Goal: Task Accomplishment & Management: Manage account settings

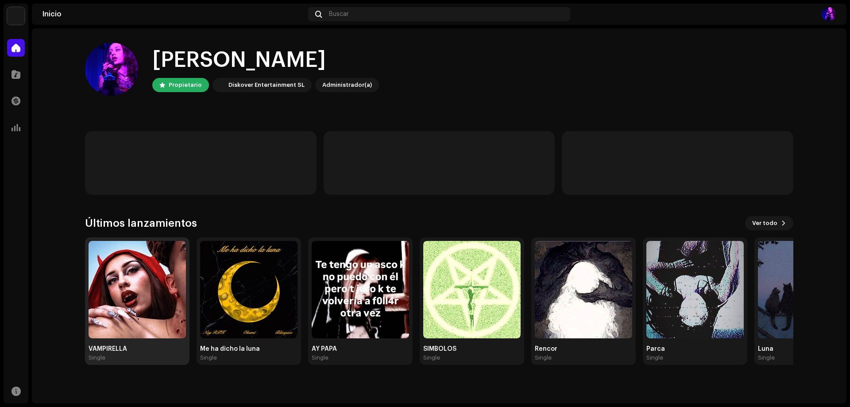
click at [139, 283] on img at bounding box center [136, 289] width 97 height 97
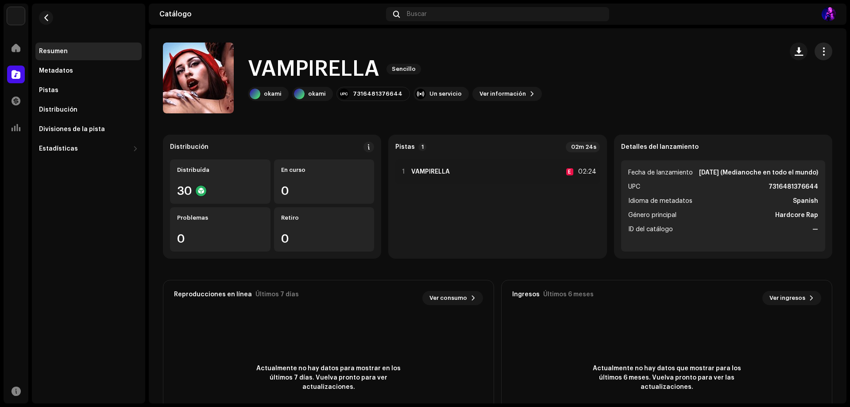
click at [819, 45] on button "button" at bounding box center [823, 51] width 18 height 18
click at [760, 85] on div "Editar" at bounding box center [777, 91] width 89 height 18
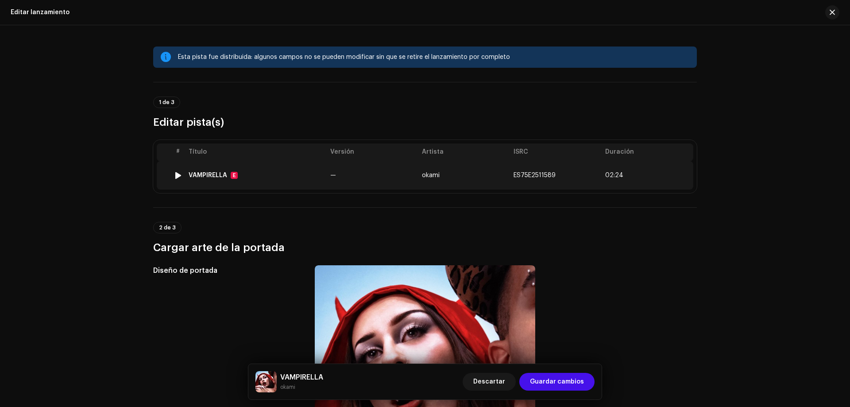
click at [588, 175] on td "ES75E2511589" at bounding box center [556, 175] width 92 height 28
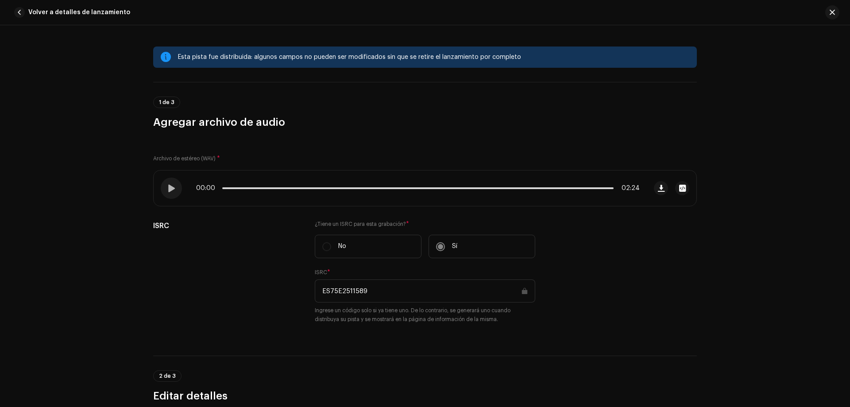
drag, startPoint x: 233, startPoint y: 107, endPoint x: 238, endPoint y: 107, distance: 4.4
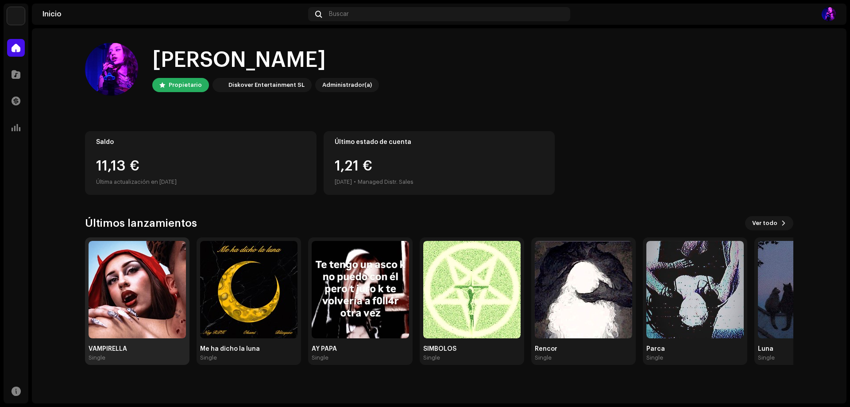
click at [104, 289] on img at bounding box center [136, 289] width 97 height 97
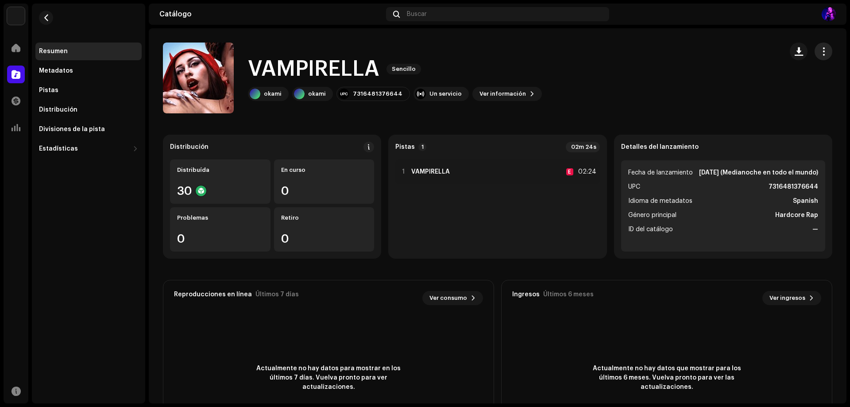
click at [819, 50] on span "button" at bounding box center [823, 51] width 8 height 7
click at [759, 82] on div "Editar" at bounding box center [777, 91] width 89 height 18
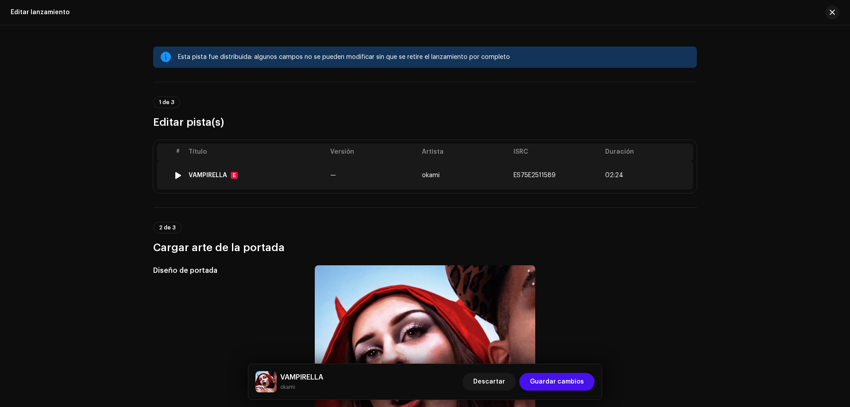
click at [596, 181] on td "ES75E2511589" at bounding box center [556, 175] width 92 height 28
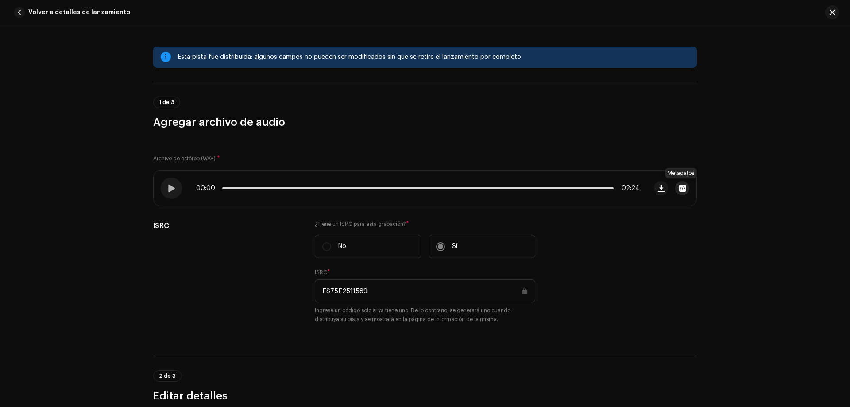
click at [676, 190] on button "button" at bounding box center [682, 188] width 14 height 14
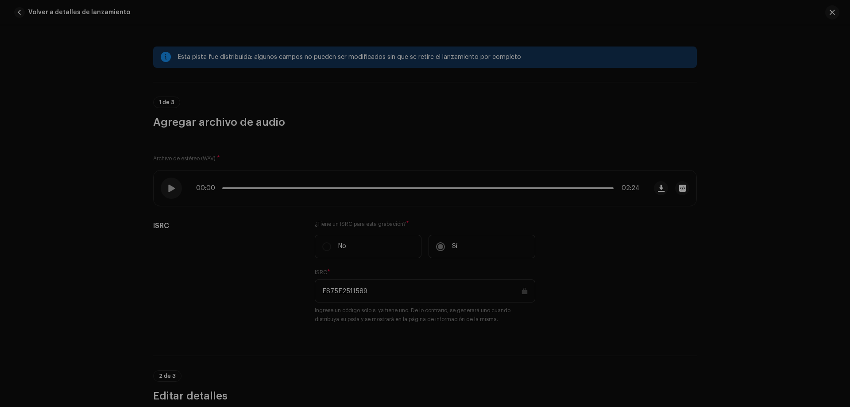
click at [673, 241] on div "Vampirella(okami) ultrafinal.wav Nombre del archivo Vampirella(okami) ultrafina…" at bounding box center [425, 203] width 850 height 407
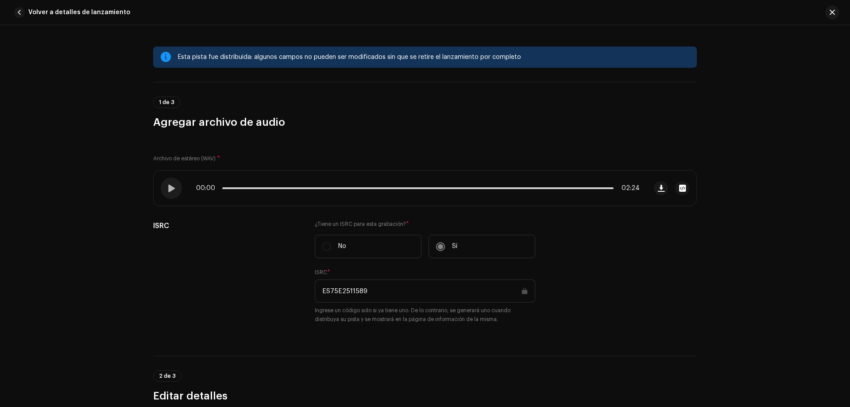
click at [267, 169] on div "Archivo de estéreo (WAV) * 00:00 02:24 ISRC ¿Tiene un ISRC para esta grabación?…" at bounding box center [424, 237] width 543 height 194
click at [261, 179] on div "00:00 02:24" at bounding box center [400, 187] width 493 height 35
drag, startPoint x: 334, startPoint y: 145, endPoint x: 335, endPoint y: 156, distance: 11.6
click at [333, 145] on div "Archivo de estéreo (WAV) * 00:00 02:24 ISRC ¿Tiene un ISRC para esta grabación?…" at bounding box center [424, 237] width 543 height 194
drag, startPoint x: 349, startPoint y: 168, endPoint x: 358, endPoint y: 172, distance: 9.5
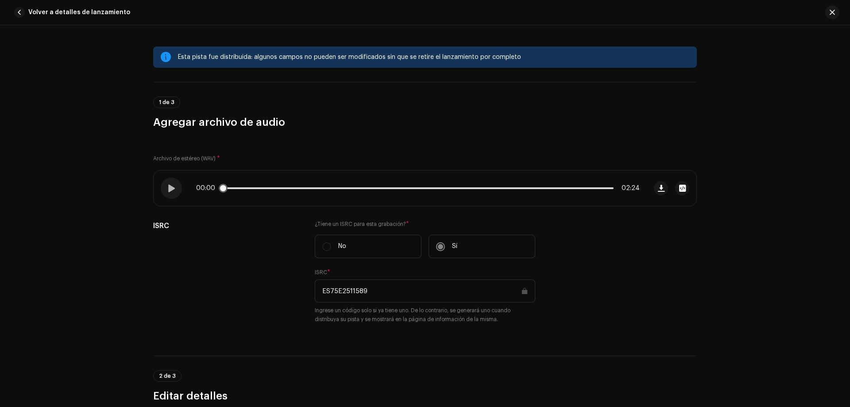
click at [353, 169] on div "Archivo de estéreo (WAV) * 00:00 02:24 ISRC ¿Tiene un ISRC para esta grabación?…" at bounding box center [424, 237] width 543 height 194
click at [359, 173] on div "00:00 02:24" at bounding box center [400, 187] width 493 height 35
click at [538, 171] on div "00:00 02:24" at bounding box center [400, 187] width 493 height 35
drag, startPoint x: 282, startPoint y: 116, endPoint x: 292, endPoint y: 95, distance: 23.6
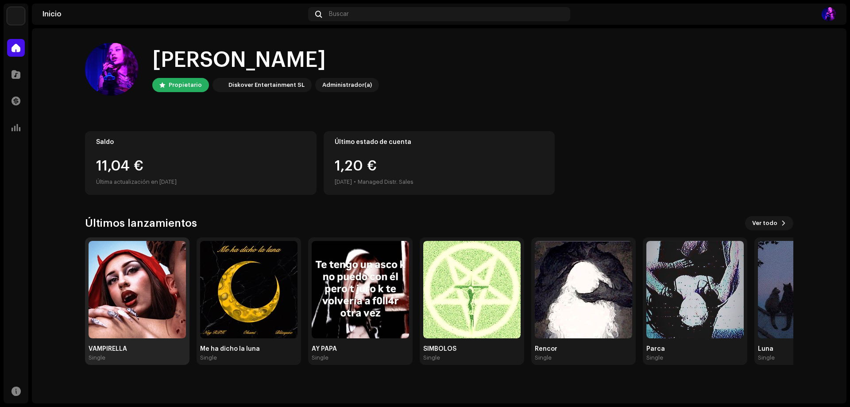
click at [150, 250] on img at bounding box center [136, 289] width 97 height 97
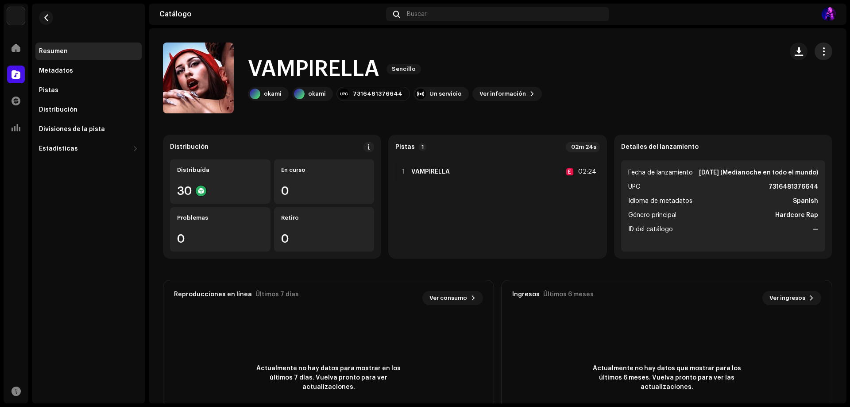
click at [819, 53] on span "button" at bounding box center [823, 51] width 8 height 7
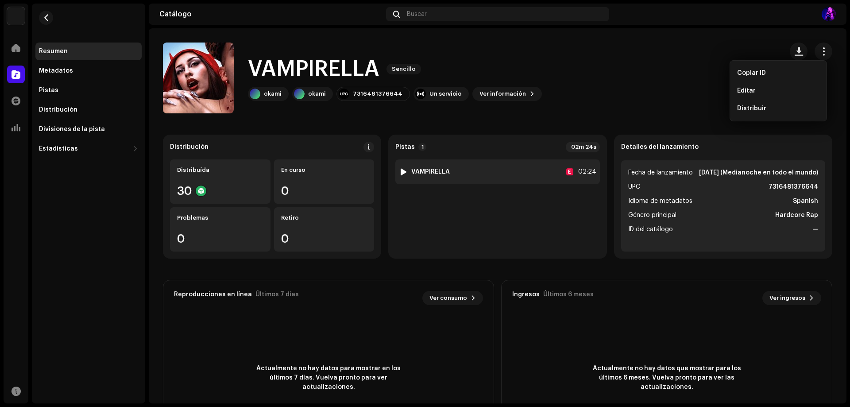
click at [428, 179] on div "1 VAMPIRELLA E 02:24" at bounding box center [497, 171] width 204 height 25
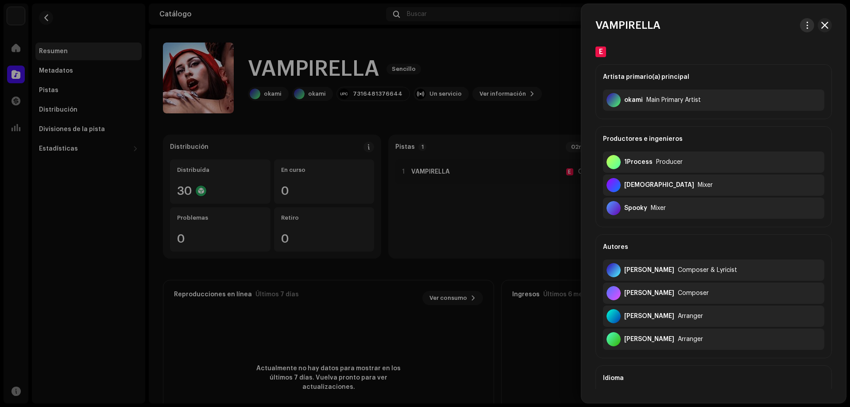
click at [809, 30] on button "button" at bounding box center [807, 25] width 14 height 14
click at [774, 50] on div "Ver pista" at bounding box center [762, 45] width 89 height 18
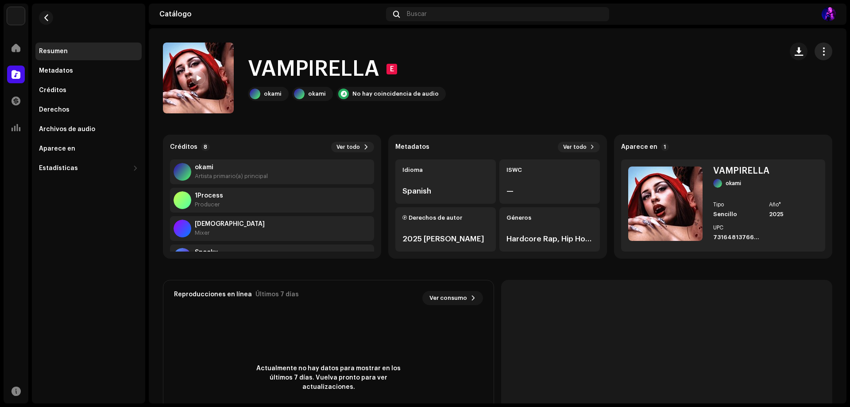
click at [811, 55] on div at bounding box center [810, 51] width 42 height 18
click at [814, 57] on button "button" at bounding box center [823, 51] width 18 height 18
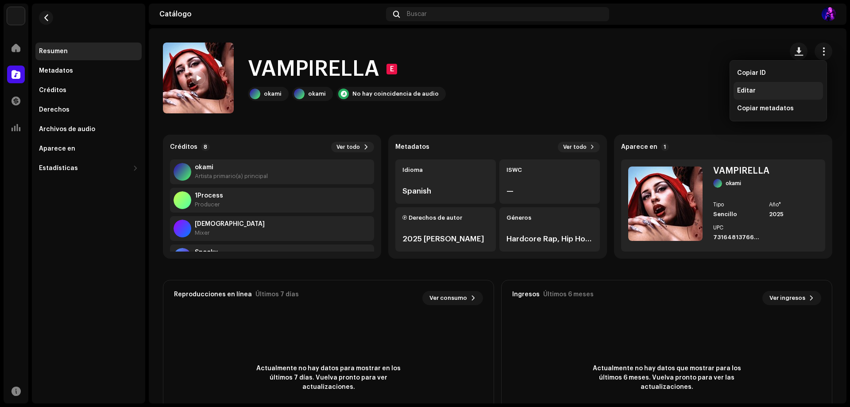
click at [761, 92] on div "Editar" at bounding box center [778, 90] width 82 height 7
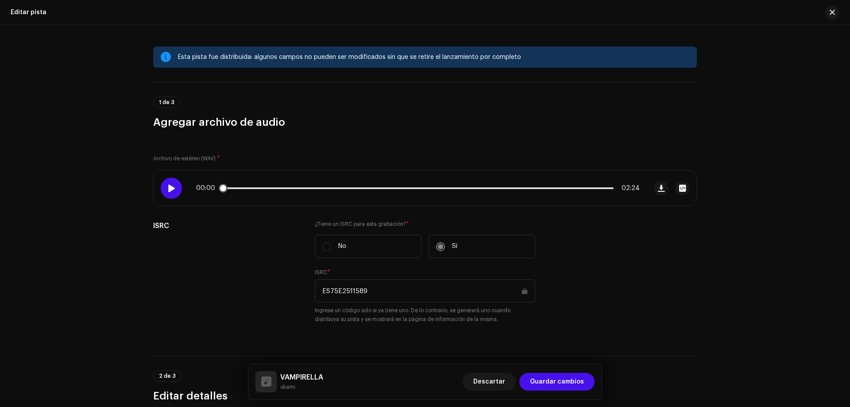
click at [161, 193] on div at bounding box center [171, 187] width 21 height 21
click at [168, 196] on div at bounding box center [171, 187] width 21 height 21
click at [592, 188] on div "00:28 02:24" at bounding box center [400, 187] width 493 height 35
click at [592, 188] on p-slider at bounding box center [417, 188] width 391 height 2
click at [304, 188] on span at bounding box center [299, 188] width 9 height 9
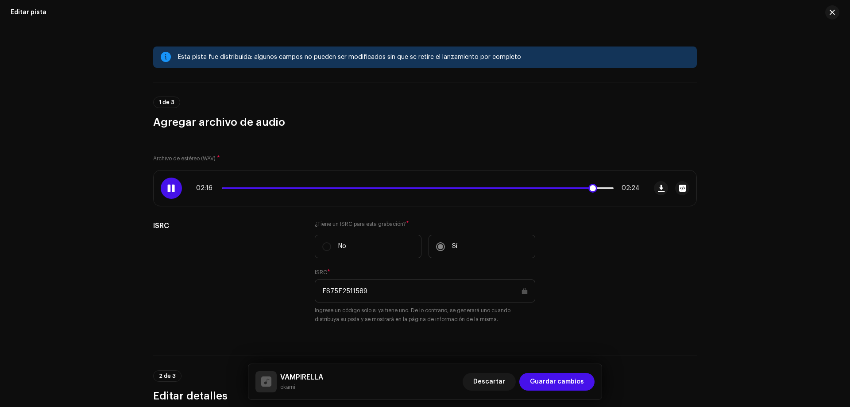
click at [592, 188] on span at bounding box center [592, 188] width 9 height 9
click at [592, 188] on span at bounding box center [595, 188] width 9 height 9
click at [556, 188] on span at bounding box center [408, 188] width 372 height 2
drag, startPoint x: 172, startPoint y: 181, endPoint x: 174, endPoint y: 185, distance: 4.6
click at [172, 182] on div at bounding box center [171, 187] width 21 height 21
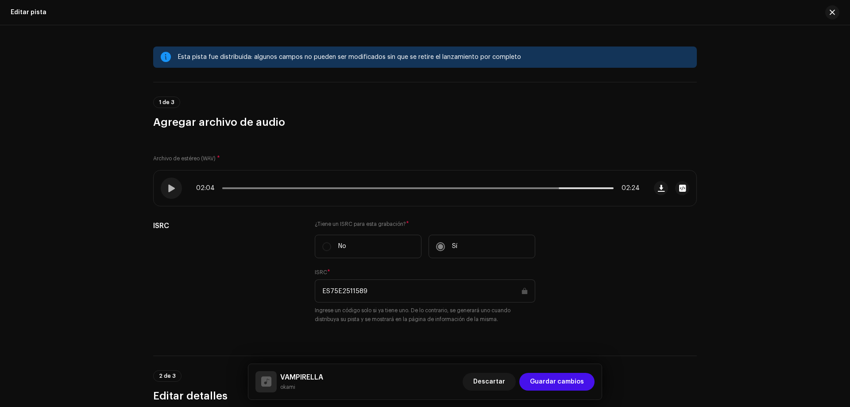
click at [760, 270] on div "Esta pista fue distribuida: algunos campos no pueden ser modificados sin que se…" at bounding box center [425, 215] width 850 height 381
drag, startPoint x: 186, startPoint y: 404, endPoint x: 185, endPoint y: 410, distance: 6.4
click at [685, 100] on div "1 de 3 Agregar archivo de audio" at bounding box center [424, 112] width 543 height 33
click at [253, 57] on div "Esta pista fue distribuida: algunos campos no pueden ser modificados sin que se…" at bounding box center [433, 57] width 511 height 11
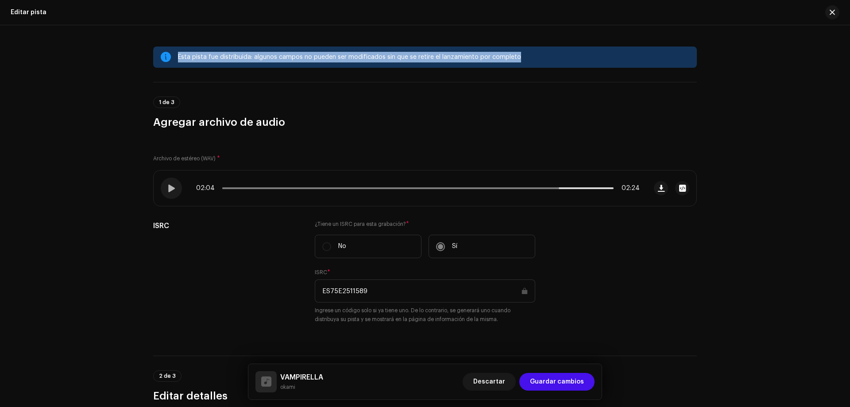
click at [253, 57] on div "Esta pista fue distribuida: algunos campos no pueden ser modificados sin que se…" at bounding box center [433, 57] width 511 height 11
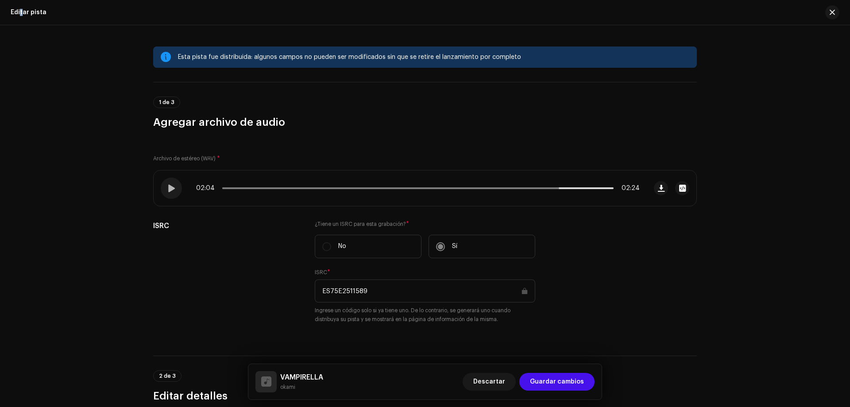
click at [21, 10] on div "Editar pista" at bounding box center [29, 12] width 36 height 7
drag, startPoint x: 647, startPoint y: 280, endPoint x: 651, endPoint y: 3, distance: 276.6
click at [833, 13] on span "button" at bounding box center [831, 12] width 5 height 7
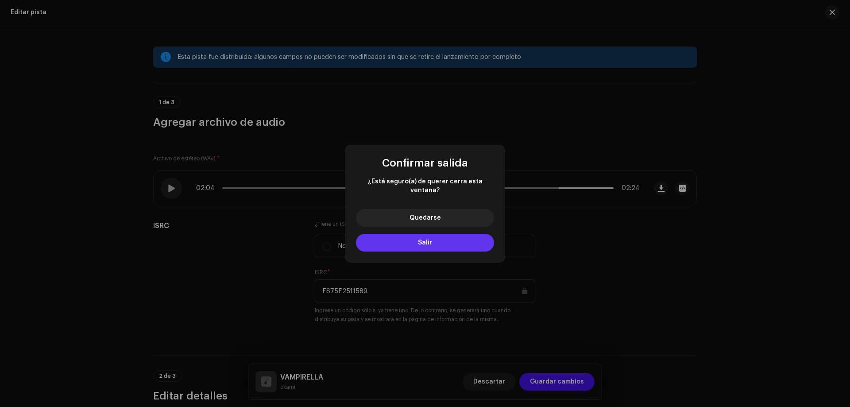
click at [440, 236] on button "Salir" at bounding box center [425, 243] width 138 height 18
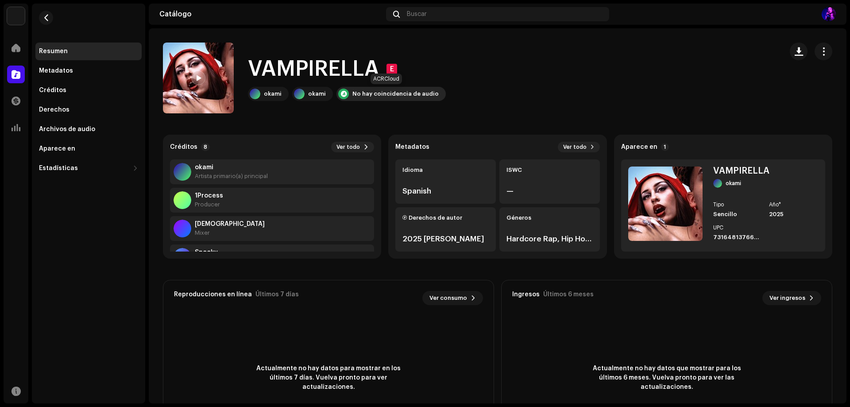
click at [408, 96] on div "No hay coincidencia de audio" at bounding box center [395, 93] width 86 height 7
click at [307, 88] on div "okami" at bounding box center [312, 94] width 41 height 14
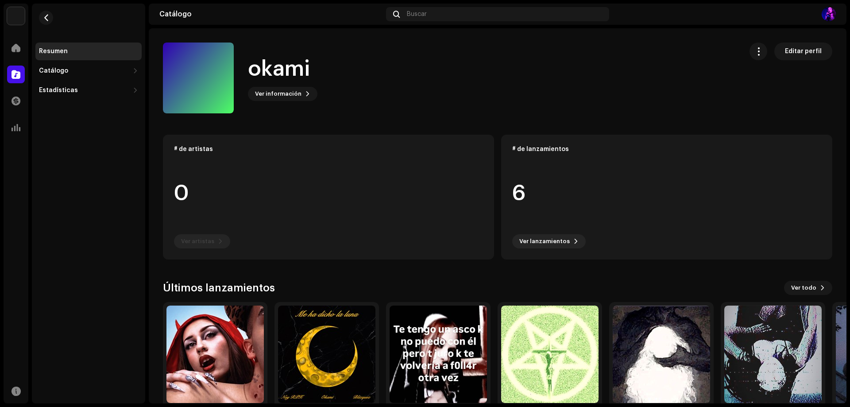
drag, startPoint x: 136, startPoint y: 54, endPoint x: 124, endPoint y: 17, distance: 39.6
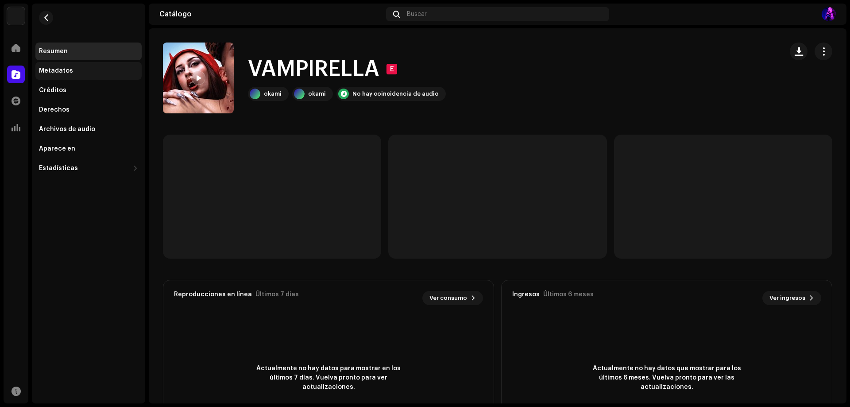
drag, startPoint x: 97, startPoint y: 67, endPoint x: 93, endPoint y: 63, distance: 5.6
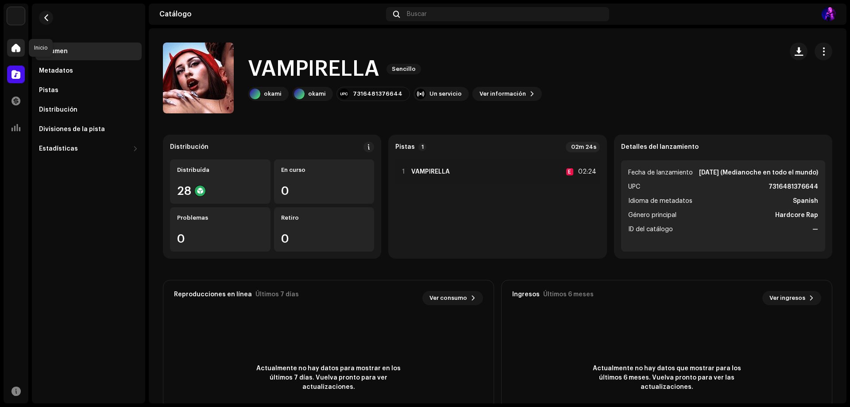
click at [8, 41] on div at bounding box center [16, 48] width 18 height 18
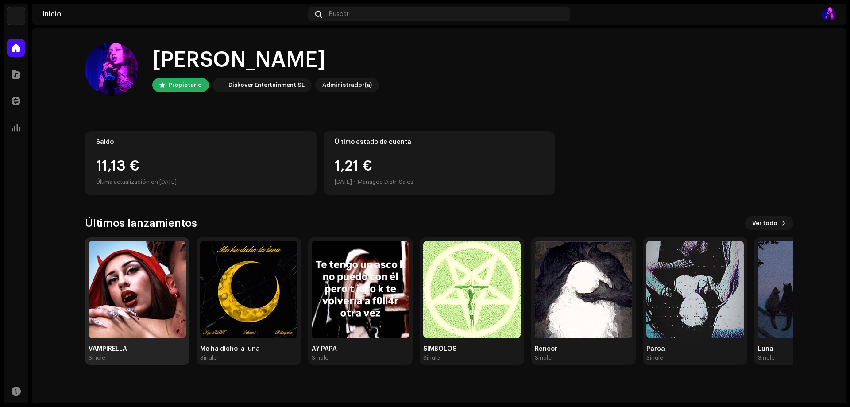
click at [157, 254] on img at bounding box center [136, 289] width 97 height 97
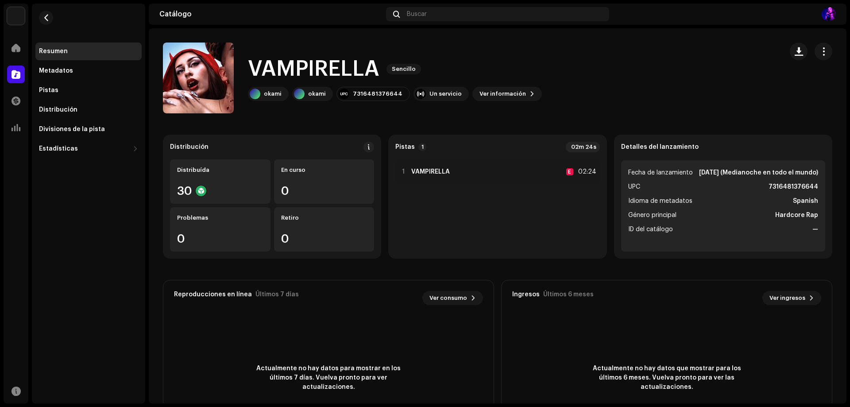
click at [418, 147] on p-badge "1" at bounding box center [422, 147] width 8 height 8
click at [588, 145] on div "02m 24s" at bounding box center [582, 147] width 34 height 11
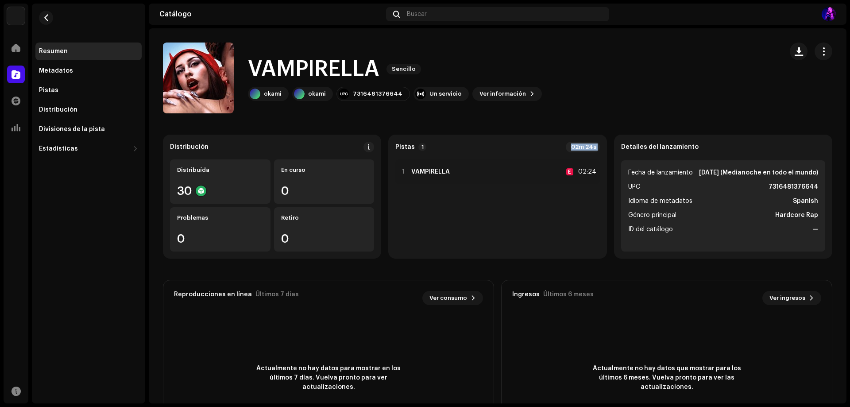
click at [570, 114] on catalog-releases-details-overview "VAMPIRELLA Sencillo VAMPIRELLA Sencillo okami okami 7316481376644 Un servicio V…" at bounding box center [497, 249] width 697 height 442
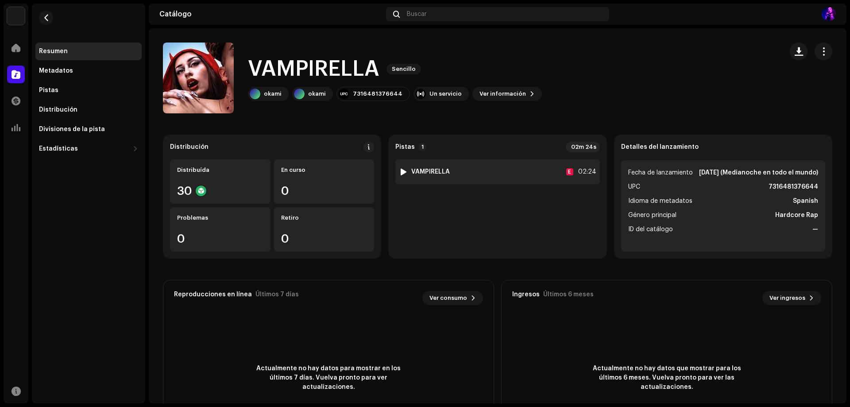
click at [568, 159] on div "Pistas 1 02m 24s 1 VAMPIRELLA E 02:24" at bounding box center [497, 197] width 218 height 124
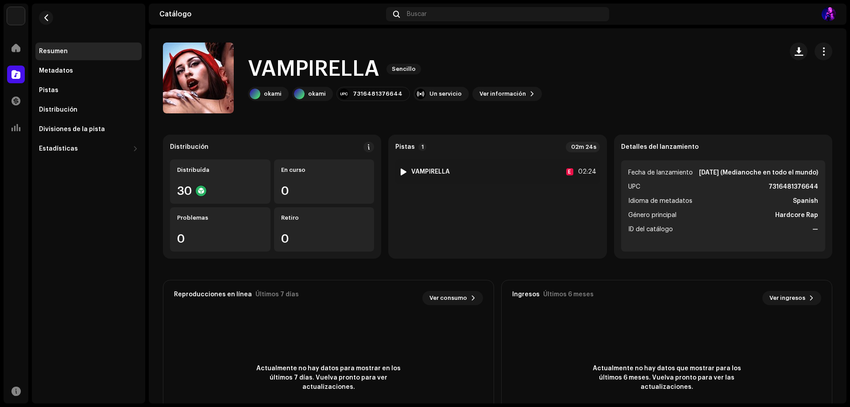
drag, startPoint x: 563, startPoint y: 166, endPoint x: 501, endPoint y: 200, distance: 70.7
click at [501, 200] on div "1 VAMPIRELLA E 02:24" at bounding box center [497, 205] width 204 height 92
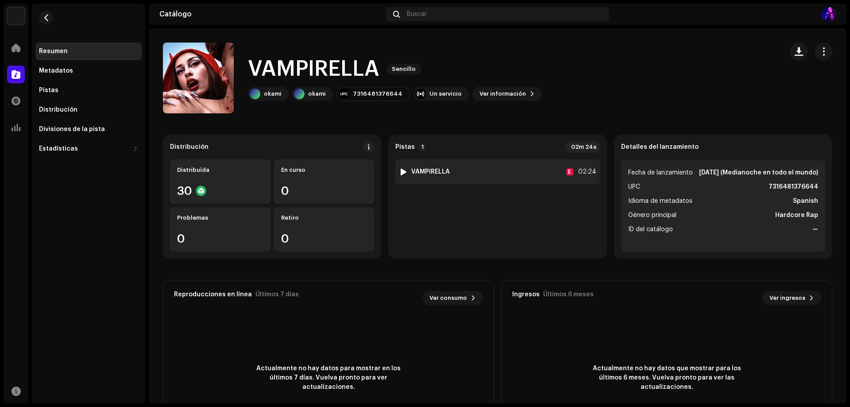
click at [477, 176] on div "1 VAMPIRELLA E 02:24" at bounding box center [497, 171] width 204 height 25
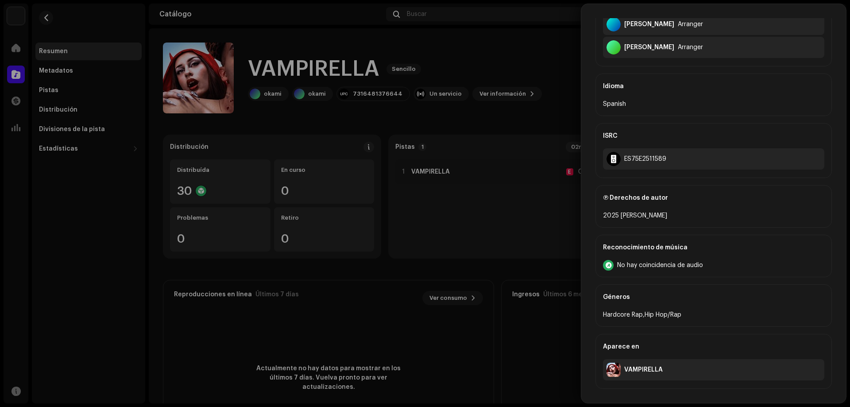
click at [644, 367] on div "VAMPIRELLA" at bounding box center [643, 369] width 38 height 7
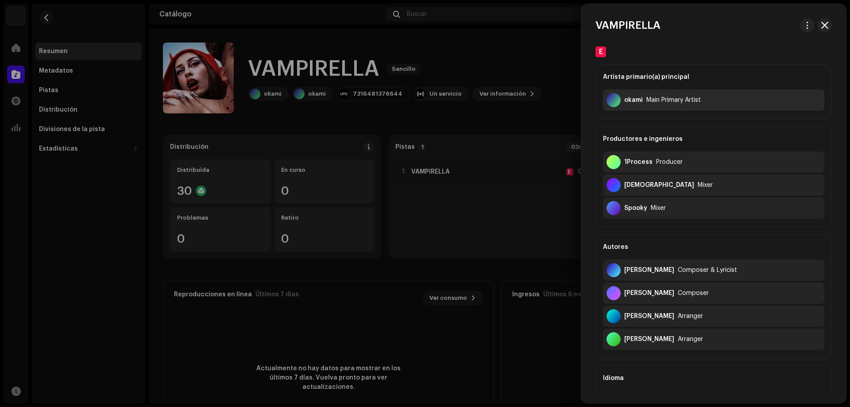
click at [609, 93] on re-a-cover at bounding box center [613, 100] width 14 height 14
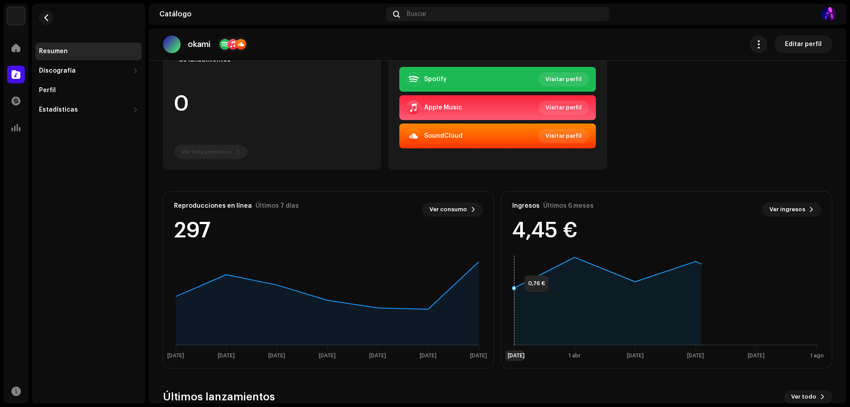
scroll to position [62, 0]
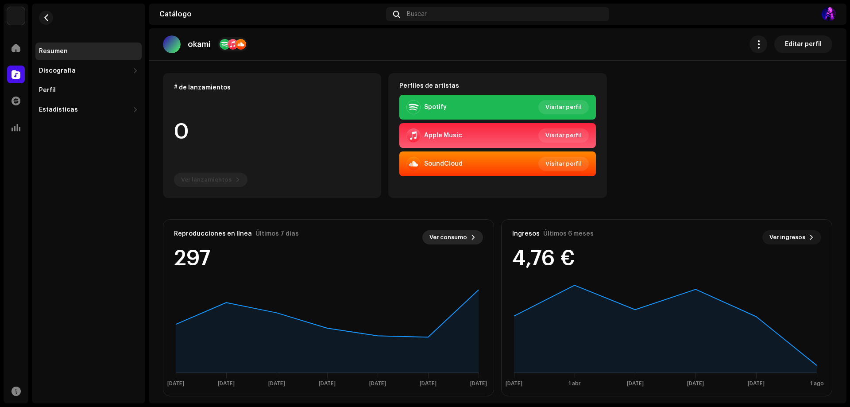
click at [451, 238] on span "Ver consumo" at bounding box center [448, 237] width 38 height 18
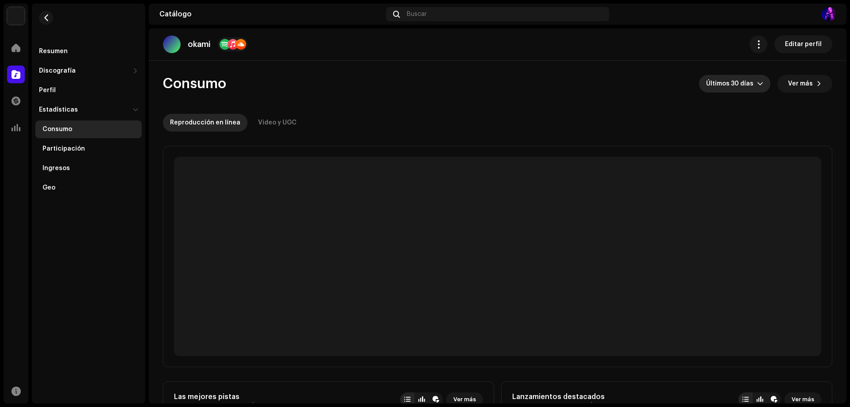
click at [737, 79] on span "Últimos 30 días" at bounding box center [731, 84] width 51 height 18
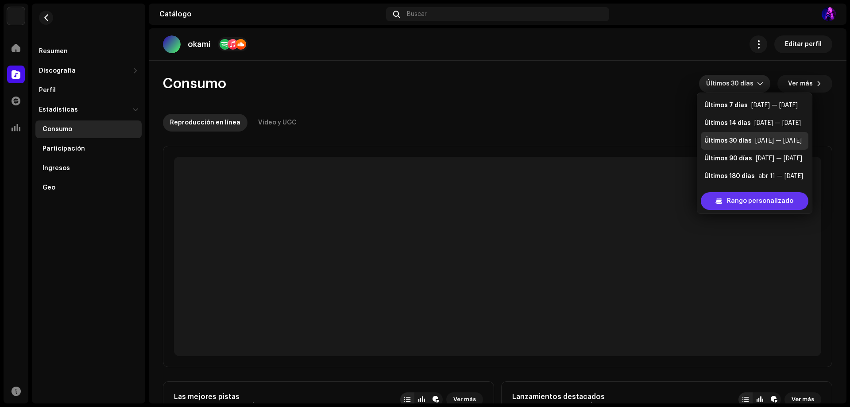
scroll to position [14, 0]
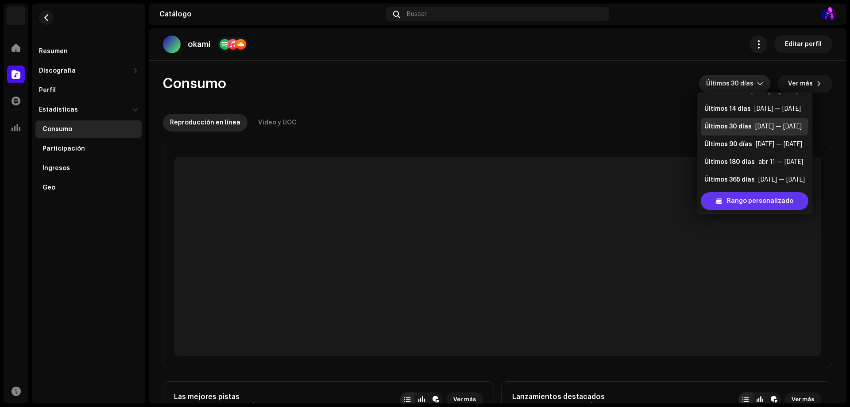
click at [740, 198] on span "Rango personalizado" at bounding box center [760, 201] width 66 height 18
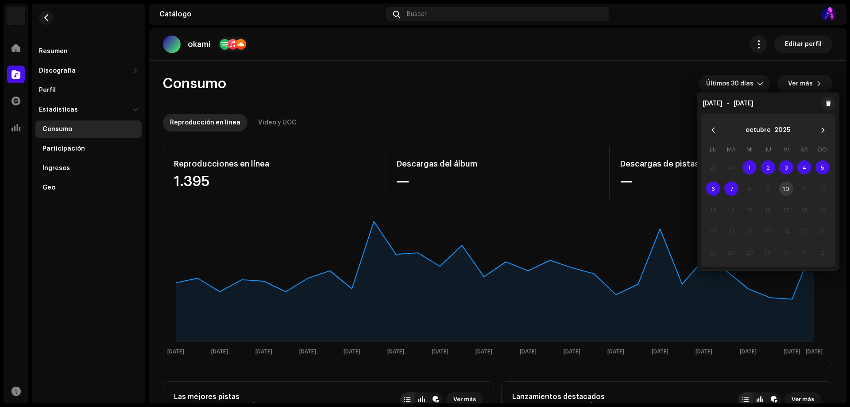
click at [730, 184] on span "7" at bounding box center [731, 188] width 14 height 14
click at [712, 133] on button "Previous Month" at bounding box center [713, 130] width 18 height 18
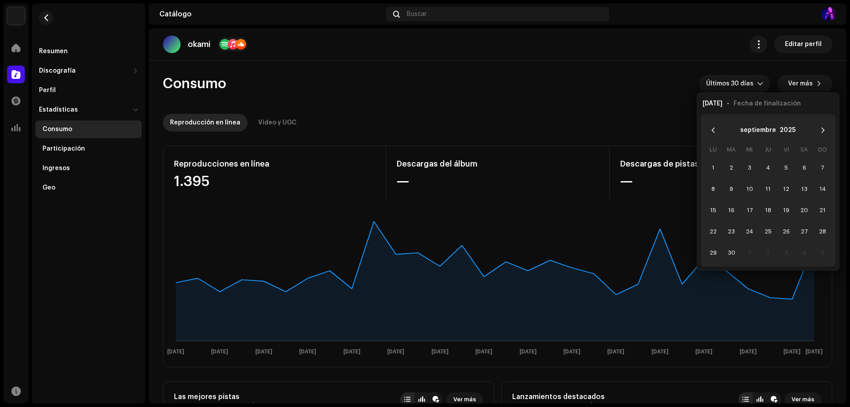
click at [713, 133] on button "Previous Month" at bounding box center [713, 130] width 18 height 18
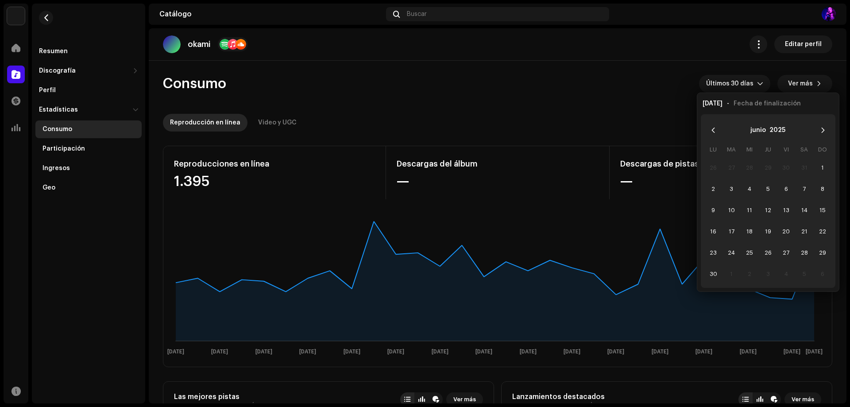
click at [713, 133] on button "Previous Month" at bounding box center [713, 130] width 18 height 18
click at [713, 137] on button "Previous Month" at bounding box center [713, 130] width 18 height 18
drag, startPoint x: 712, startPoint y: 133, endPoint x: 715, endPoint y: 139, distance: 6.5
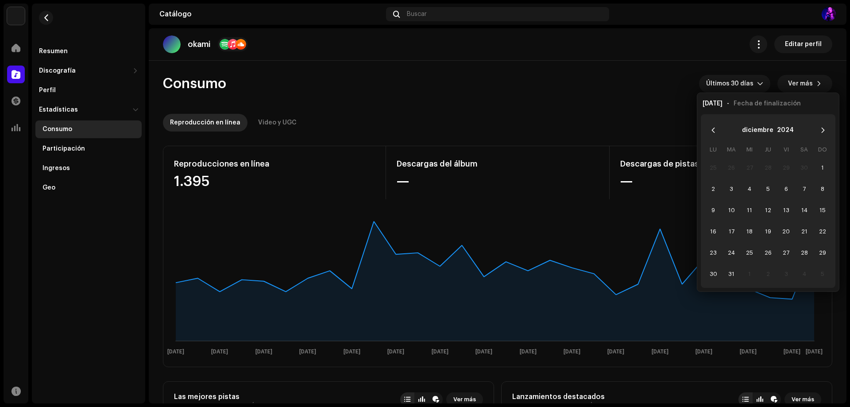
click at [716, 139] on div "diciembre 2024" at bounding box center [767, 130] width 127 height 25
click at [715, 138] on p-button "Choose Date" at bounding box center [713, 130] width 18 height 18
click at [712, 137] on button "Previous Month" at bounding box center [713, 130] width 18 height 18
click at [752, 211] on span "16" at bounding box center [749, 210] width 14 height 14
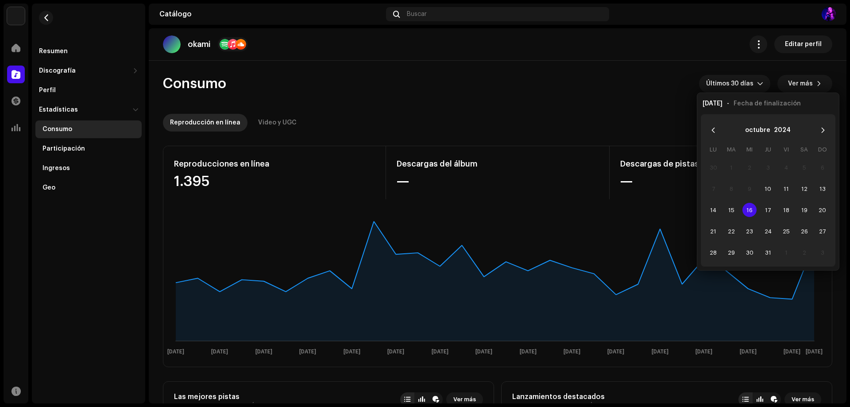
click at [750, 99] on div "16 oct 2024 - Fecha de finalización" at bounding box center [768, 103] width 142 height 14
click at [755, 47] on span "button" at bounding box center [758, 44] width 8 height 7
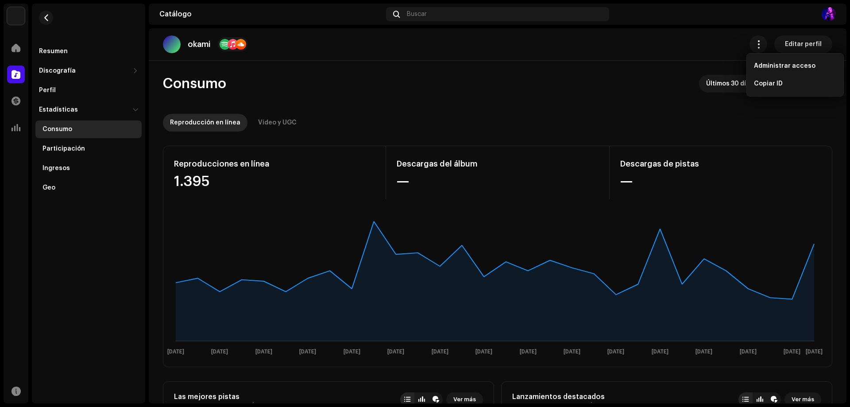
click at [725, 58] on div "okami Editar perfil" at bounding box center [497, 44] width 697 height 32
click at [732, 89] on span "Últimos 30 días" at bounding box center [731, 84] width 51 height 18
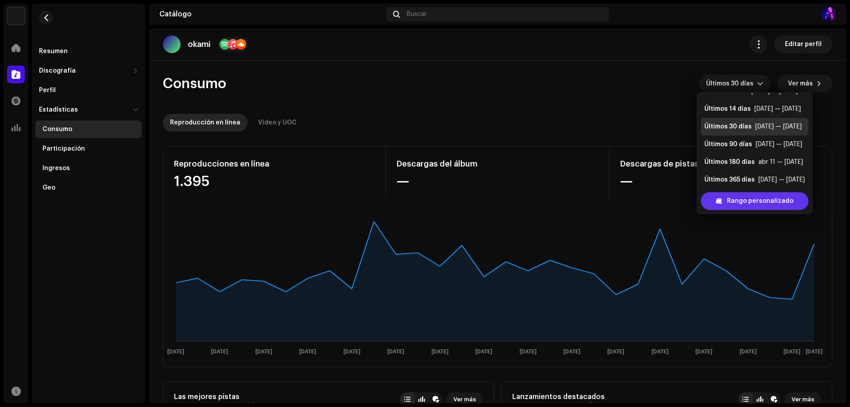
click at [740, 204] on span "Rango personalizado" at bounding box center [760, 201] width 66 height 18
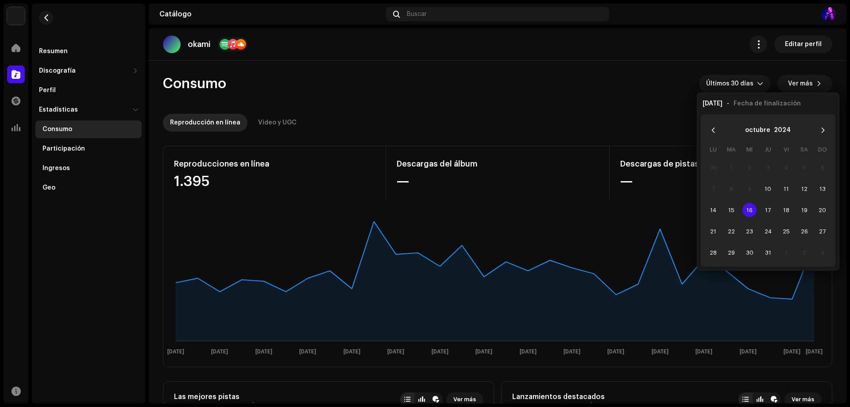
click at [752, 208] on span "16" at bounding box center [749, 210] width 14 height 14
click at [713, 135] on button "Previous Month" at bounding box center [713, 130] width 18 height 18
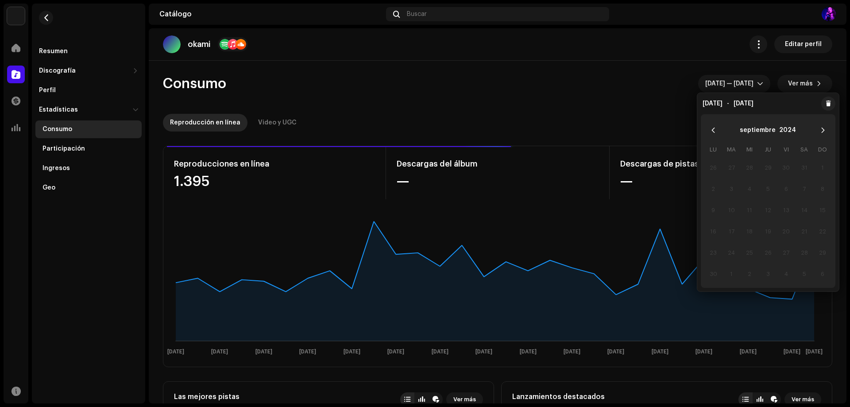
click at [713, 135] on button "Previous Month" at bounding box center [713, 130] width 18 height 18
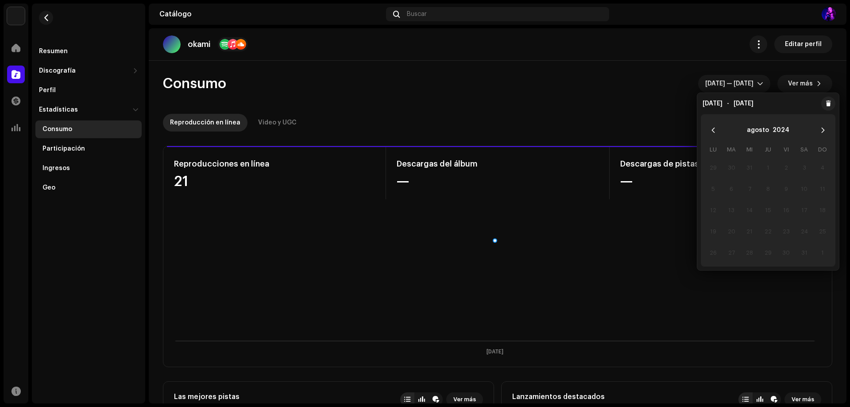
click at [713, 135] on button "Previous Month" at bounding box center [713, 130] width 18 height 18
click at [726, 179] on td "9" at bounding box center [731, 188] width 18 height 21
click at [817, 127] on button "Next Month" at bounding box center [823, 130] width 18 height 18
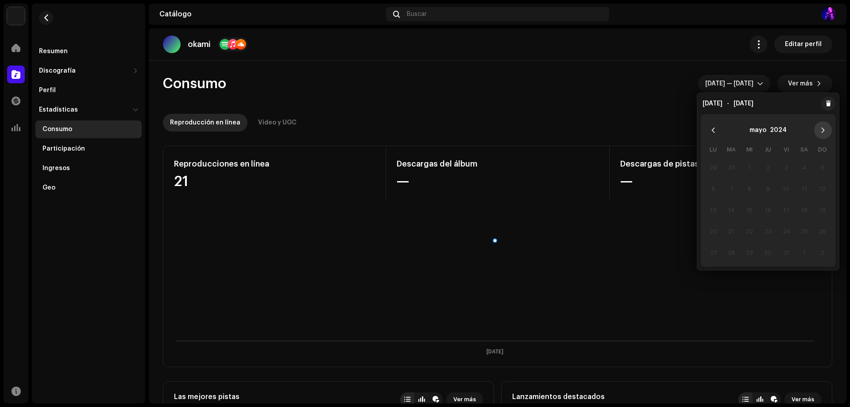
click at [819, 128] on icon "Next Month" at bounding box center [822, 130] width 6 height 6
click at [819, 129] on icon "Next Month" at bounding box center [822, 130] width 6 height 6
click at [818, 128] on button "Next Month" at bounding box center [823, 130] width 18 height 18
click at [815, 127] on button "Next Month" at bounding box center [823, 130] width 18 height 18
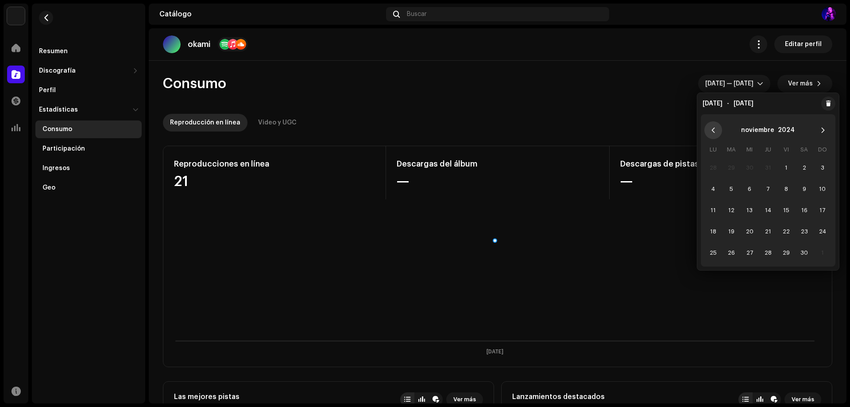
click at [711, 133] on icon "Previous Month" at bounding box center [713, 130] width 6 height 6
click at [748, 208] on span "16" at bounding box center [749, 210] width 14 height 14
click at [766, 183] on span "10" at bounding box center [768, 188] width 14 height 14
click at [823, 129] on icon "Next Month" at bounding box center [822, 130] width 6 height 6
click at [823, 129] on icon "Next Month" at bounding box center [822, 129] width 3 height 5
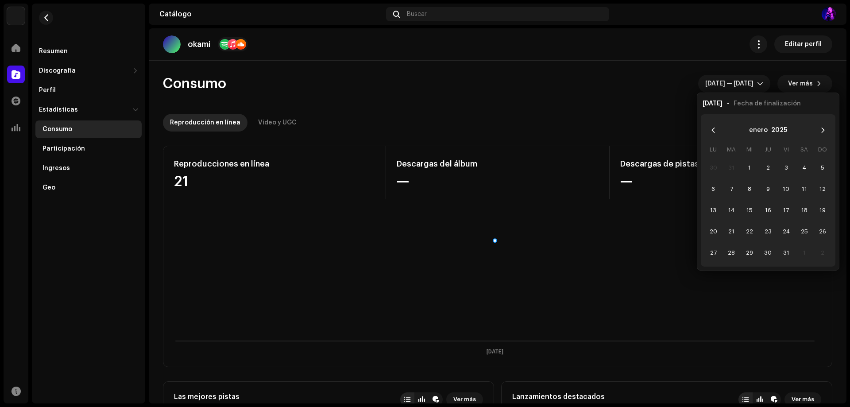
click at [823, 129] on icon "Next Month" at bounding box center [822, 129] width 3 height 5
click at [821, 128] on icon "Next Month" at bounding box center [822, 130] width 6 height 6
click at [819, 126] on button "Next Month" at bounding box center [823, 130] width 18 height 18
click at [819, 125] on button "Next Month" at bounding box center [823, 130] width 18 height 18
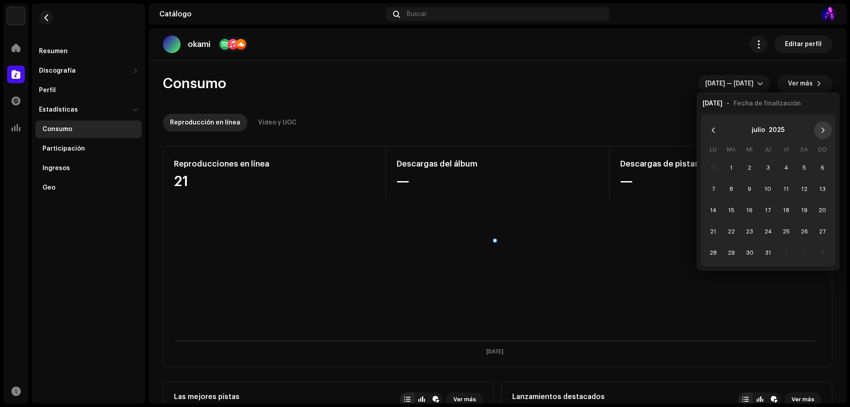
click at [817, 124] on p-button "Choose Date" at bounding box center [823, 130] width 18 height 18
click at [819, 126] on button "Next Month" at bounding box center [823, 130] width 18 height 18
click at [731, 184] on span "7" at bounding box center [731, 188] width 14 height 14
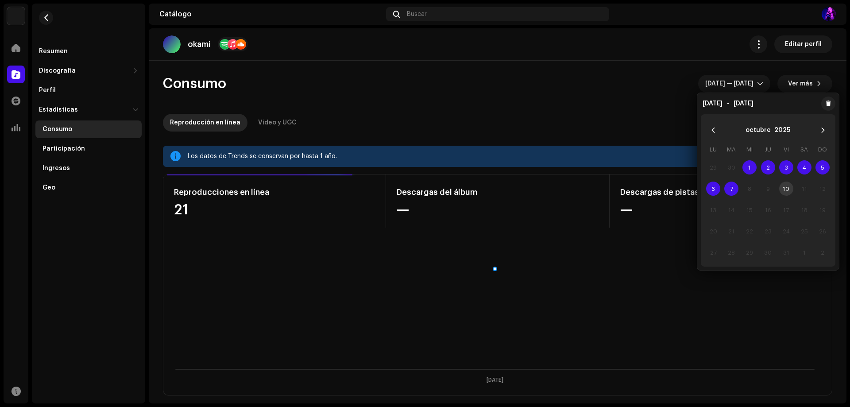
click at [433, 89] on div "Consumo oct 10 — oct 7 Ver más" at bounding box center [497, 84] width 669 height 18
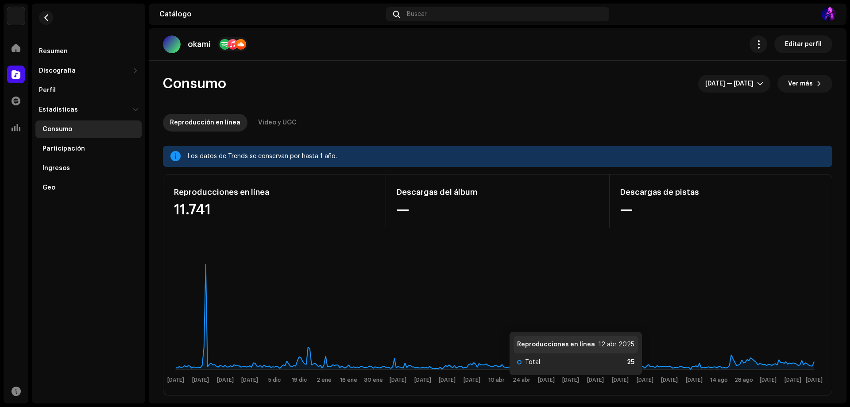
drag, startPoint x: 487, startPoint y: 277, endPoint x: 500, endPoint y: 65, distance: 212.4
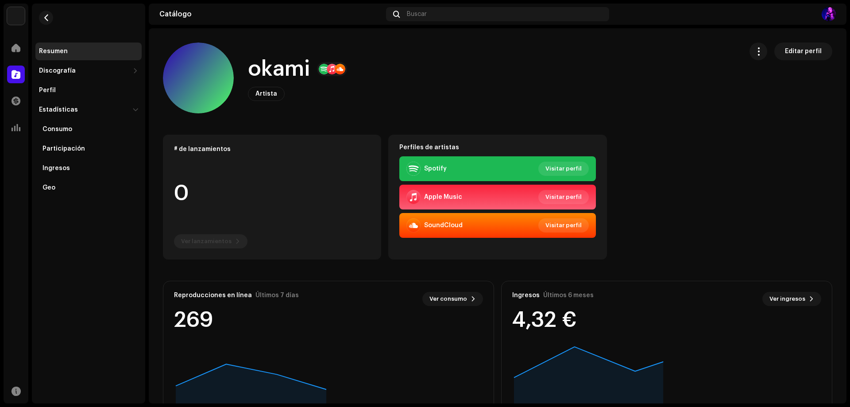
click at [30, 48] on navigation-secondary "Resumen Discografía Lanzamientos Pistas Perfil Estadísticas Consumo Participaci…" at bounding box center [86, 204] width 117 height 400
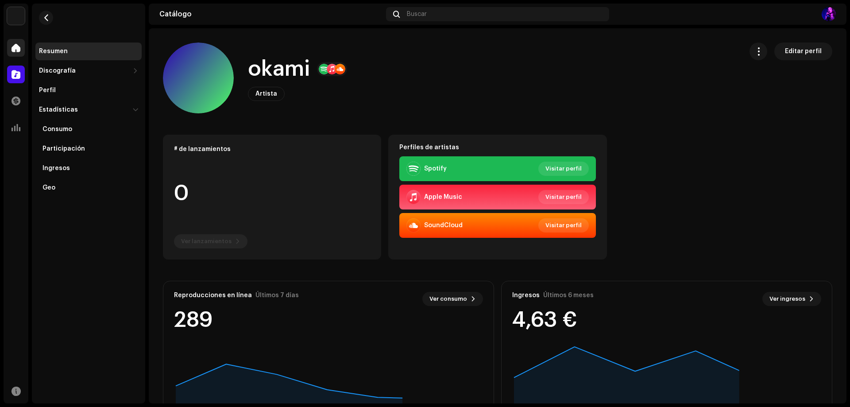
click at [19, 44] on span at bounding box center [16, 47] width 9 height 7
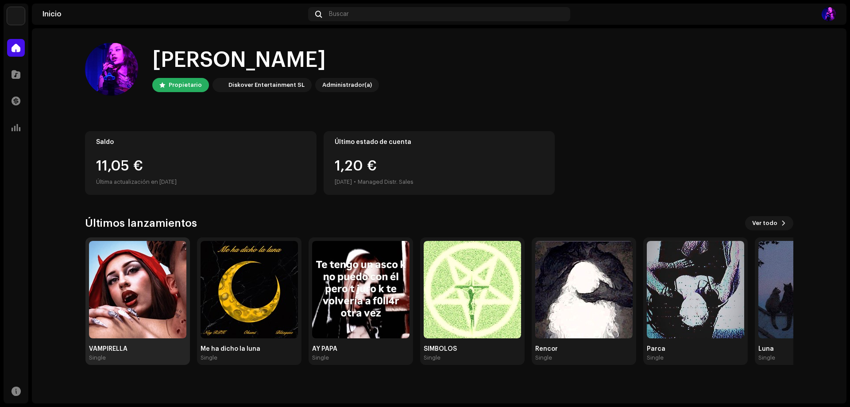
click at [142, 302] on img at bounding box center [137, 289] width 97 height 97
click at [174, 316] on img at bounding box center [136, 289] width 97 height 97
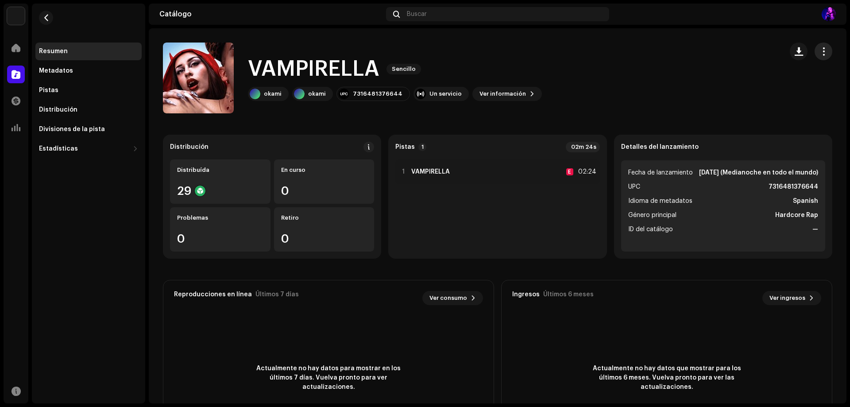
click at [819, 46] on button "button" at bounding box center [823, 51] width 18 height 18
click at [757, 118] on div "Copiar ID Editar Distribuir" at bounding box center [777, 90] width 97 height 61
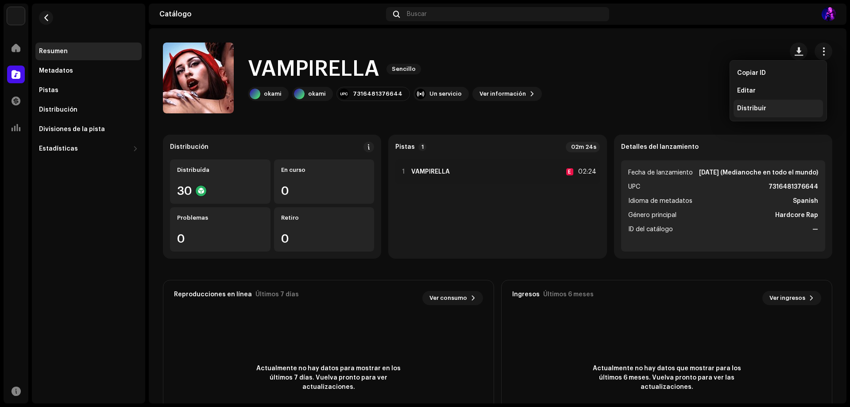
click at [756, 114] on div "Distribuir" at bounding box center [777, 109] width 89 height 18
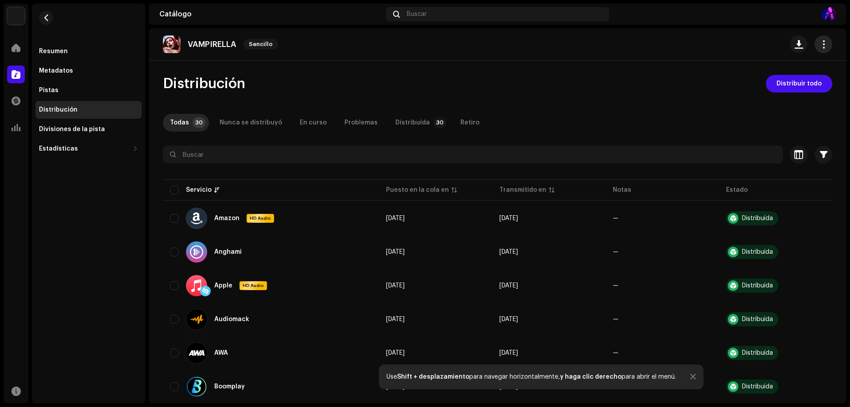
click at [816, 38] on button "button" at bounding box center [823, 44] width 18 height 18
click at [766, 78] on div "Editar" at bounding box center [777, 84] width 89 height 18
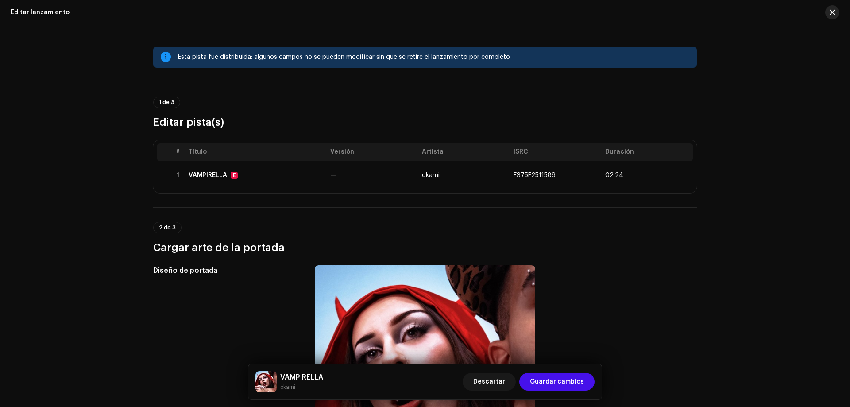
click at [836, 11] on button "button" at bounding box center [832, 12] width 14 height 14
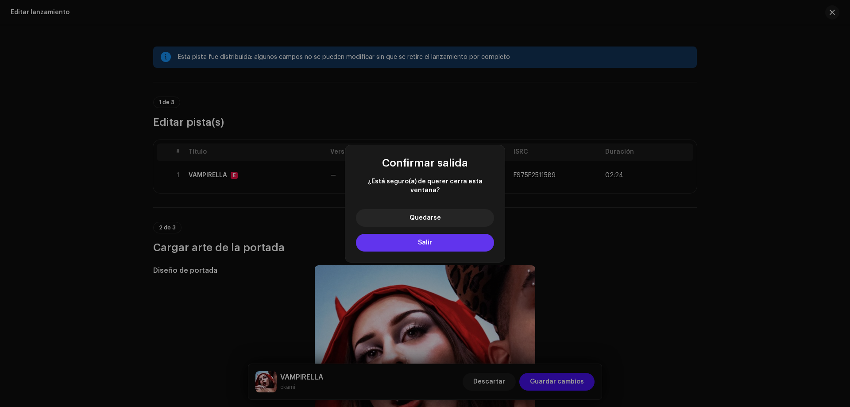
click at [387, 242] on button "Salir" at bounding box center [425, 243] width 138 height 18
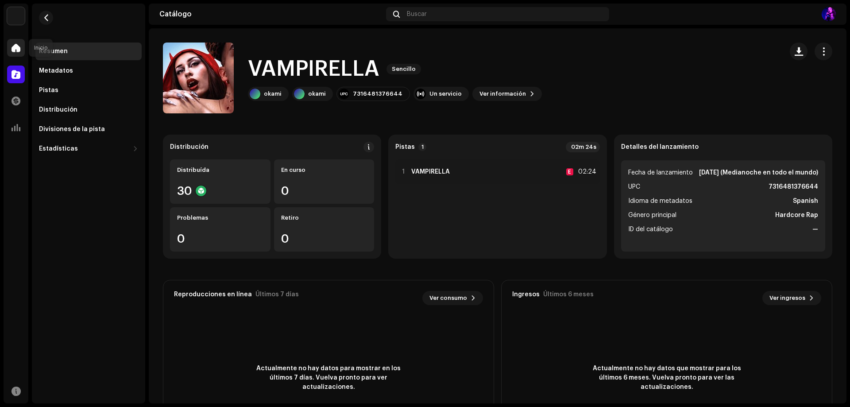
click at [21, 47] on div at bounding box center [16, 48] width 18 height 18
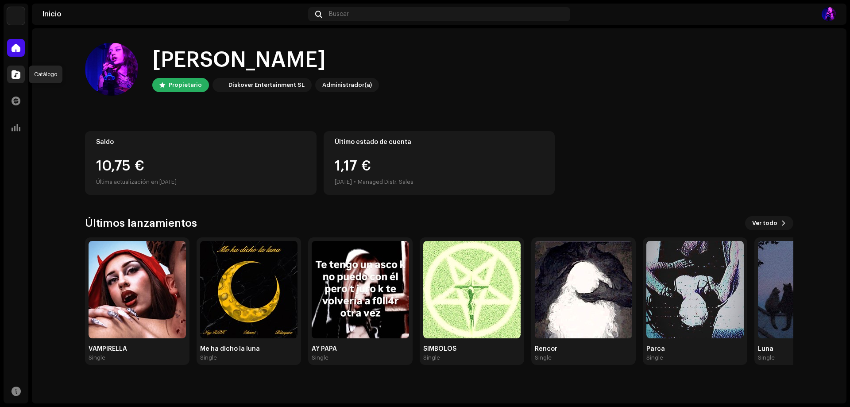
click at [16, 77] on span at bounding box center [16, 74] width 9 height 7
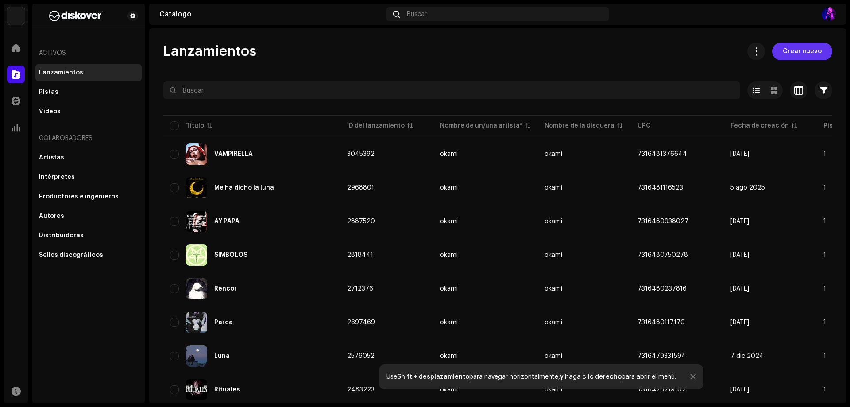
click at [806, 48] on span "Crear nuevo" at bounding box center [801, 51] width 39 height 18
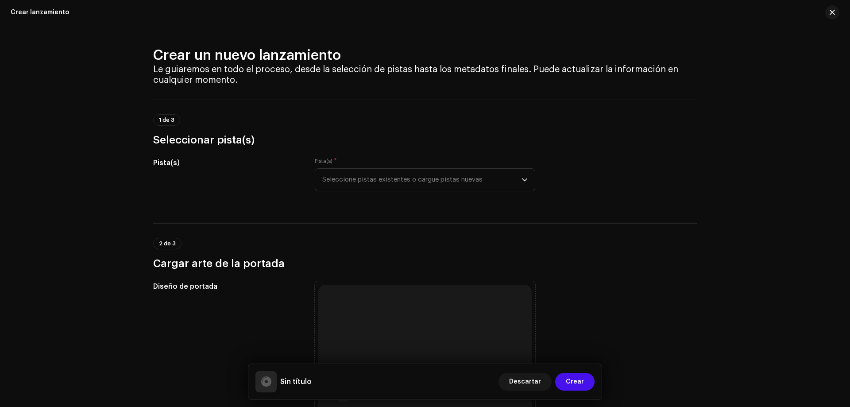
drag, startPoint x: 571, startPoint y: 153, endPoint x: 520, endPoint y: 56, distance: 109.7
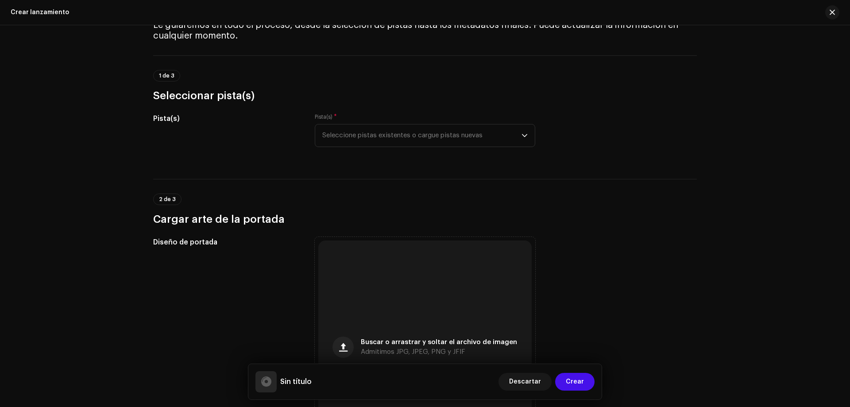
scroll to position [30, 0]
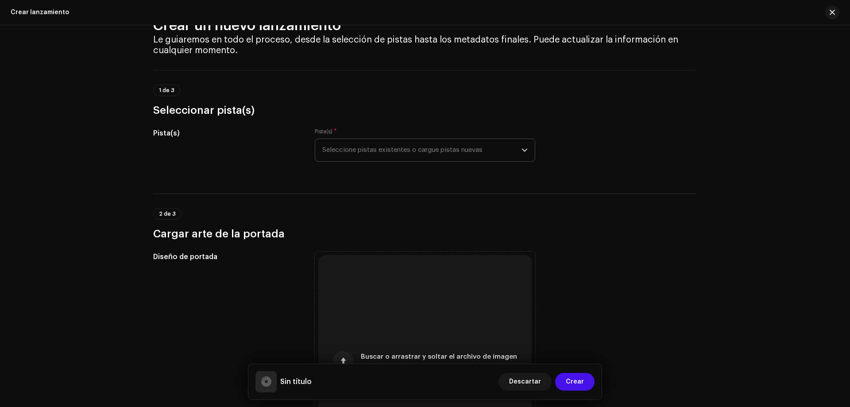
click at [373, 153] on span "Seleccione pistas existentes o cargue pistas nuevas" at bounding box center [421, 150] width 199 height 22
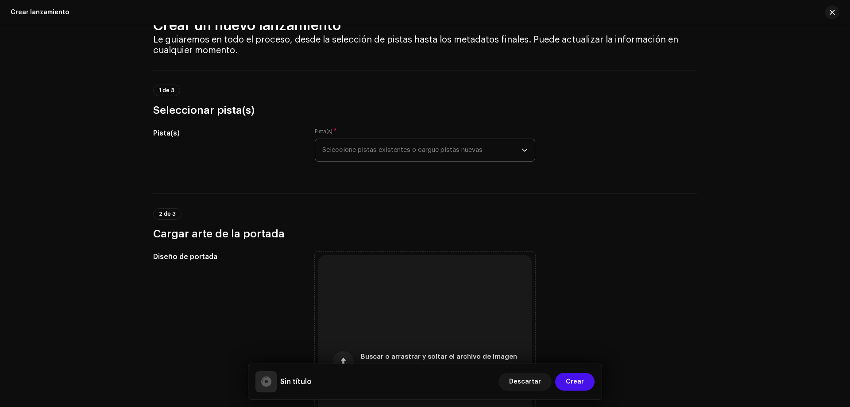
click at [391, 145] on span "Seleccione pistas existentes o cargue pistas nuevas" at bounding box center [421, 150] width 199 height 22
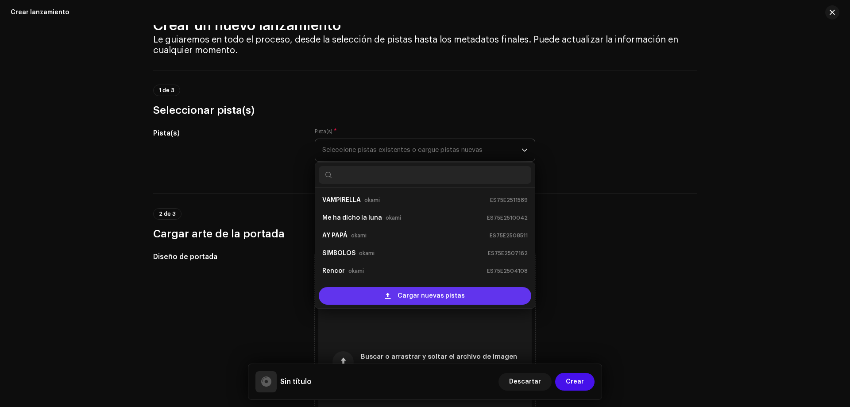
scroll to position [14, 0]
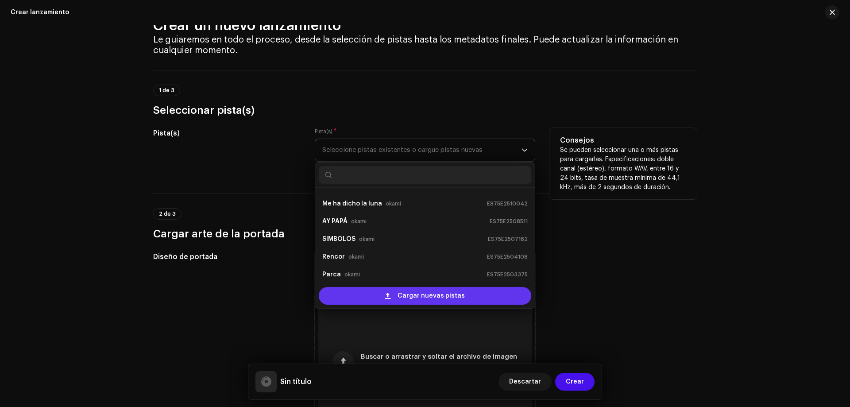
click at [368, 290] on div "Cargar nuevas pistas" at bounding box center [425, 296] width 212 height 18
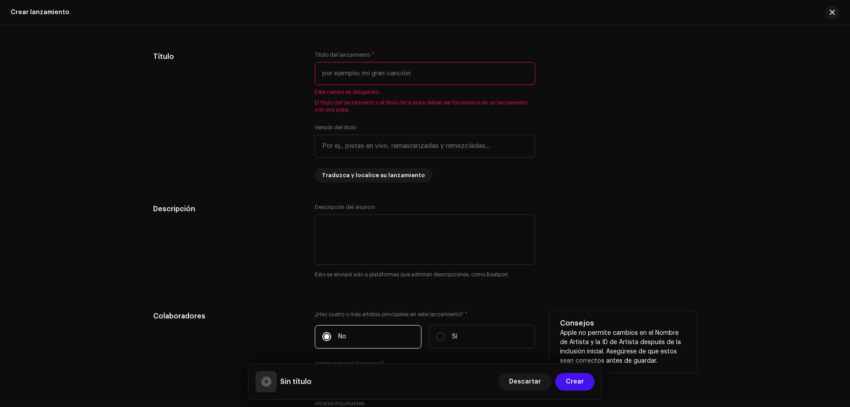
scroll to position [1039, 0]
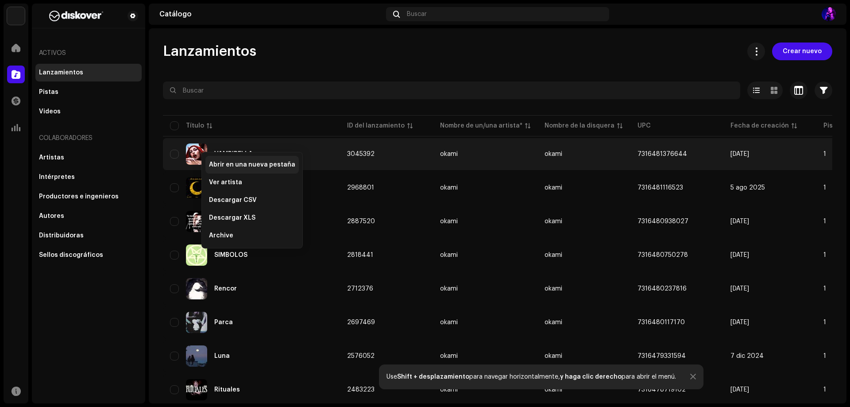
click at [230, 166] on span "Abrir en una nueva pestaña" at bounding box center [252, 164] width 86 height 7
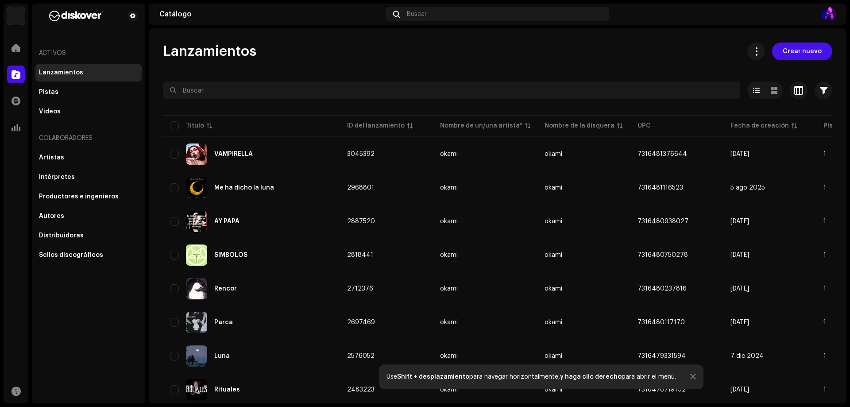
click at [375, 60] on div "Lanzamientos Crear nuevo" at bounding box center [497, 51] width 669 height 18
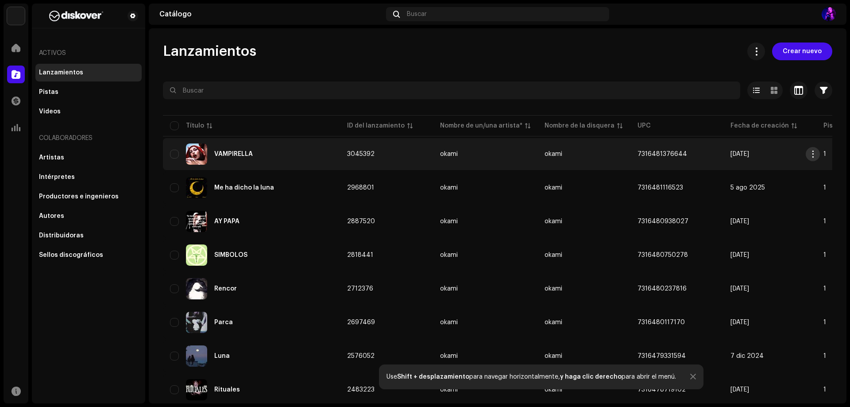
click at [817, 151] on button "button" at bounding box center [812, 154] width 14 height 14
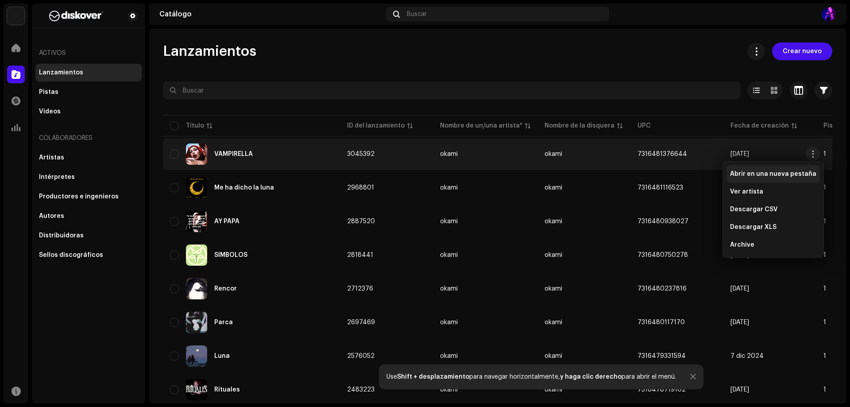
click at [771, 176] on span "Abrir en una nueva pestaña" at bounding box center [773, 173] width 86 height 7
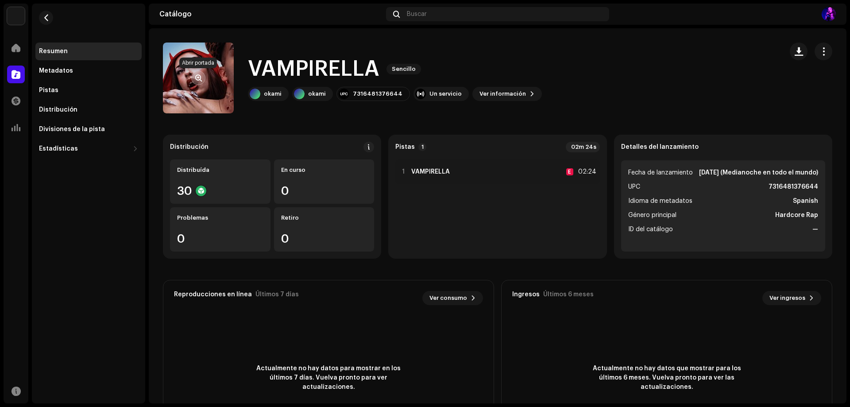
click at [194, 76] on button "button" at bounding box center [198, 78] width 14 height 14
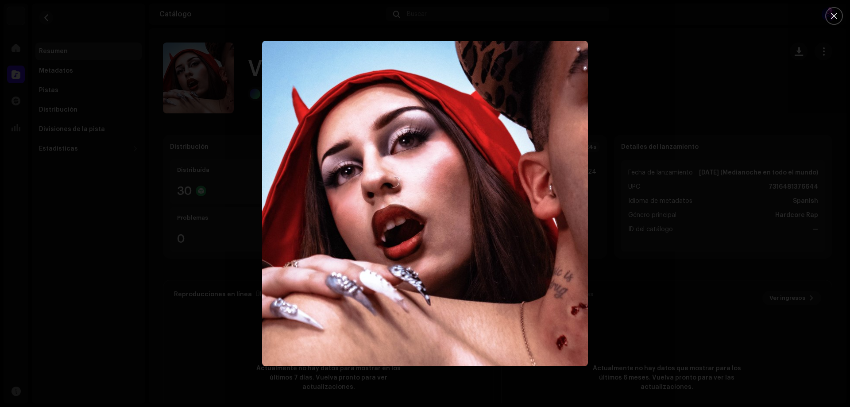
click at [743, 123] on div at bounding box center [425, 203] width 850 height 407
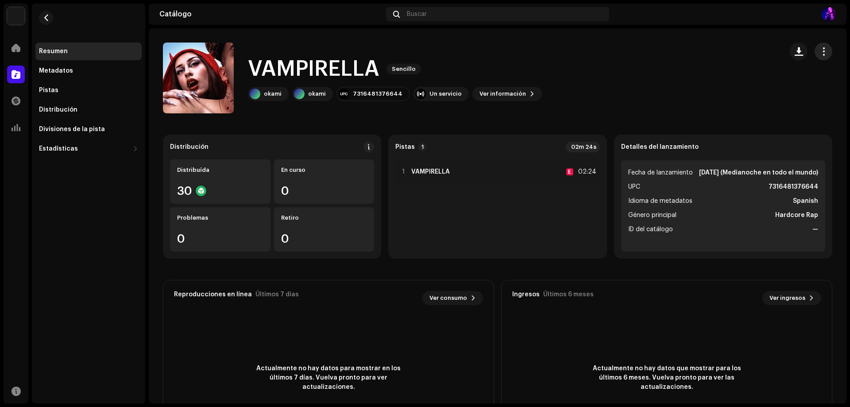
click at [816, 60] on button "button" at bounding box center [823, 51] width 18 height 18
click at [819, 53] on span "button" at bounding box center [823, 51] width 8 height 7
click at [761, 98] on div "Editar" at bounding box center [777, 91] width 89 height 18
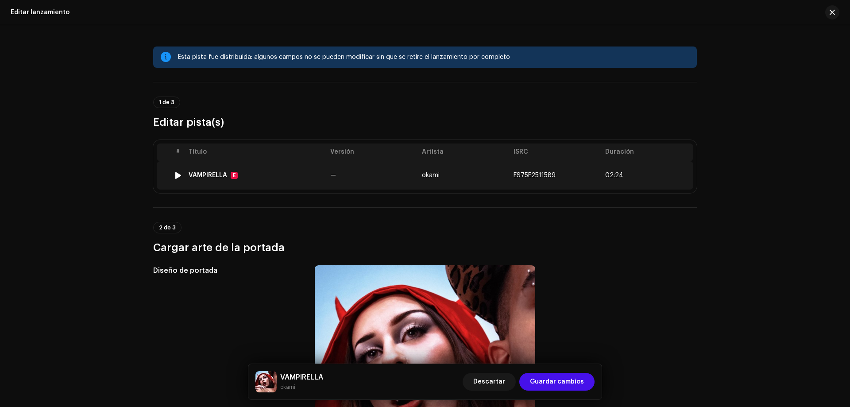
click at [510, 182] on td "ES75E2511589" at bounding box center [556, 175] width 92 height 28
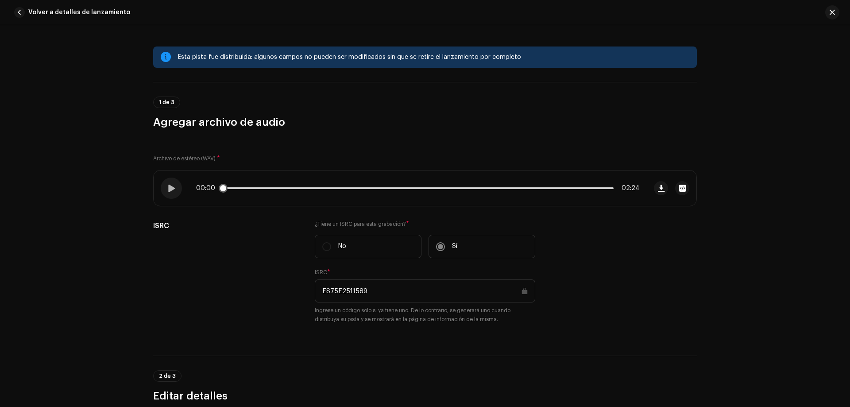
drag, startPoint x: 262, startPoint y: 183, endPoint x: 243, endPoint y: 175, distance: 20.5
drag, startPoint x: 243, startPoint y: 175, endPoint x: 202, endPoint y: 161, distance: 43.9
drag, startPoint x: 202, startPoint y: 161, endPoint x: 187, endPoint y: 153, distance: 16.8
click at [187, 153] on div "Archivo de estéreo (WAV) * 00:00 02:24 ISRC ¿Tiene un ISRC para esta grabación?…" at bounding box center [424, 237] width 543 height 194
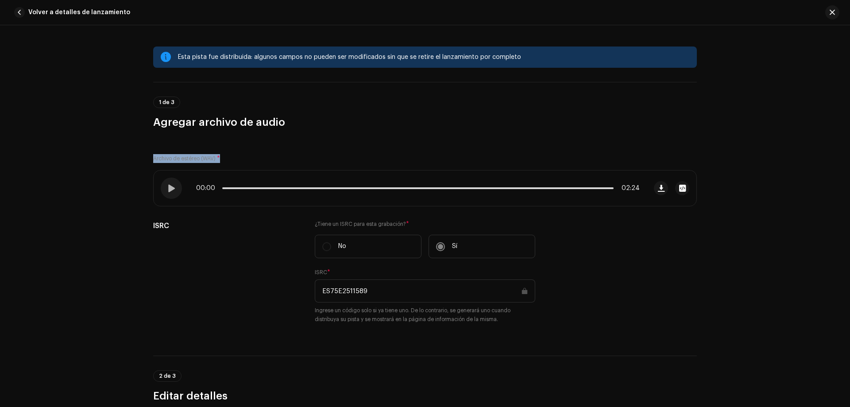
click at [187, 153] on div "Archivo de estéreo (WAV) * 00:00 02:24 ISRC ¿Tiene un ISRC para esta grabación?…" at bounding box center [424, 237] width 543 height 194
click at [288, 153] on div "Archivo de estéreo (WAV) * 00:00 02:24 ISRC ¿Tiene un ISRC para esta grabación?…" at bounding box center [424, 237] width 543 height 194
click at [829, 11] on span "button" at bounding box center [831, 12] width 5 height 7
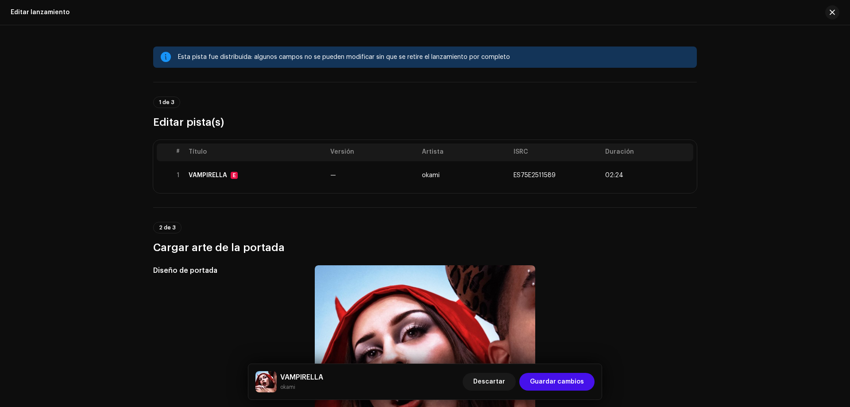
click at [838, 4] on div "Editar lanzamiento" at bounding box center [425, 12] width 850 height 25
click at [833, 11] on button "button" at bounding box center [832, 12] width 14 height 14
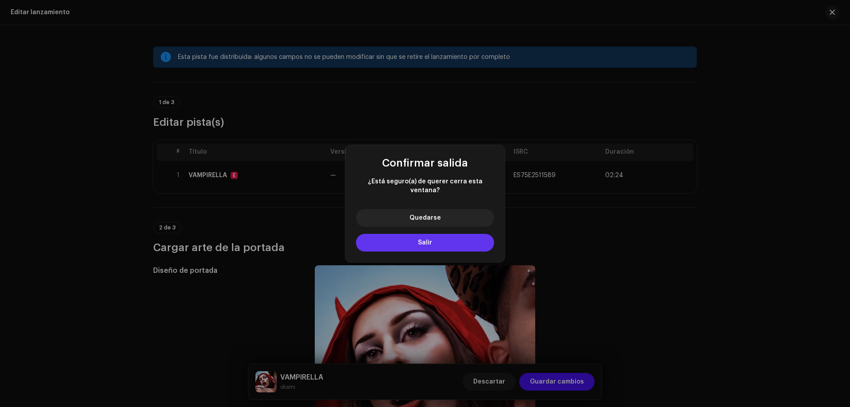
click at [419, 244] on button "Salir" at bounding box center [425, 243] width 138 height 18
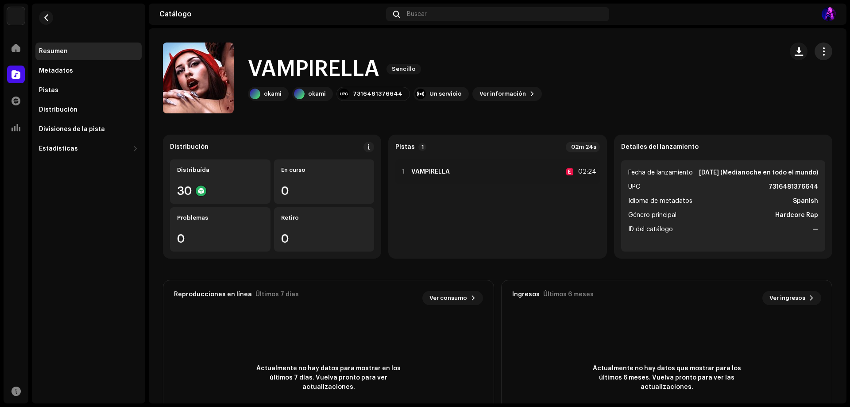
click at [823, 49] on button "button" at bounding box center [823, 51] width 18 height 18
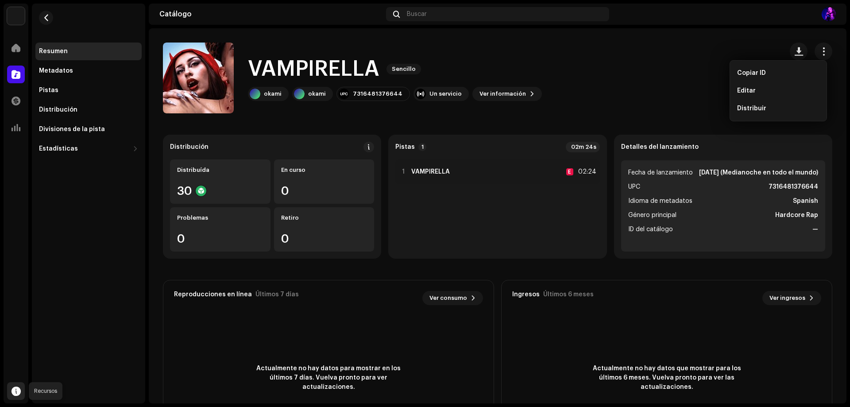
click at [24, 384] on div at bounding box center [16, 391] width 18 height 18
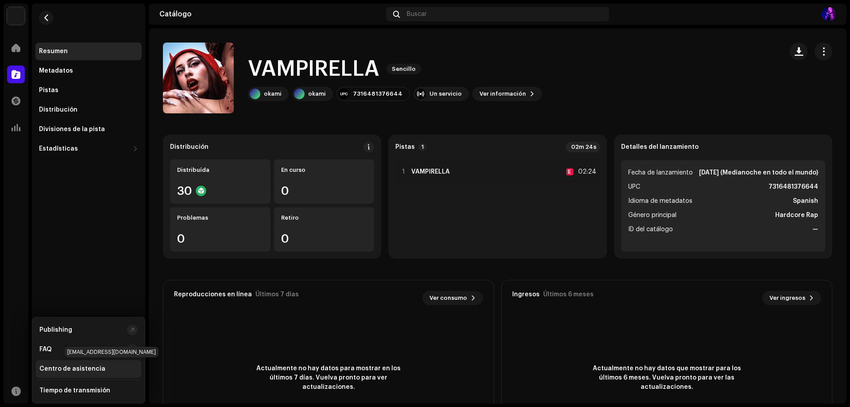
click at [93, 364] on div "Centro de asistencia" at bounding box center [88, 369] width 105 height 18
click at [819, 55] on span "button" at bounding box center [823, 51] width 8 height 7
click at [68, 365] on div "Centro de asistencia" at bounding box center [72, 368] width 66 height 7
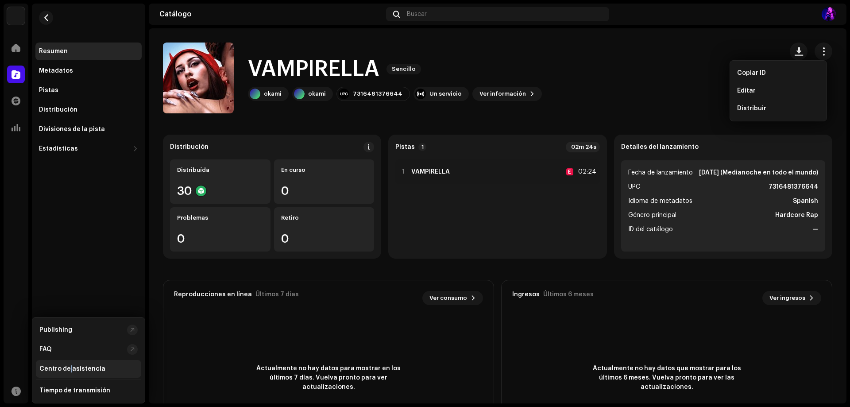
click at [68, 365] on div "Centro de asistencia" at bounding box center [72, 368] width 66 height 7
click at [106, 366] on div "Centro de asistencia" at bounding box center [88, 368] width 98 height 7
click at [92, 370] on div "Centro de asistencia" at bounding box center [72, 368] width 66 height 7
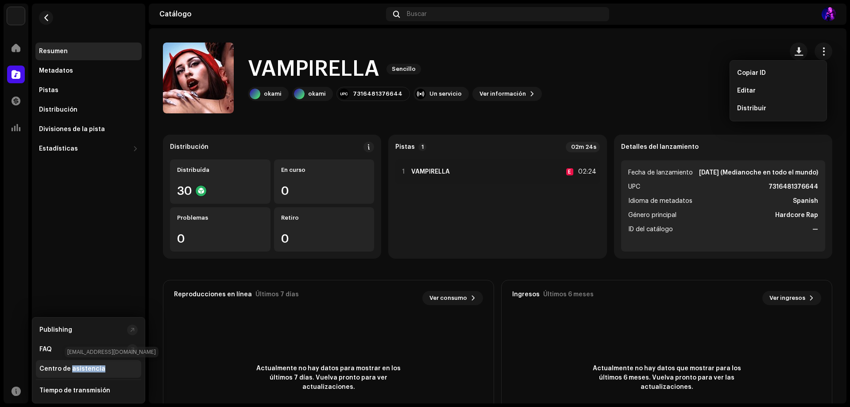
click at [92, 370] on div "Centro de asistencia" at bounding box center [72, 368] width 66 height 7
click at [89, 388] on div "Tiempo de transmisión" at bounding box center [74, 390] width 71 height 7
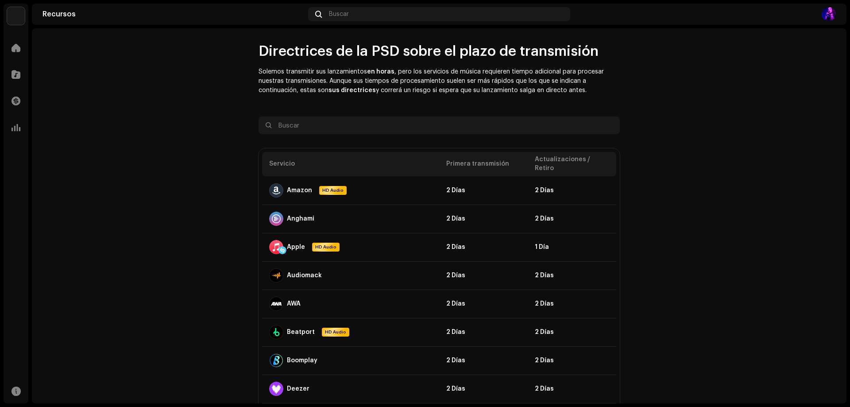
drag, startPoint x: 194, startPoint y: 287, endPoint x: 159, endPoint y: 81, distance: 208.8
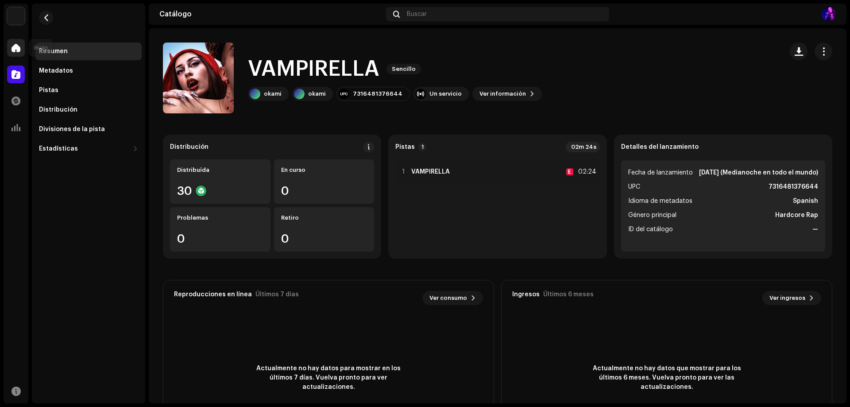
click at [14, 45] on span at bounding box center [16, 47] width 9 height 7
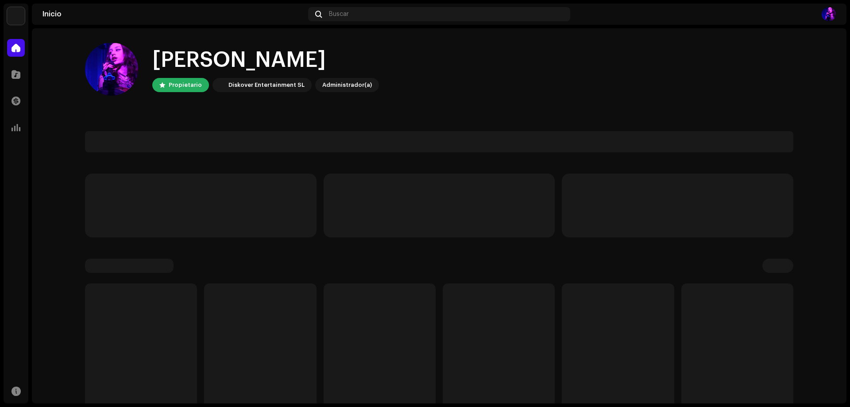
click at [18, 22] on img at bounding box center [16, 16] width 18 height 18
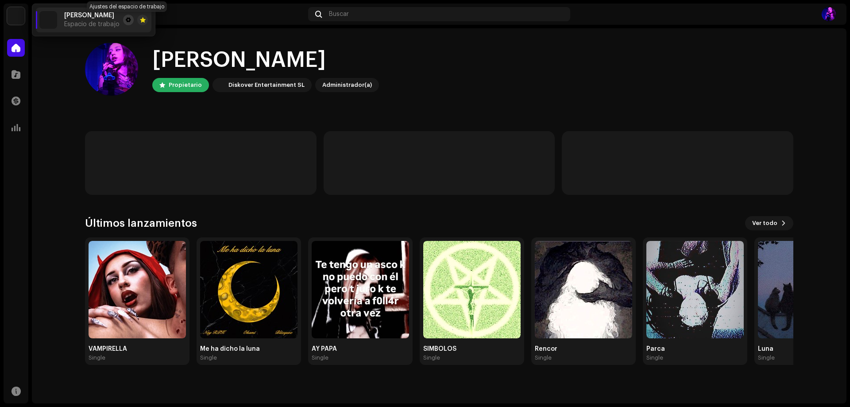
click at [126, 21] on span at bounding box center [128, 19] width 5 height 7
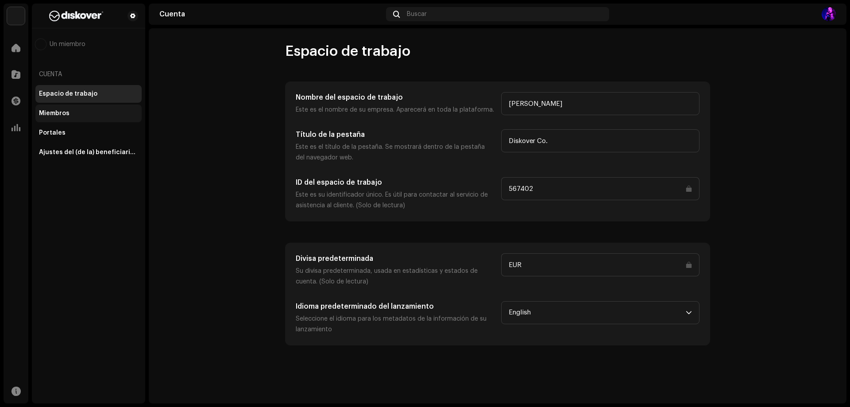
click at [93, 120] on div "Miembros" at bounding box center [88, 113] width 106 height 18
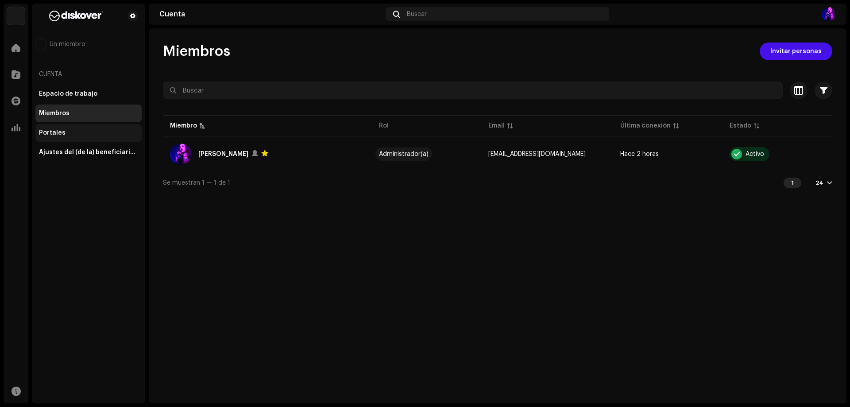
click at [87, 134] on div "Portales" at bounding box center [88, 132] width 99 height 7
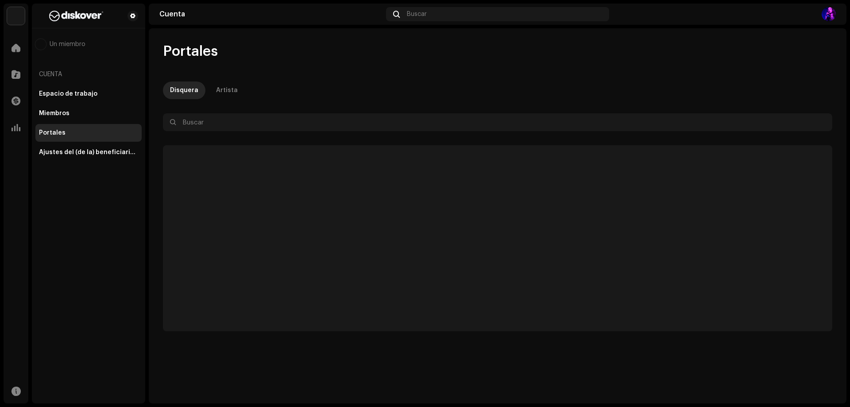
click at [83, 126] on div "Portales" at bounding box center [88, 133] width 106 height 18
click at [79, 122] on div "Miembros" at bounding box center [88, 113] width 106 height 18
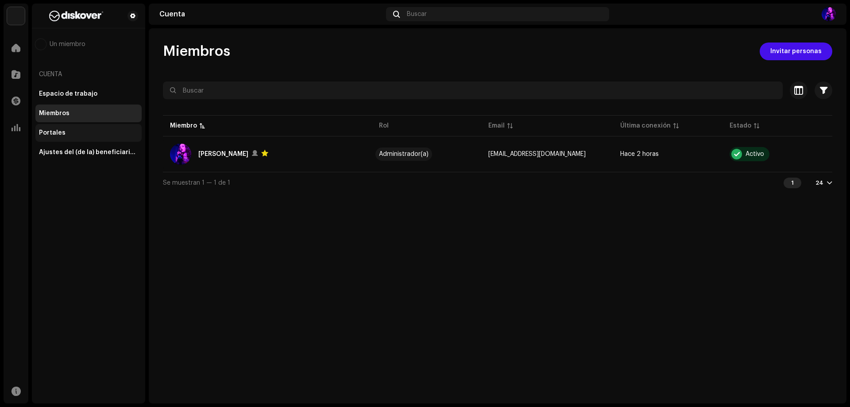
click at [79, 130] on div "Portales" at bounding box center [88, 133] width 106 height 18
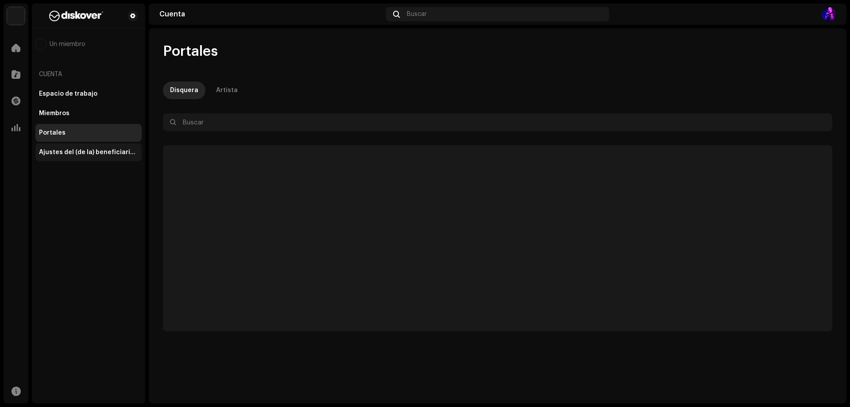
click at [81, 146] on div "Ajustes del (de la) beneficiario(a)" at bounding box center [88, 152] width 106 height 18
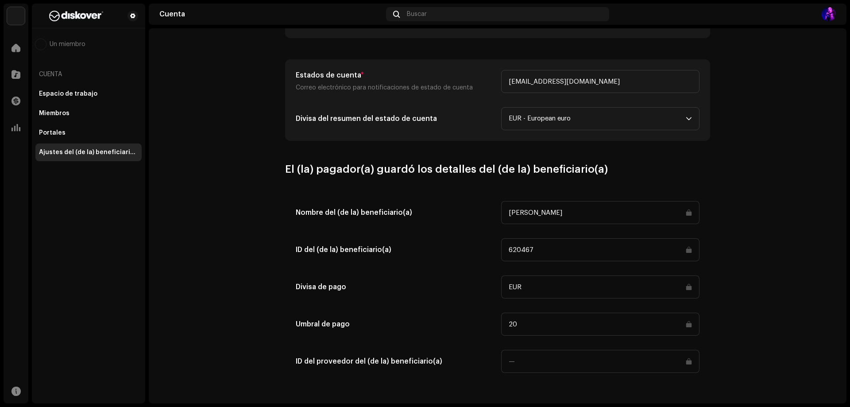
scroll to position [329, 0]
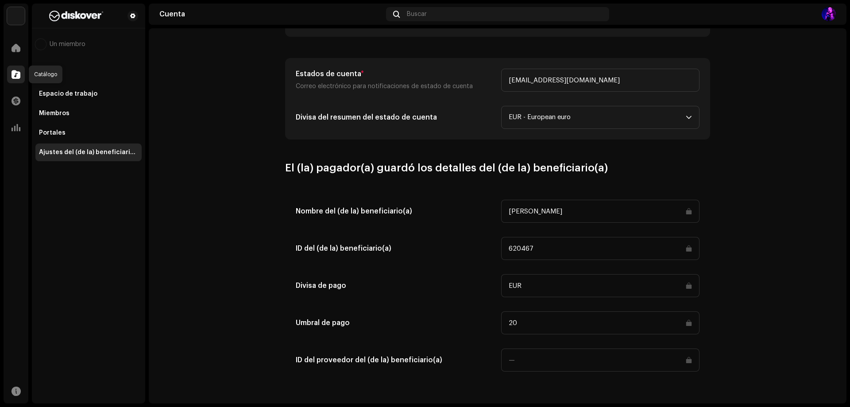
click at [13, 78] on span at bounding box center [16, 74] width 9 height 7
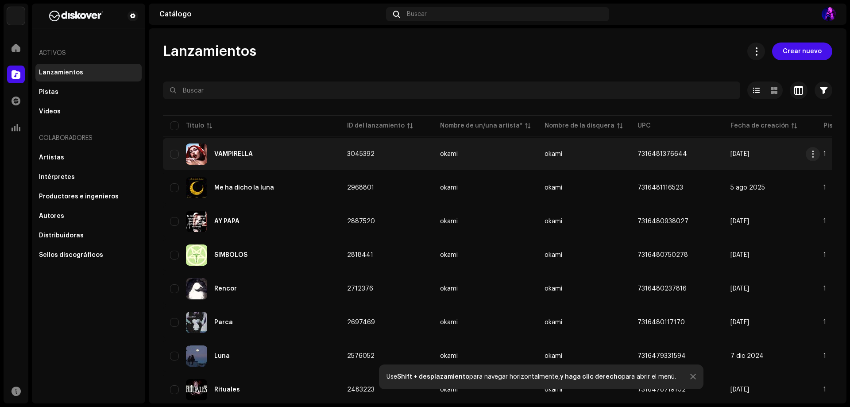
click at [770, 155] on td "6 oct 2025" at bounding box center [769, 154] width 93 height 32
click at [723, 144] on td "6 oct 2025" at bounding box center [769, 154] width 93 height 32
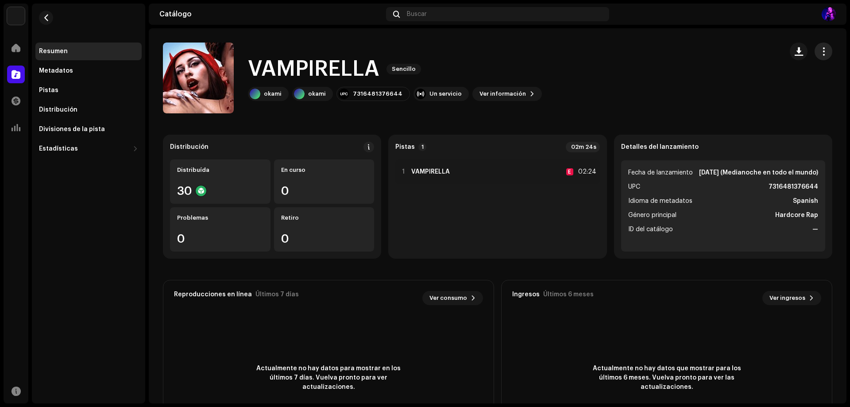
click at [825, 48] on button "button" at bounding box center [823, 51] width 18 height 18
click at [435, 127] on catalog-releases-details-overview "VAMPIRELLA Sencillo VAMPIRELLA Sencillo okami okami 7316481376644 Un servicio V…" at bounding box center [497, 249] width 697 height 442
click at [505, 91] on span "Ver información" at bounding box center [502, 94] width 46 height 18
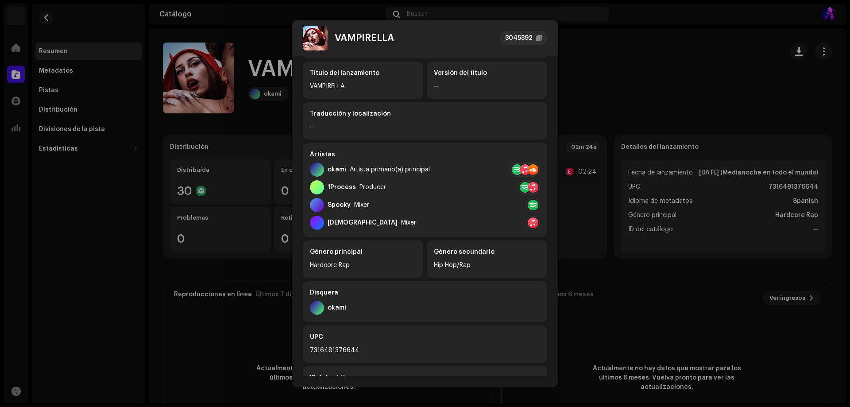
scroll to position [156, 0]
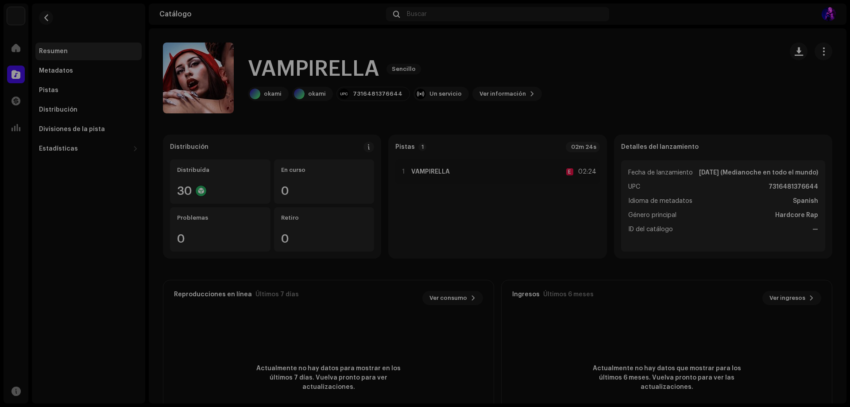
drag, startPoint x: 612, startPoint y: 117, endPoint x: 673, endPoint y: 100, distance: 62.9
click at [613, 117] on div "VAMPIRELLA 3045392 Metadatos Distribución Idioma de metadatos Spanish Título de…" at bounding box center [425, 203] width 850 height 407
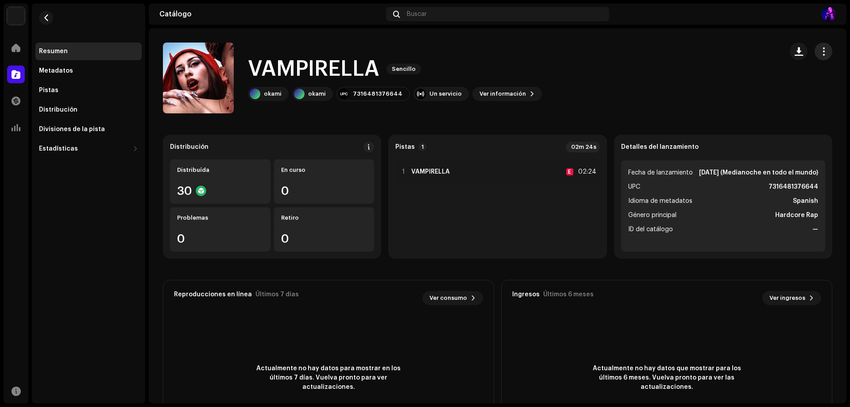
click at [819, 50] on span "button" at bounding box center [823, 51] width 8 height 7
click at [746, 93] on span "Editar" at bounding box center [746, 90] width 19 height 7
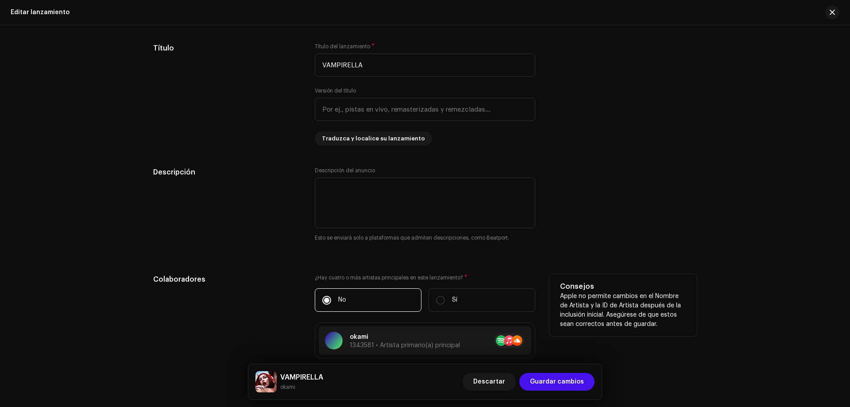
scroll to position [841, 0]
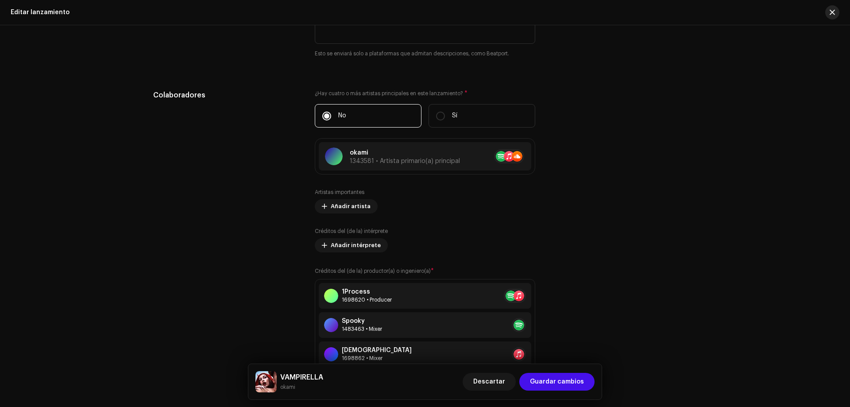
click at [838, 10] on button "button" at bounding box center [832, 12] width 14 height 14
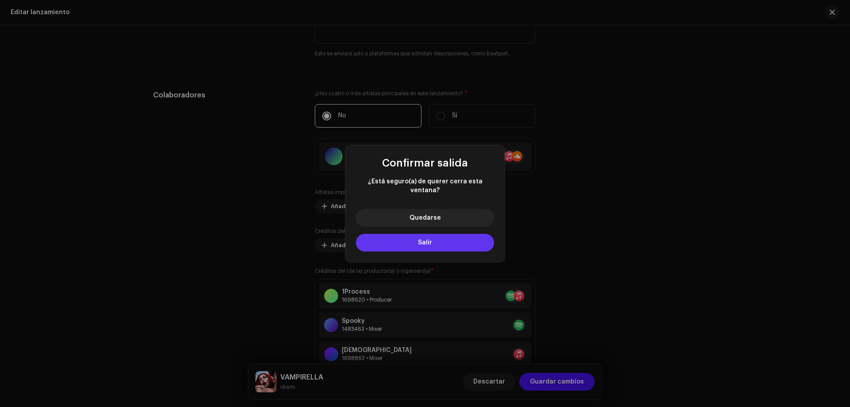
click at [459, 235] on button "Salir" at bounding box center [425, 243] width 138 height 18
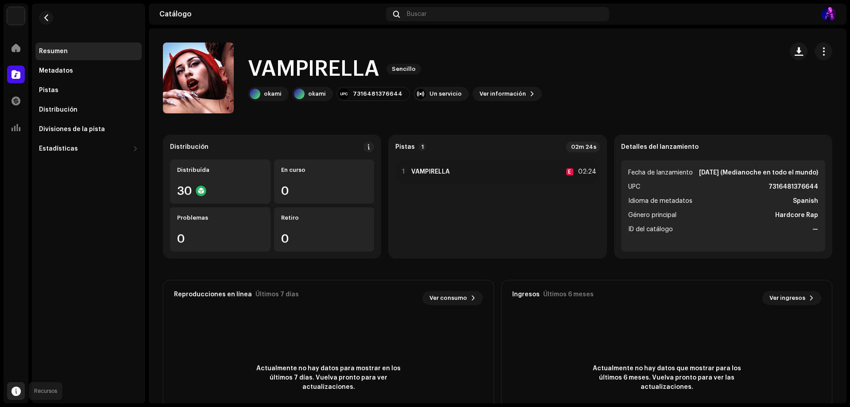
click at [16, 389] on span at bounding box center [16, 390] width 9 height 7
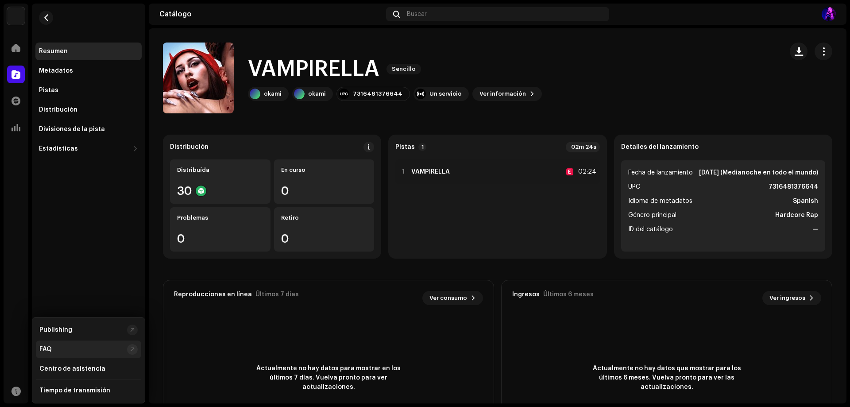
click at [107, 356] on div "FAQ" at bounding box center [88, 349] width 105 height 18
click at [491, 100] on span "Ver información" at bounding box center [502, 94] width 46 height 18
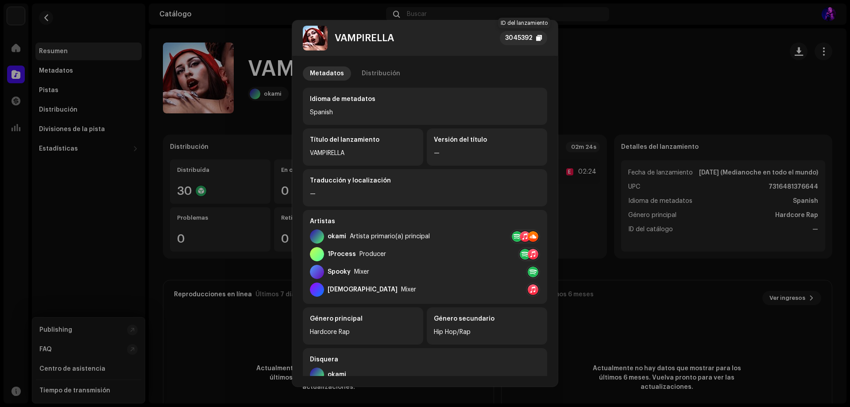
click at [535, 36] on div "3045392" at bounding box center [523, 38] width 47 height 14
click at [333, 154] on div "VAMPIRELLA" at bounding box center [363, 153] width 106 height 11
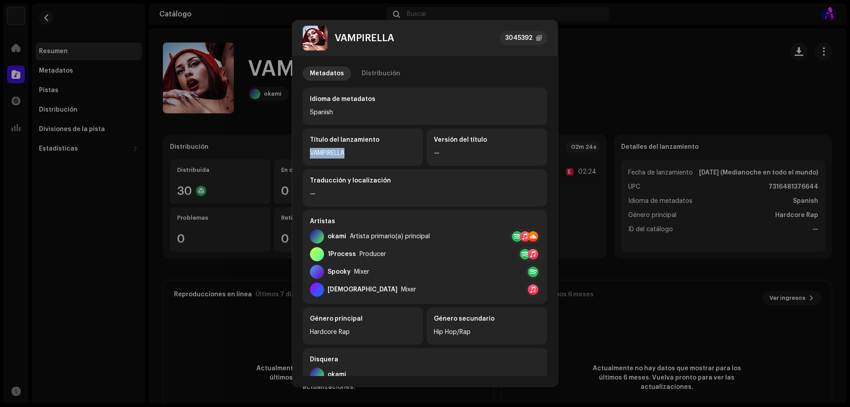
click at [333, 154] on div "VAMPIRELLA" at bounding box center [363, 153] width 106 height 11
copy div "VAMPIRELLA"
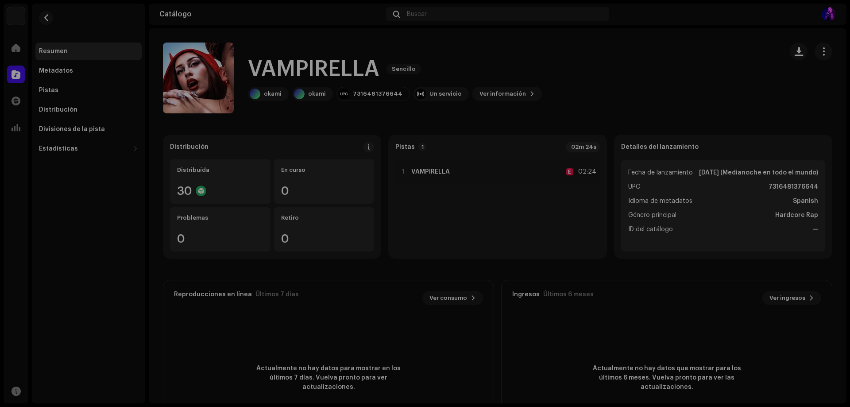
click at [248, 59] on div "VAMPIRELLA 3045392 Metadatos Distribución Idioma de metadatos Spanish Título de…" at bounding box center [425, 203] width 850 height 407
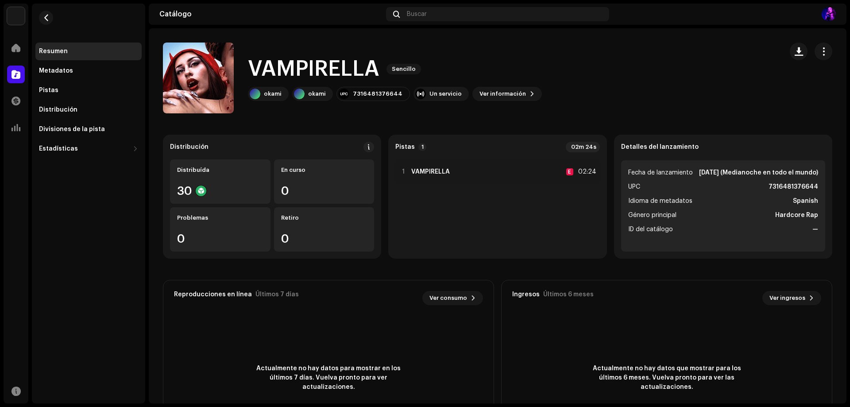
click at [833, 2] on div "Adriana de Munck Inicio Catálogo Transacciones Estadísticas Recursos Resumen Me…" at bounding box center [425, 203] width 850 height 407
click at [830, 7] on div "Catálogo Buscar" at bounding box center [497, 14] width 697 height 21
click at [830, 13] on img at bounding box center [828, 14] width 14 height 14
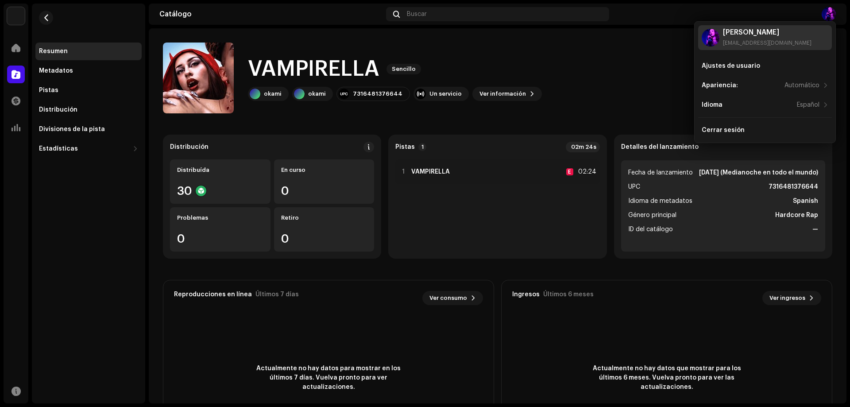
click at [748, 32] on div "[PERSON_NAME]" at bounding box center [767, 32] width 88 height 7
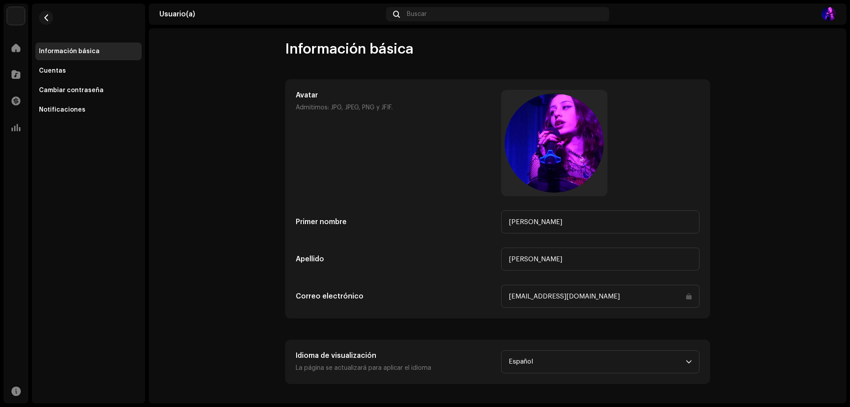
scroll to position [4, 0]
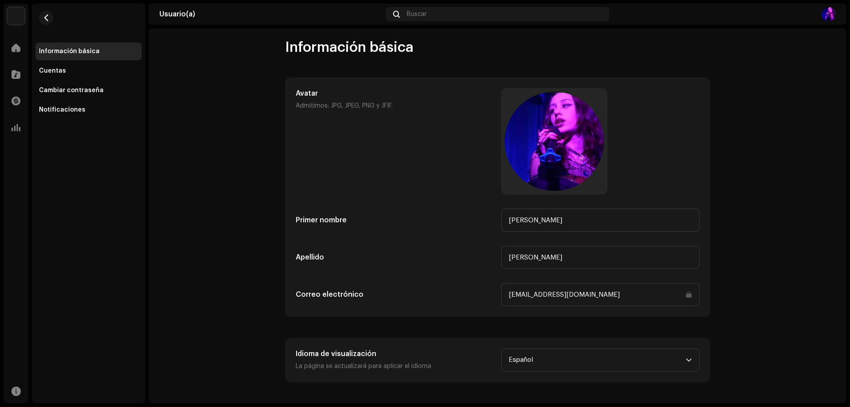
click at [58, 59] on div "Información básica" at bounding box center [88, 51] width 106 height 18
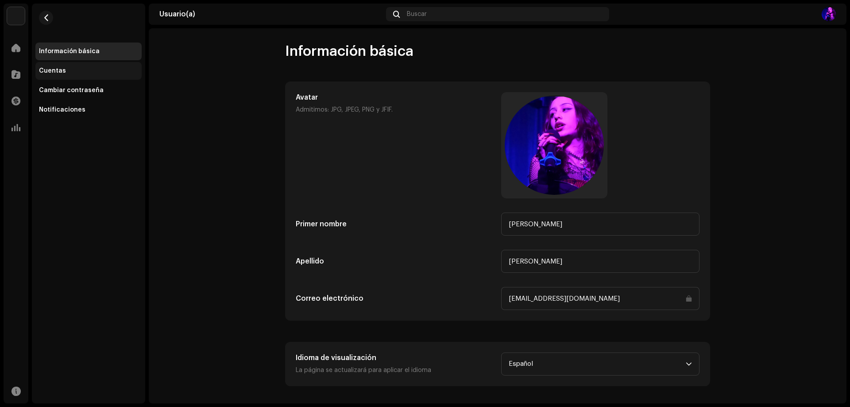
click at [73, 73] on div "Cuentas" at bounding box center [88, 70] width 99 height 7
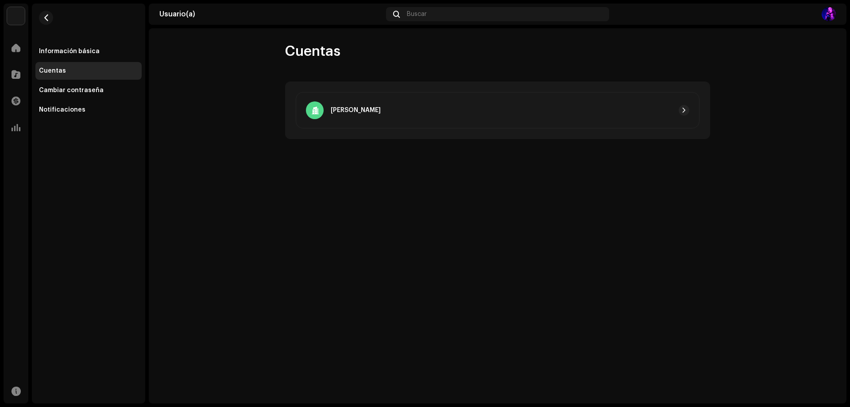
click at [79, 78] on div "Cuentas" at bounding box center [88, 71] width 106 height 18
click at [722, 123] on user-accounts "Cuentas Adriana de Munck" at bounding box center [497, 90] width 697 height 96
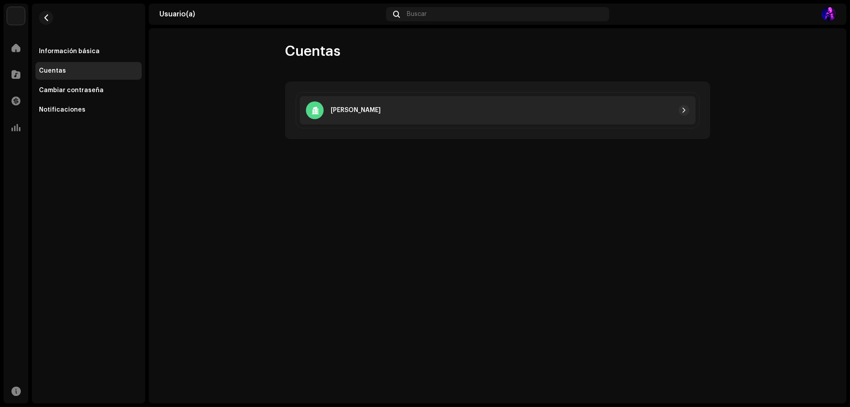
click at [655, 108] on div at bounding box center [535, 110] width 308 height 11
click at [688, 116] on div "[PERSON_NAME]" at bounding box center [498, 110] width 396 height 28
click at [682, 111] on span "button" at bounding box center [683, 110] width 5 height 7
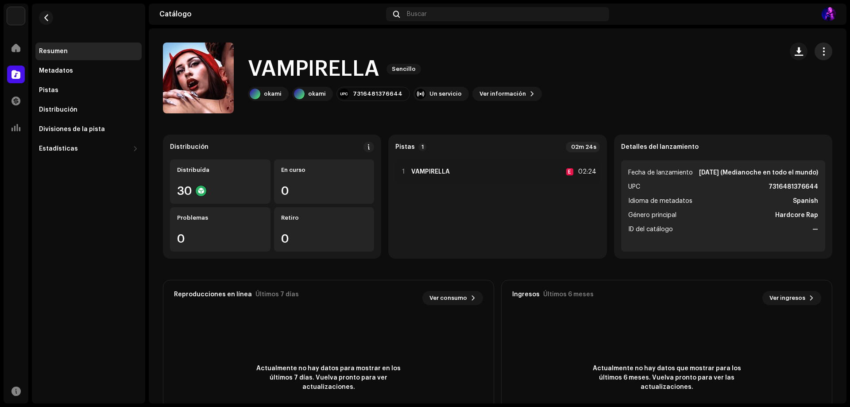
click at [821, 51] on span "button" at bounding box center [823, 51] width 8 height 7
click at [754, 86] on div "Editar" at bounding box center [777, 91] width 89 height 18
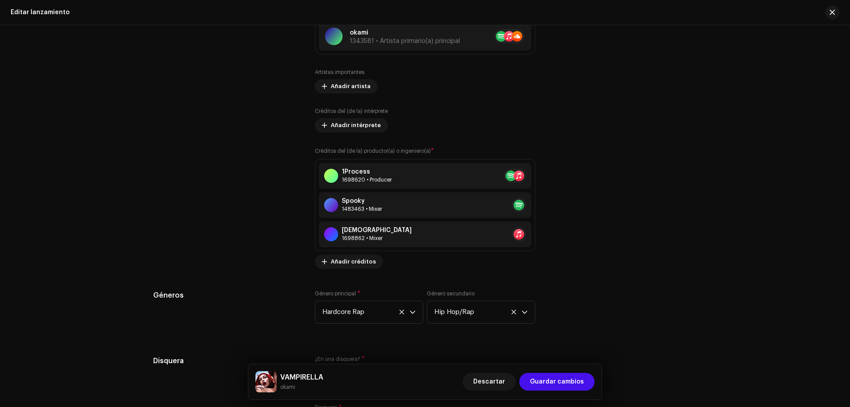
scroll to position [1393, 0]
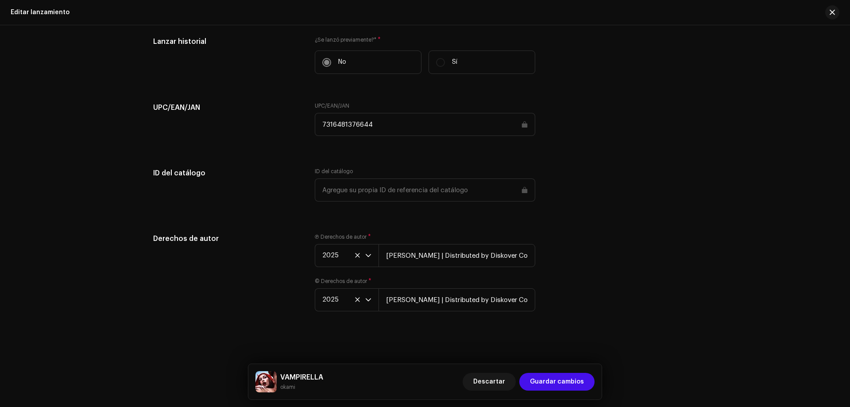
drag, startPoint x: 762, startPoint y: 161, endPoint x: 722, endPoint y: 403, distance: 244.9
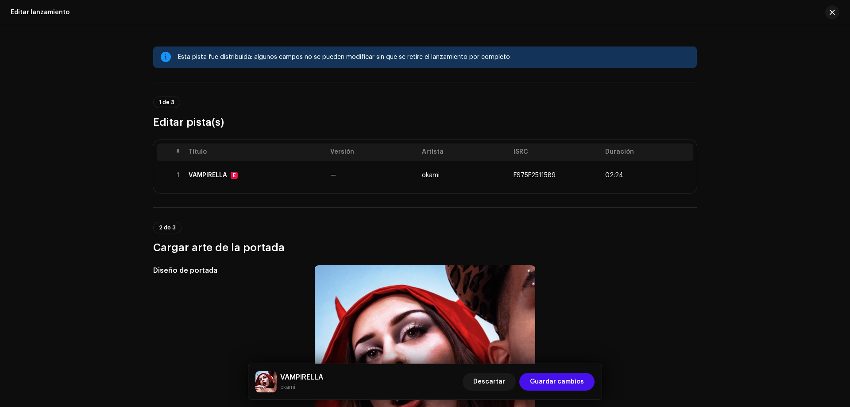
drag, startPoint x: 711, startPoint y: 353, endPoint x: 565, endPoint y: 200, distance: 210.9
click at [821, 11] on div at bounding box center [828, 12] width 21 height 14
click at [827, 11] on button "button" at bounding box center [832, 12] width 14 height 14
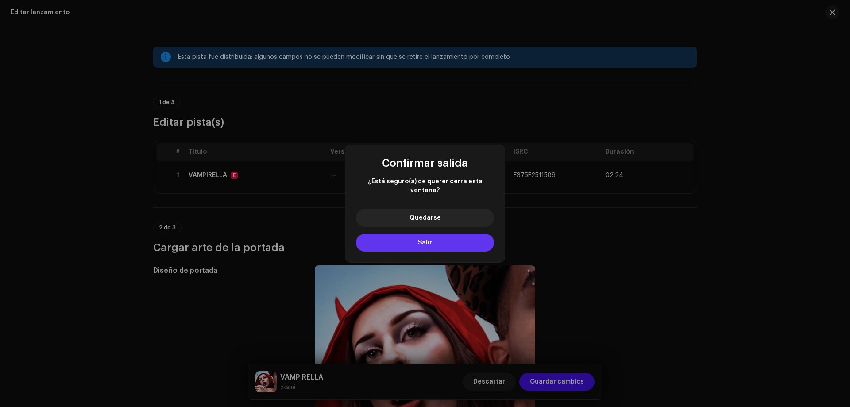
click at [441, 234] on button "Salir" at bounding box center [425, 243] width 138 height 18
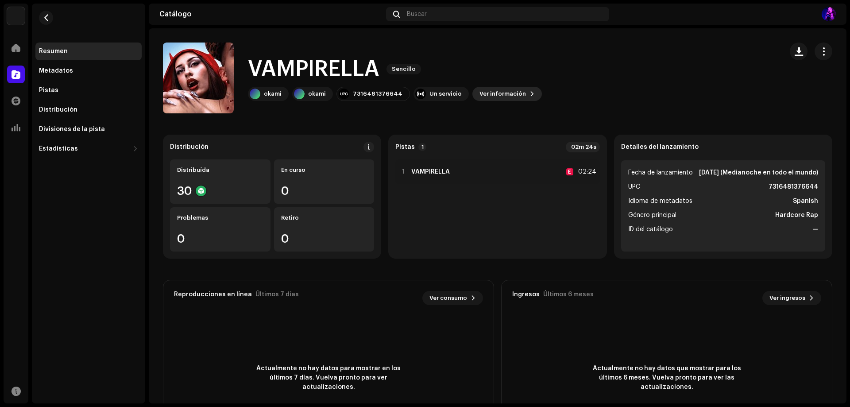
click at [494, 96] on span "Ver información" at bounding box center [502, 94] width 46 height 18
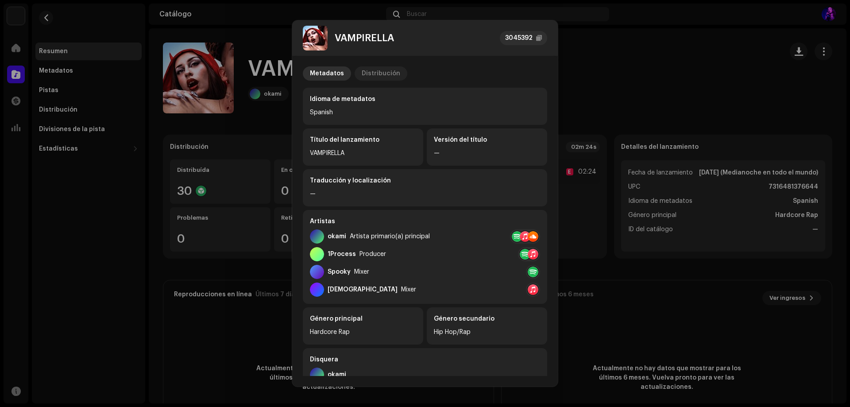
click at [373, 71] on div "Distribución" at bounding box center [380, 73] width 38 height 14
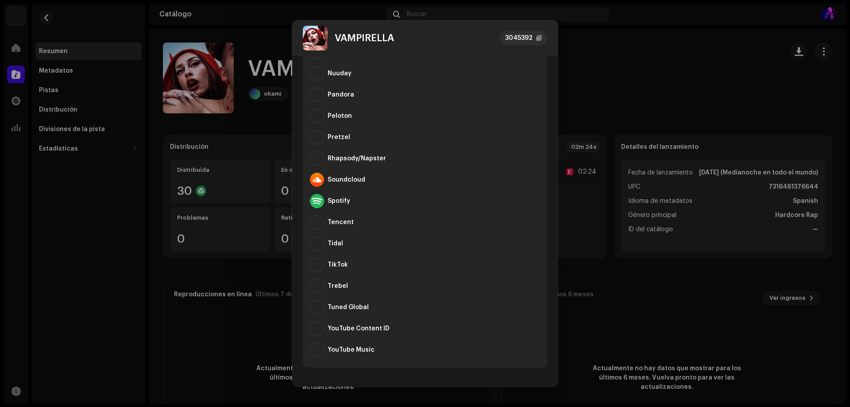
scroll to position [427, 0]
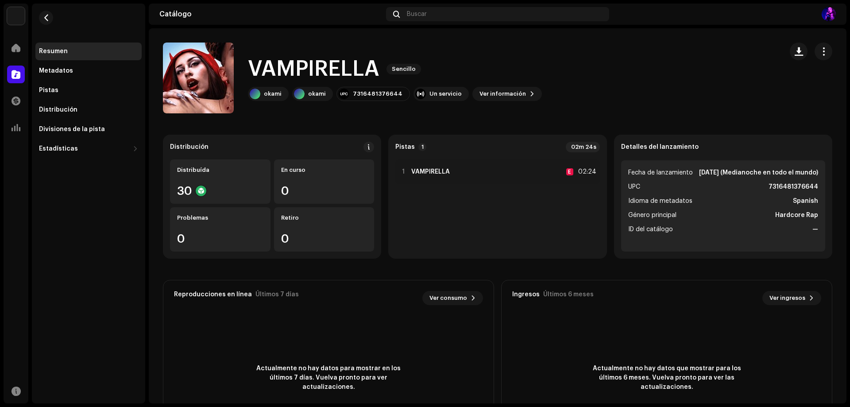
click at [629, 65] on div "VAMPIRELLA 3045392 Metadatos Distribución Fecha de lanzamiento 16 oct 2025 (Med…" at bounding box center [425, 203] width 850 height 407
click at [815, 44] on button "button" at bounding box center [823, 51] width 18 height 18
click at [748, 91] on span "Editar" at bounding box center [746, 90] width 19 height 7
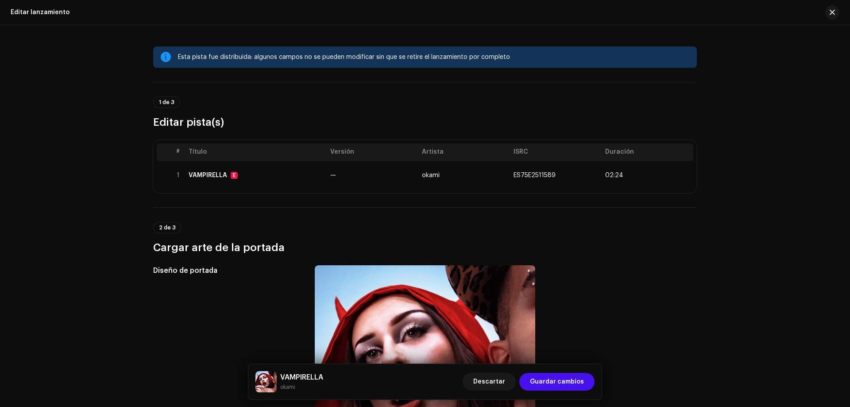
click at [280, 63] on div "Esta pista fue distribuida: algunos campos no se pueden modificar sin que se re…" at bounding box center [424, 56] width 543 height 21
click at [281, 63] on div "Esta pista fue distribuida: algunos campos no se pueden modificar sin que se re…" at bounding box center [424, 56] width 543 height 21
click at [284, 63] on div "Esta pista fue distribuida: algunos campos no se pueden modificar sin que se re…" at bounding box center [424, 56] width 543 height 21
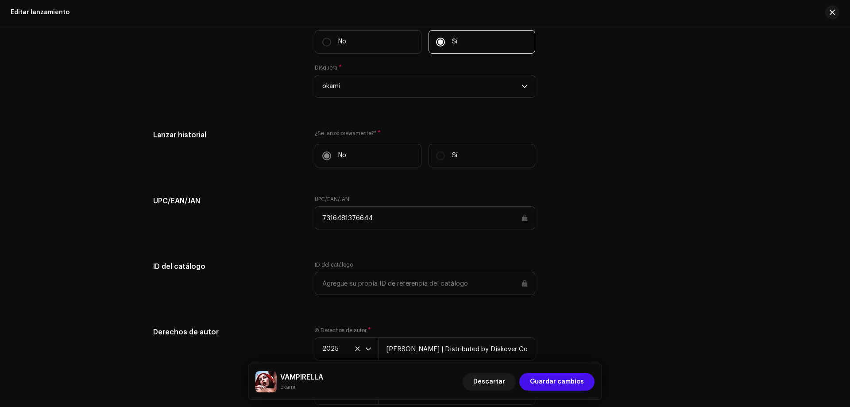
scroll to position [1393, 0]
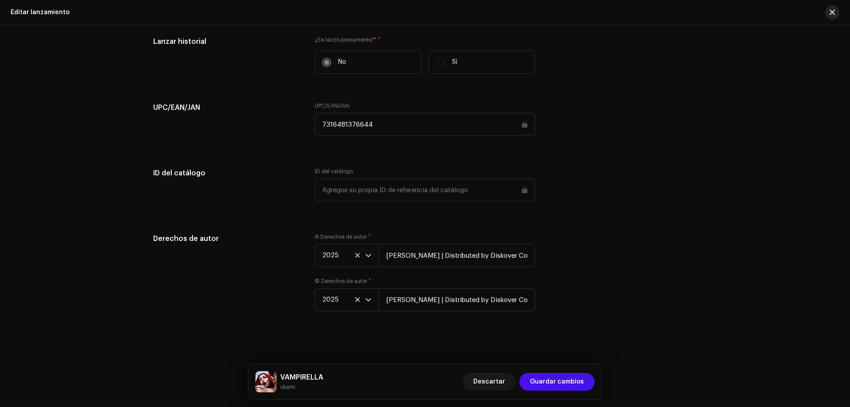
click at [837, 12] on div "Editar lanzamiento" at bounding box center [425, 12] width 850 height 25
click at [829, 18] on button "button" at bounding box center [832, 12] width 14 height 14
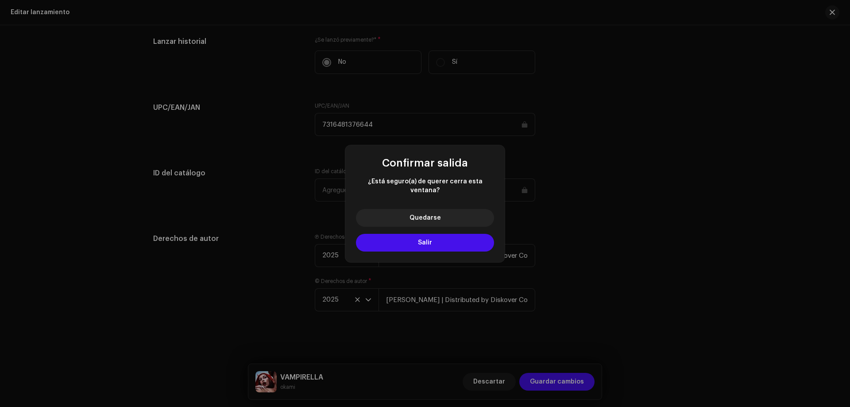
drag, startPoint x: 425, startPoint y: 248, endPoint x: 425, endPoint y: 238, distance: 10.2
click at [424, 248] on div "Quedarse Salir" at bounding box center [424, 232] width 159 height 60
click at [427, 239] on span "Salir" at bounding box center [425, 242] width 14 height 6
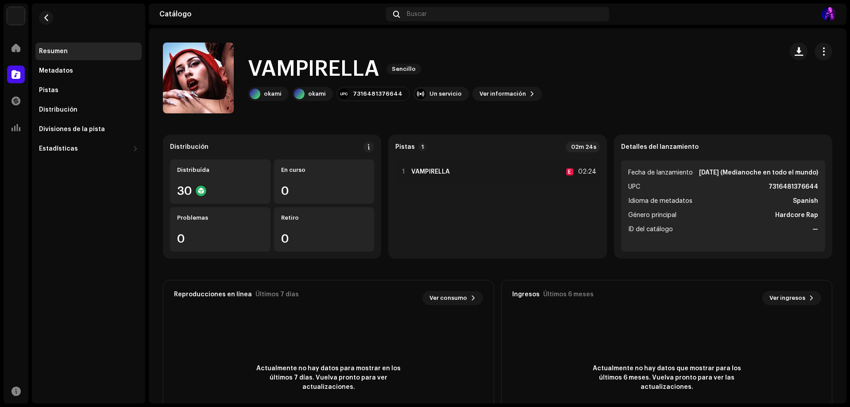
click at [63, 33] on div "Resumen Metadatos Pistas Distribución Divisiones de la pista Estadísticas Consu…" at bounding box center [88, 81] width 113 height 154
click at [5, 47] on div "Inicio" at bounding box center [16, 47] width 25 height 25
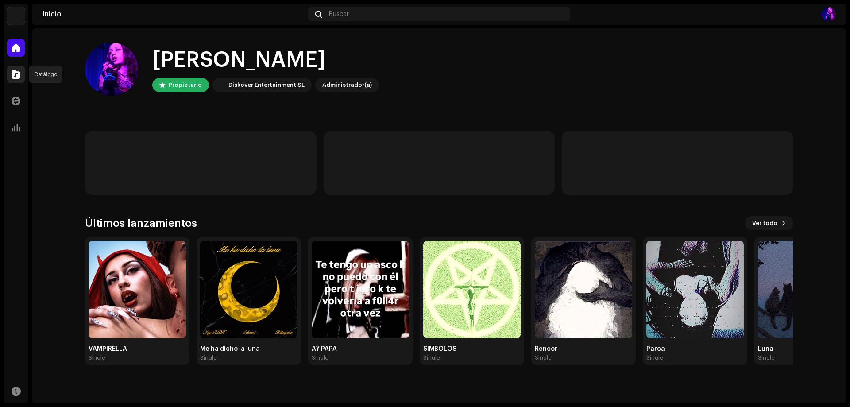
click at [19, 66] on div at bounding box center [16, 74] width 18 height 18
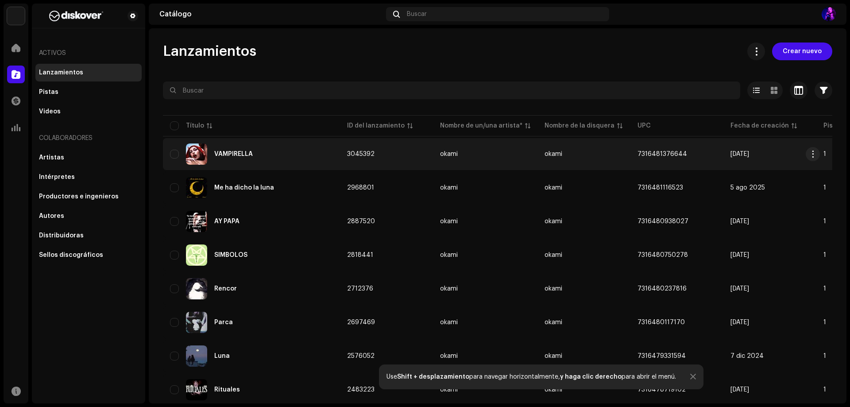
click at [806, 149] on re-m-actions-button at bounding box center [812, 154] width 14 height 14
click at [807, 149] on button "button" at bounding box center [812, 154] width 14 height 14
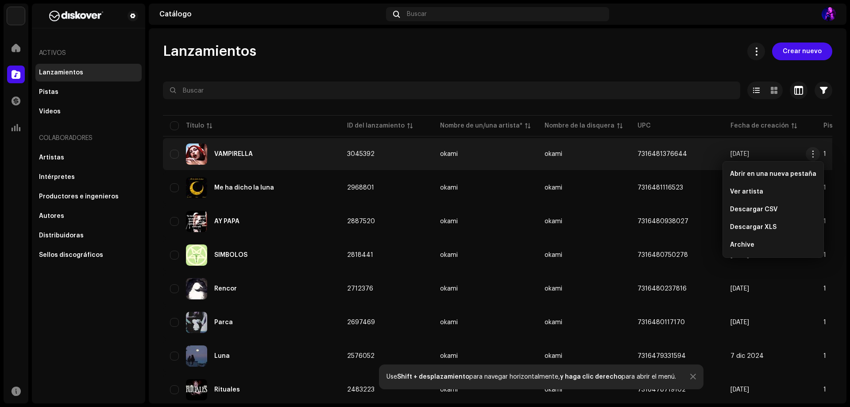
click at [171, 161] on div "VAMPIRELLA" at bounding box center [251, 153] width 163 height 21
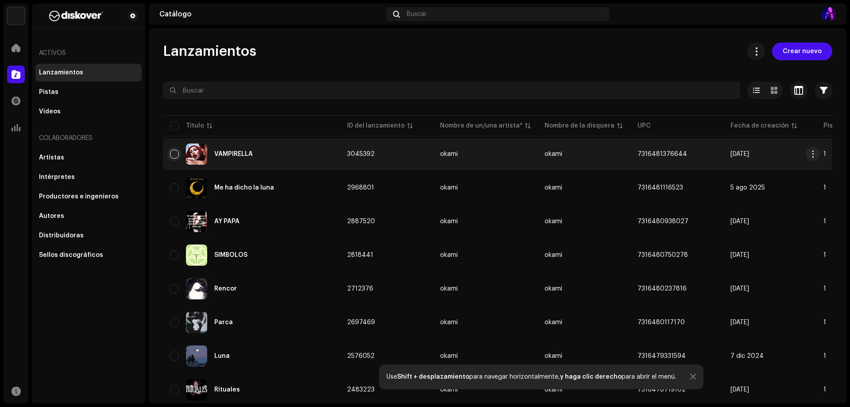
click at [171, 152] on input "checkbox" at bounding box center [174, 154] width 9 height 9
checkbox input "true"
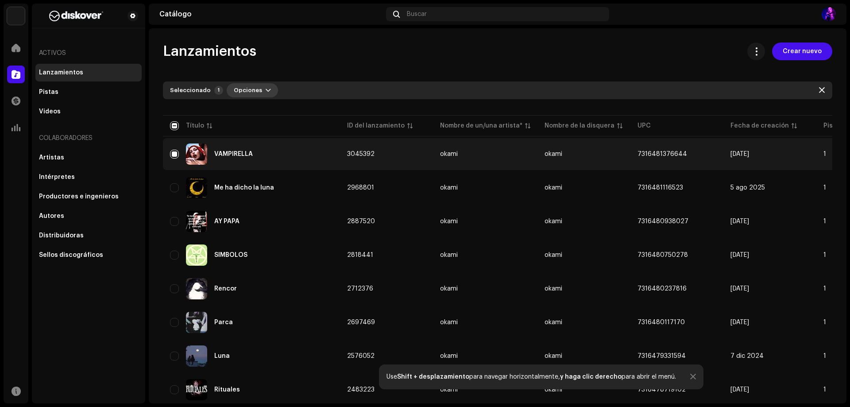
click at [248, 91] on span "Opciones" at bounding box center [248, 90] width 28 height 18
click at [197, 88] on div "Seleccionado" at bounding box center [190, 90] width 41 height 7
click at [761, 57] on div "Crear nuevo" at bounding box center [786, 51] width 92 height 18
click at [752, 53] on span at bounding box center [756, 51] width 8 height 7
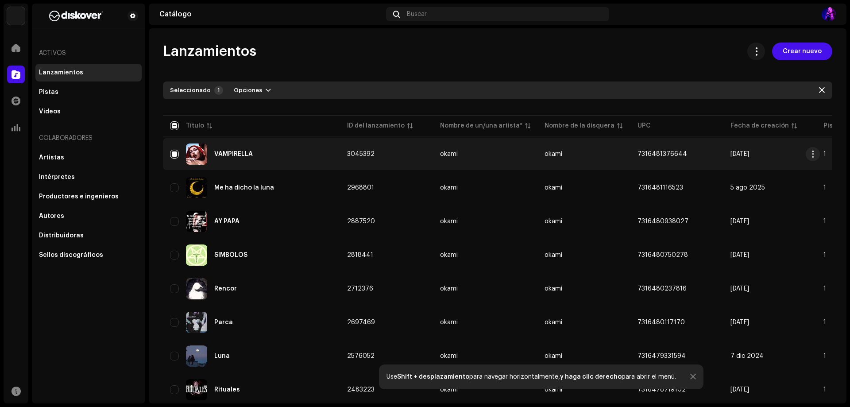
click at [805, 147] on td "6 oct 2025" at bounding box center [769, 154] width 93 height 32
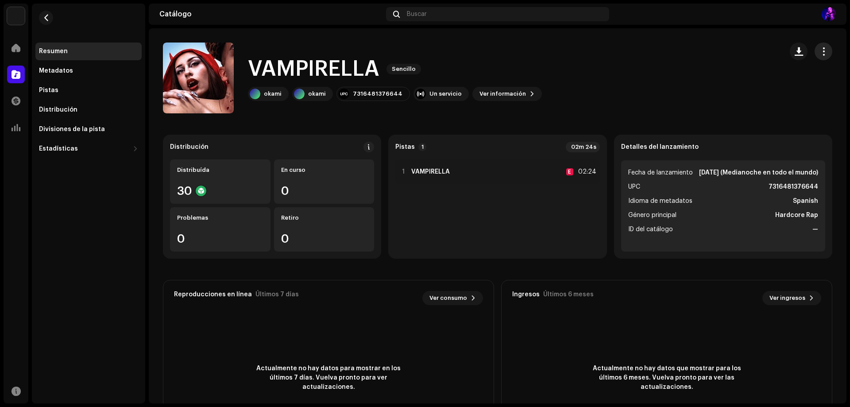
click at [824, 51] on button "button" at bounding box center [823, 51] width 18 height 18
click at [764, 84] on div "Editar" at bounding box center [777, 91] width 89 height 18
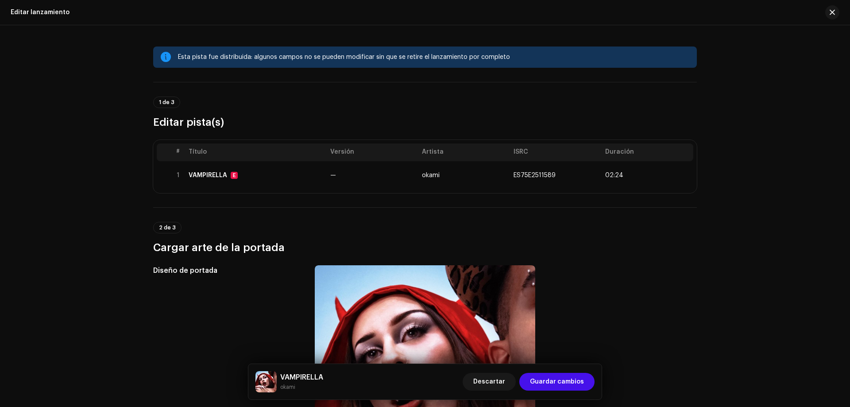
drag, startPoint x: 764, startPoint y: 84, endPoint x: 461, endPoint y: 58, distance: 303.3
click at [461, 58] on div "Esta pista fue distribuida: algunos campos no se pueden modificar sin que se re…" at bounding box center [433, 57] width 511 height 11
click at [455, 57] on div "Esta pista fue distribuida: algunos campos no se pueden modificar sin que se re…" at bounding box center [433, 57] width 511 height 11
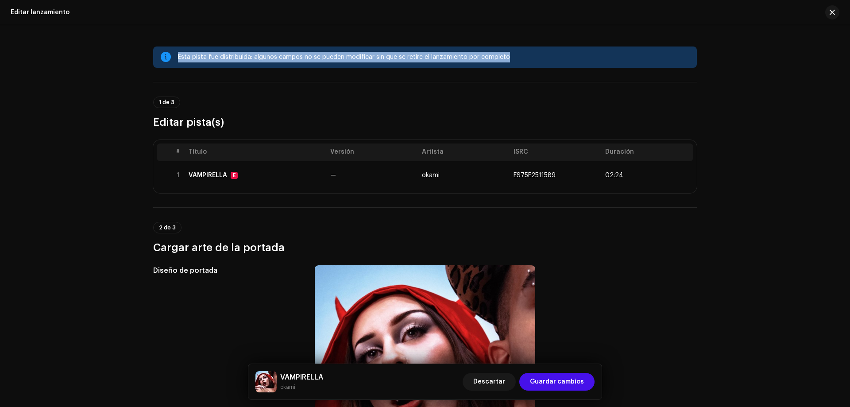
click at [455, 57] on div "Esta pista fue distribuida: algunos campos no se pueden modificar sin que se re…" at bounding box center [433, 57] width 511 height 11
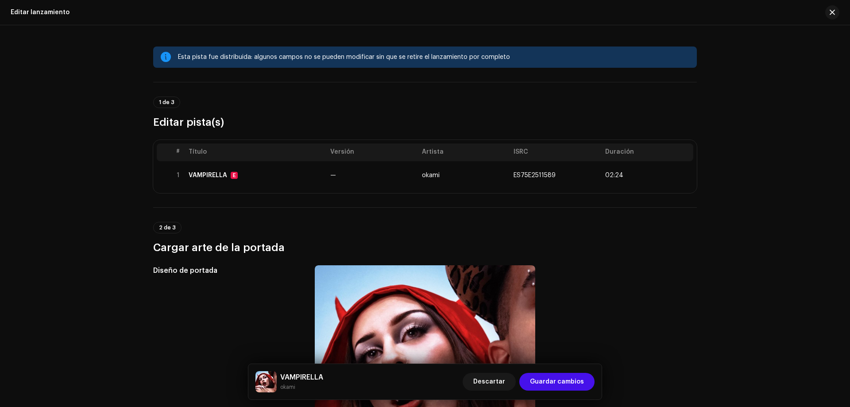
click at [487, 85] on div "1 de 3 Editar pista(s)" at bounding box center [424, 105] width 543 height 47
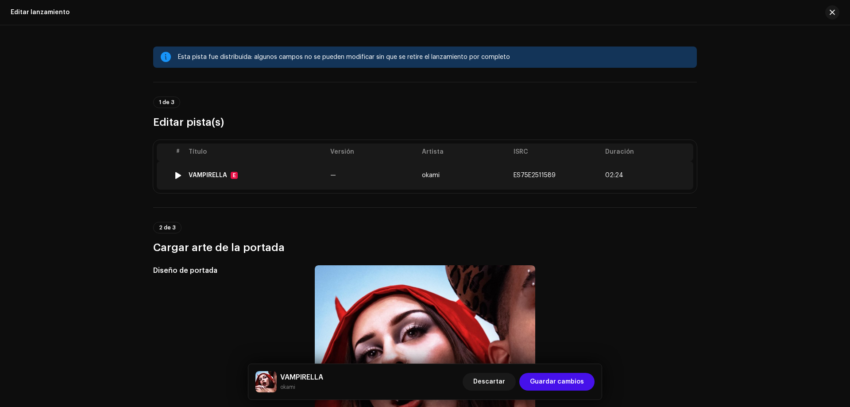
click at [541, 175] on span "ES75E2511589" at bounding box center [534, 175] width 42 height 6
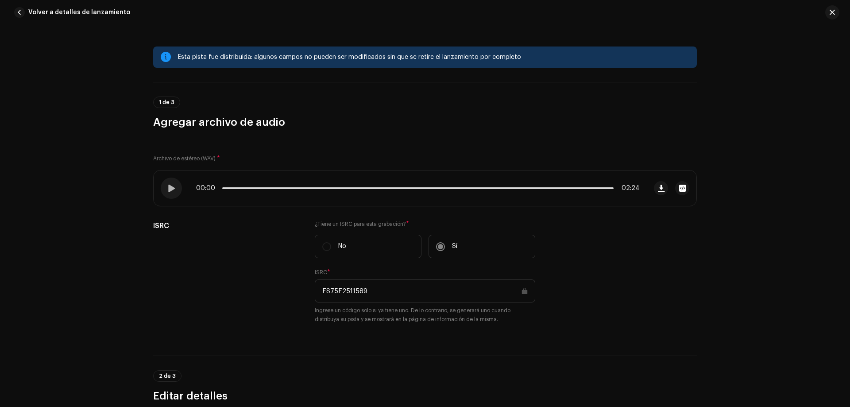
click at [491, 165] on div "Archivo de estéreo (WAV) * 00:00 02:24 ISRC ¿Tiene un ISRC para esta grabación?…" at bounding box center [424, 237] width 543 height 194
click at [347, 57] on div "Esta pista fue distribuida: algunos campos no pueden ser modificados sin que se…" at bounding box center [433, 57] width 511 height 11
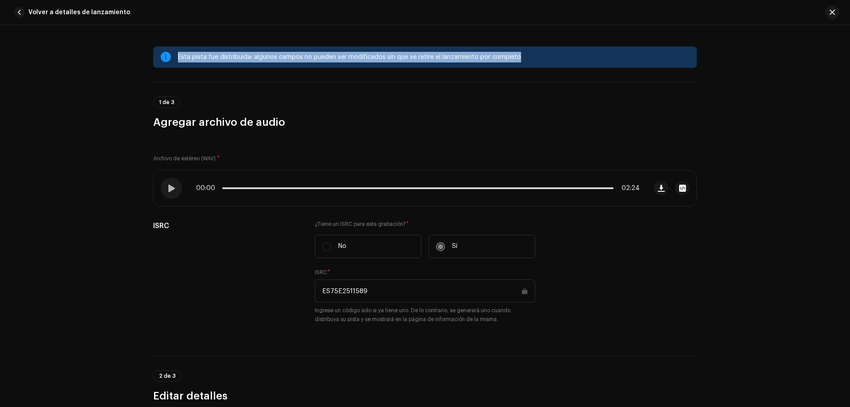
click at [347, 57] on div "Esta pista fue distribuida: algunos campos no pueden ser modificados sin que se…" at bounding box center [433, 57] width 511 height 11
click at [617, 51] on div "Esta pista fue distribuida: algunos campos no pueden ser modificados sin que se…" at bounding box center [424, 56] width 543 height 21
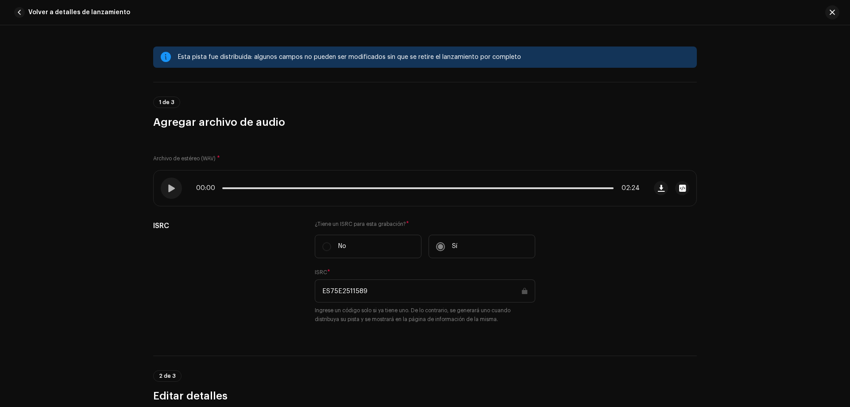
click at [550, 60] on div "Esta pista fue distribuida: algunos campos no pueden ser modificados sin que se…" at bounding box center [433, 57] width 511 height 11
click at [825, 16] on div at bounding box center [828, 12] width 21 height 14
click at [834, 12] on span "button" at bounding box center [831, 12] width 5 height 7
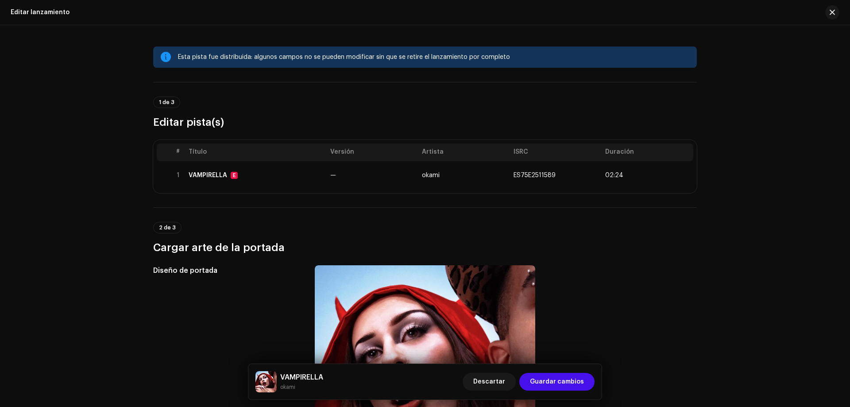
click at [757, 136] on div "Esta pista fue distribuida: algunos campos no se pueden modificar sin que se re…" at bounding box center [425, 215] width 850 height 381
click at [835, 9] on button "button" at bounding box center [832, 12] width 14 height 14
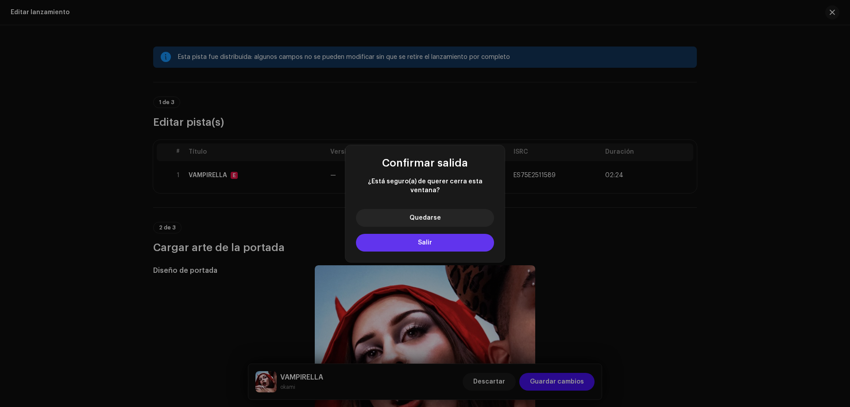
click at [423, 246] on button "Salir" at bounding box center [425, 243] width 138 height 18
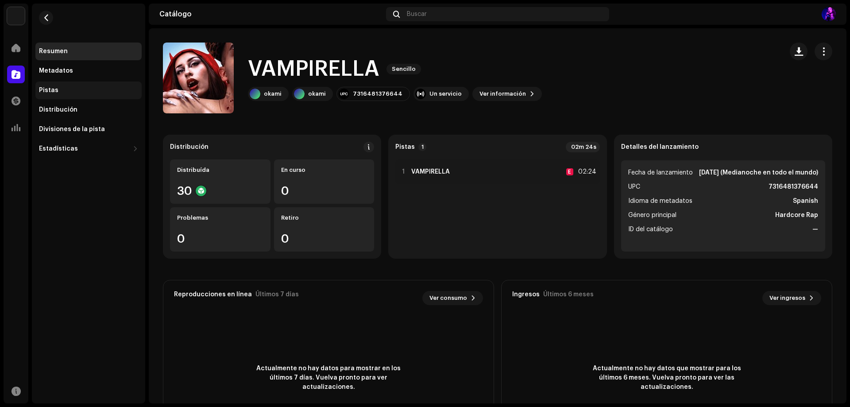
click at [53, 94] on div "Pistas" at bounding box center [88, 90] width 106 height 18
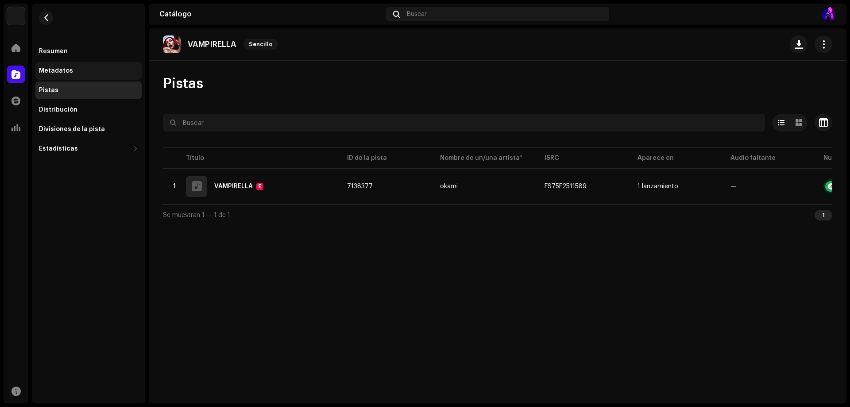
click at [58, 74] on div "Metadatos" at bounding box center [88, 71] width 106 height 18
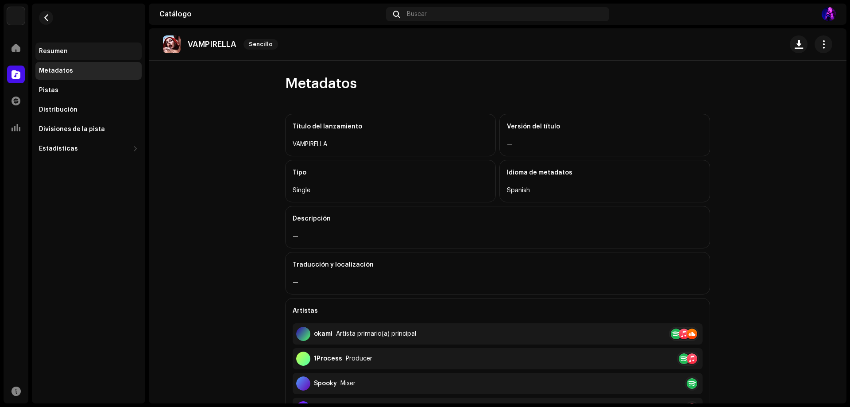
click at [61, 48] on div "Resumen" at bounding box center [53, 51] width 29 height 7
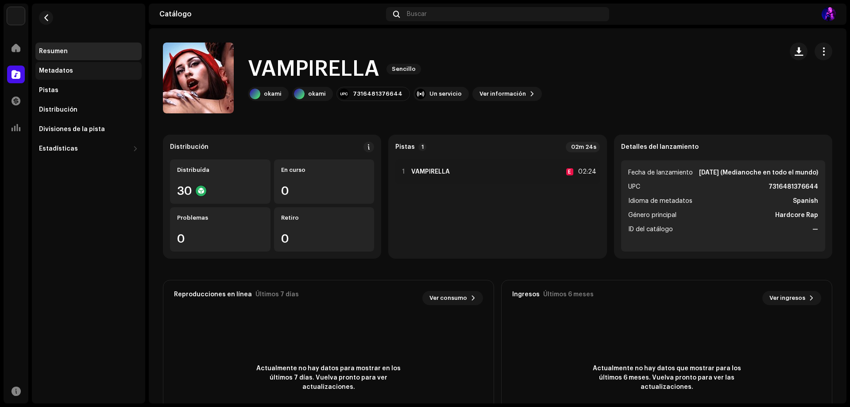
click at [92, 70] on div "Metadatos" at bounding box center [88, 70] width 99 height 7
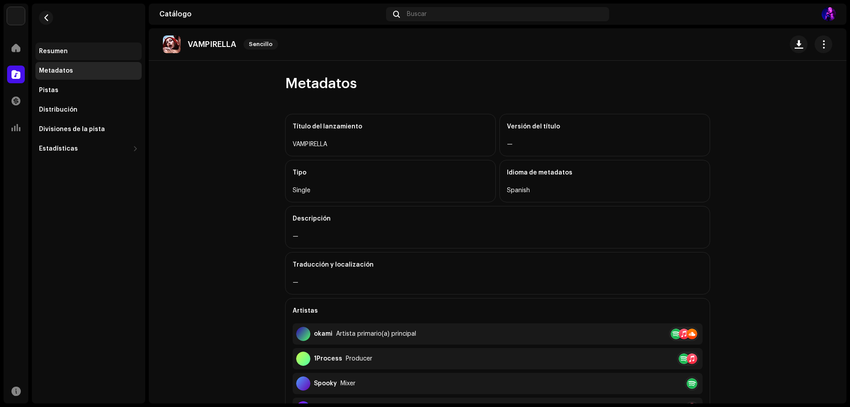
click at [85, 48] on div "Resumen" at bounding box center [88, 51] width 99 height 7
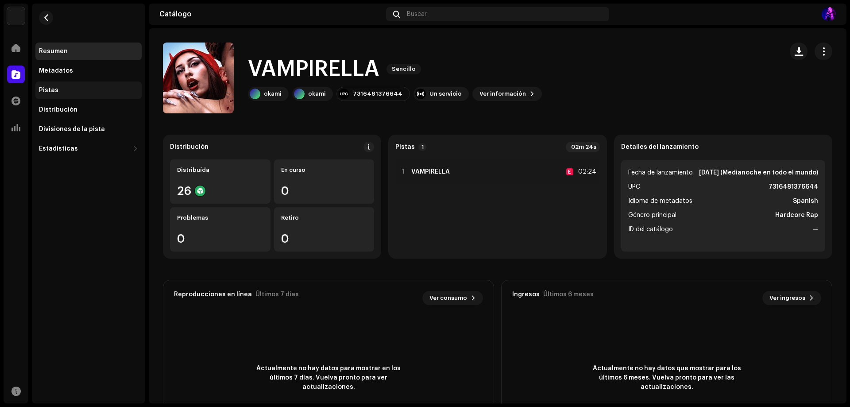
click at [87, 82] on div "Pistas" at bounding box center [88, 90] width 106 height 18
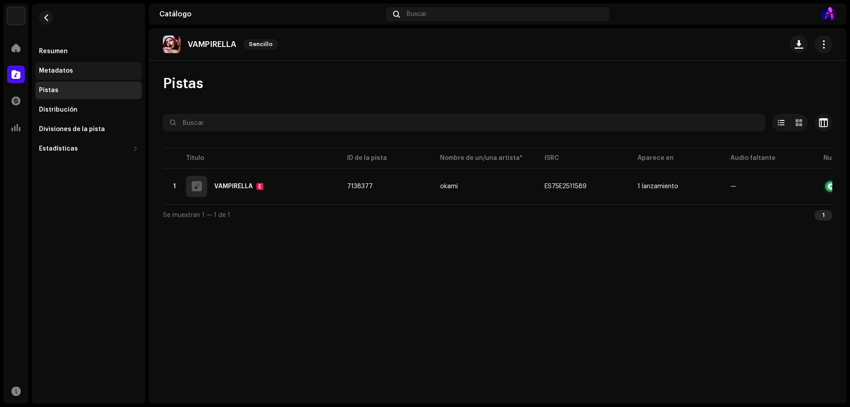
click at [77, 68] on div "Metadatos" at bounding box center [88, 70] width 99 height 7
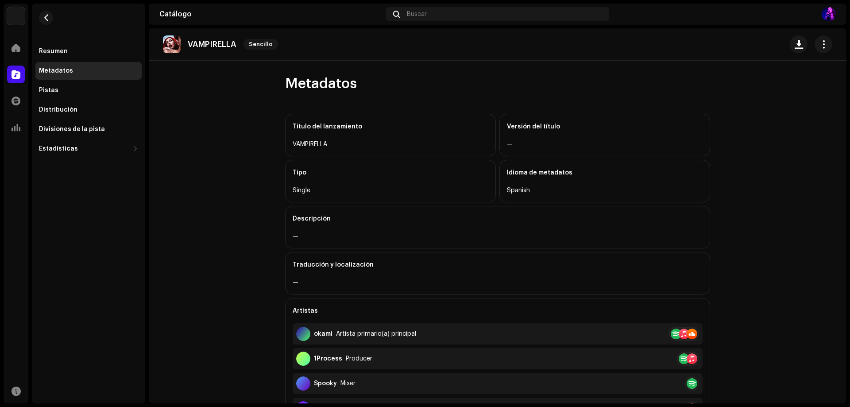
click at [758, 177] on catalog-releases-details-metadata "VAMPIRELLA Sencillo Metadatos Título del lanzamiento VAMPIRELLA Versión del tít…" at bounding box center [497, 336] width 697 height 616
click at [625, 24] on div "Catálogo Buscar" at bounding box center [497, 14] width 697 height 21
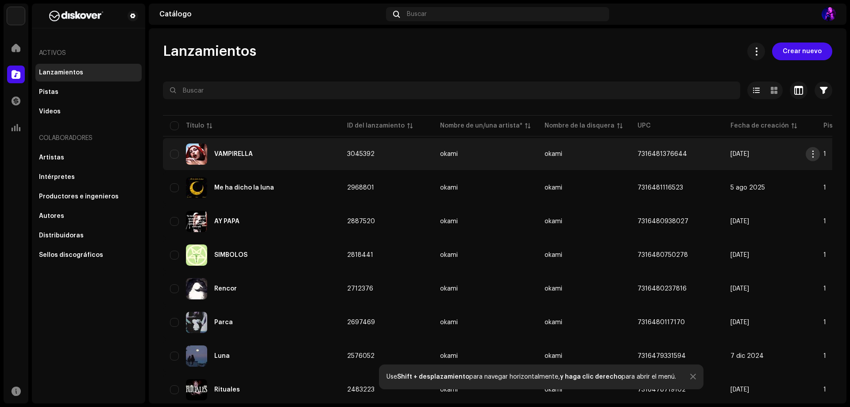
click at [810, 157] on span "button" at bounding box center [812, 153] width 7 height 7
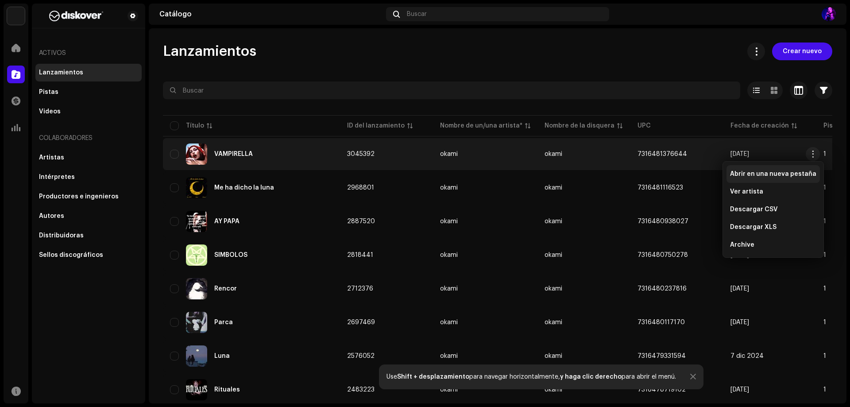
click at [802, 170] on div "Abrir en una nueva pestaña" at bounding box center [772, 174] width 93 height 18
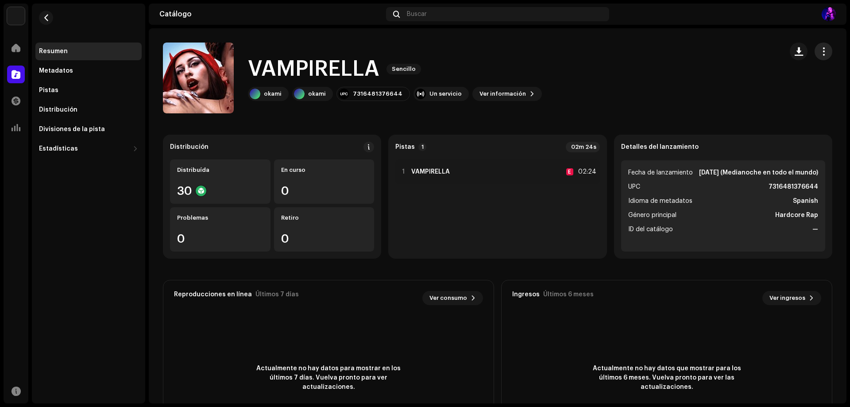
click at [823, 48] on button "button" at bounding box center [823, 51] width 18 height 18
click at [761, 93] on div "Editar" at bounding box center [778, 90] width 82 height 7
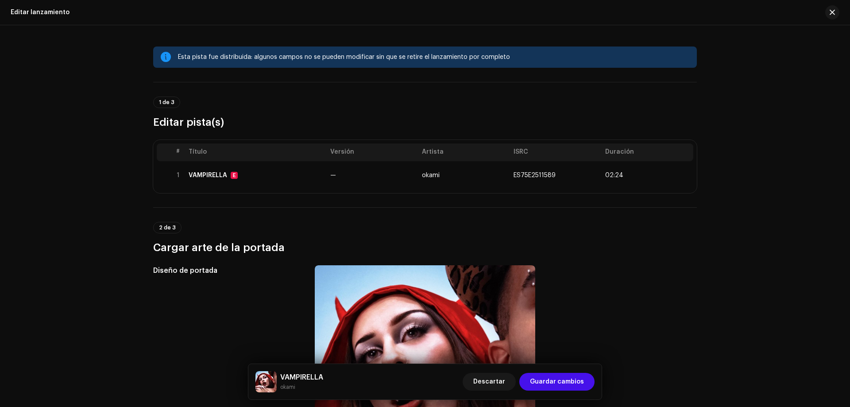
drag, startPoint x: 599, startPoint y: 281, endPoint x: 715, endPoint y: 35, distance: 272.8
click at [830, 20] on div "Editar lanzamiento" at bounding box center [425, 12] width 850 height 25
click at [829, 14] on span "button" at bounding box center [831, 12] width 5 height 7
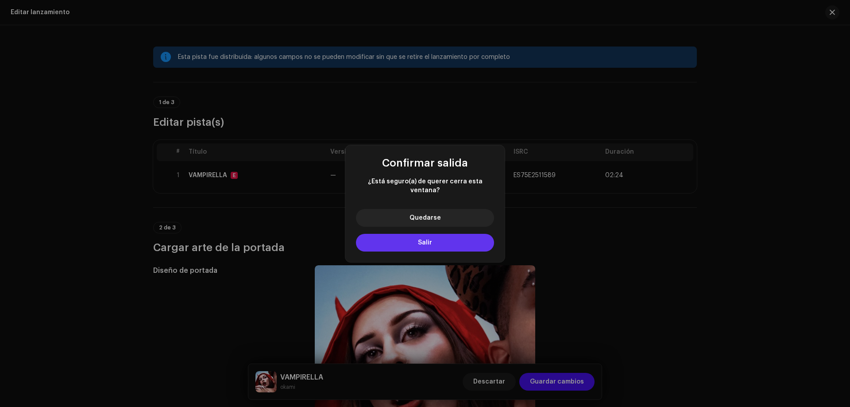
click at [415, 239] on button "Salir" at bounding box center [425, 243] width 138 height 18
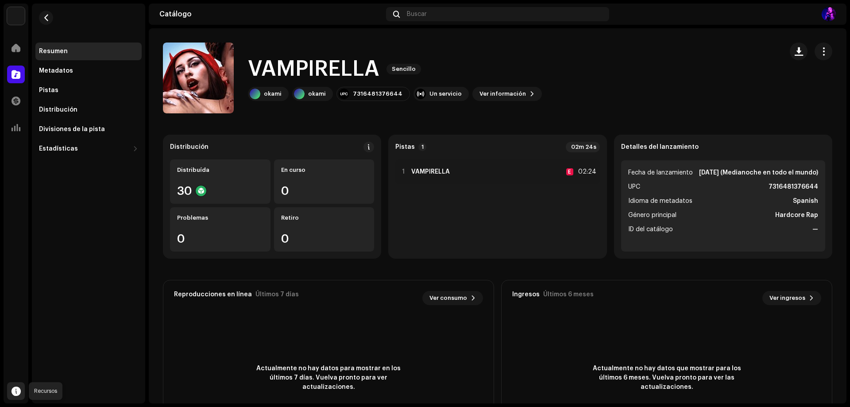
click at [17, 392] on span at bounding box center [16, 390] width 9 height 7
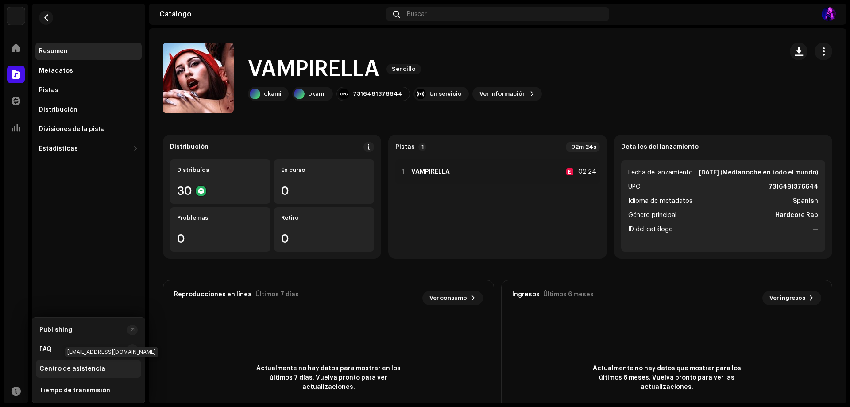
click at [96, 364] on div "Centro de asistencia" at bounding box center [88, 369] width 105 height 18
click at [94, 366] on div "Centro de asistencia" at bounding box center [72, 368] width 66 height 7
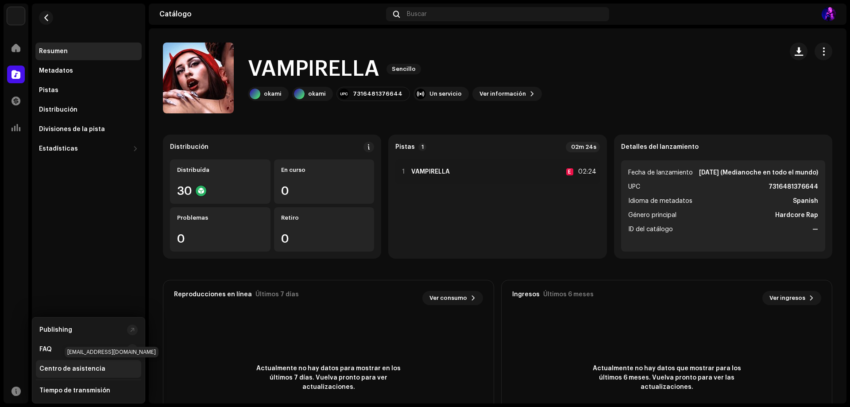
click at [84, 368] on div "Centro de asistencia" at bounding box center [72, 368] width 66 height 7
click at [19, 101] on span at bounding box center [16, 100] width 9 height 7
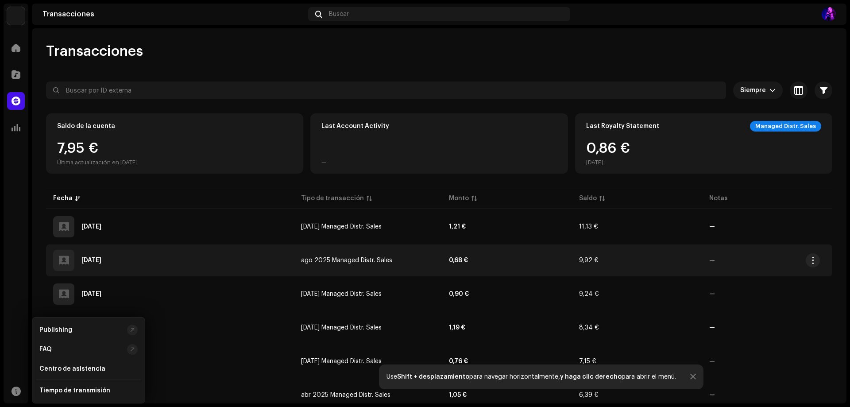
click at [237, 251] on div "5 sept 2025" at bounding box center [170, 260] width 234 height 21
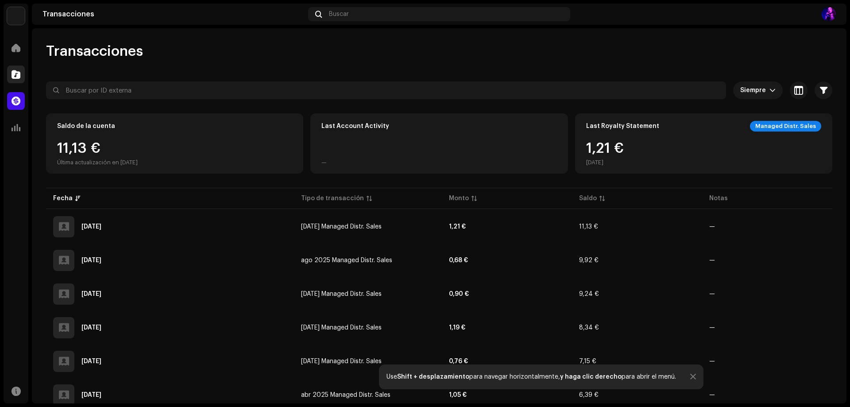
drag, startPoint x: 7, startPoint y: 65, endPoint x: 11, endPoint y: 72, distance: 7.7
click at [11, 72] on div "Catálogo" at bounding box center [16, 74] width 25 height 25
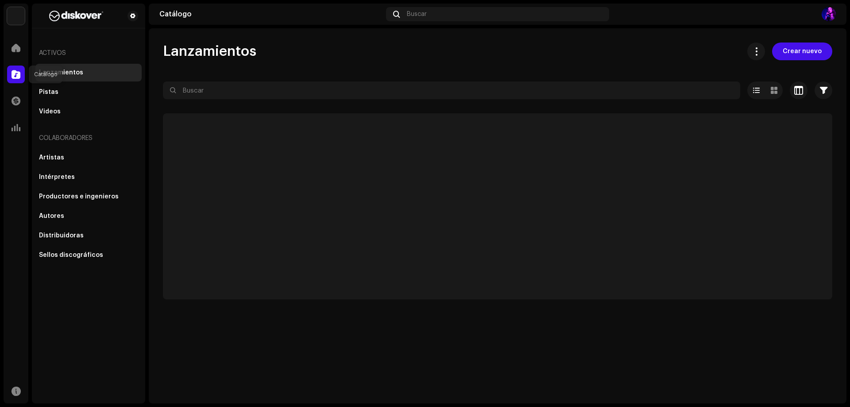
click at [12, 72] on span at bounding box center [16, 74] width 9 height 7
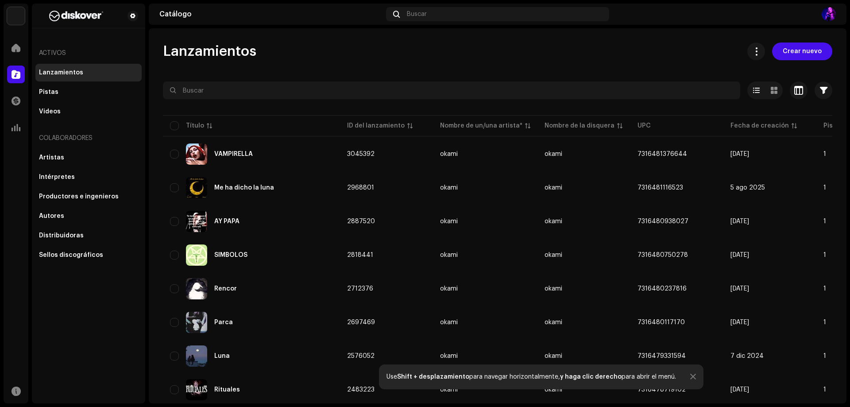
click at [6, 45] on div "Inicio" at bounding box center [16, 47] width 25 height 25
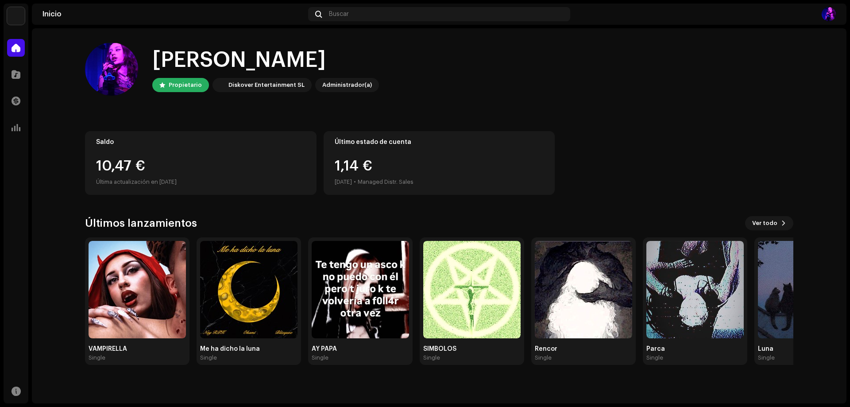
click at [18, 23] on img at bounding box center [16, 16] width 18 height 18
click at [276, 89] on div "Diskover Entertainment SL" at bounding box center [266, 85] width 76 height 11
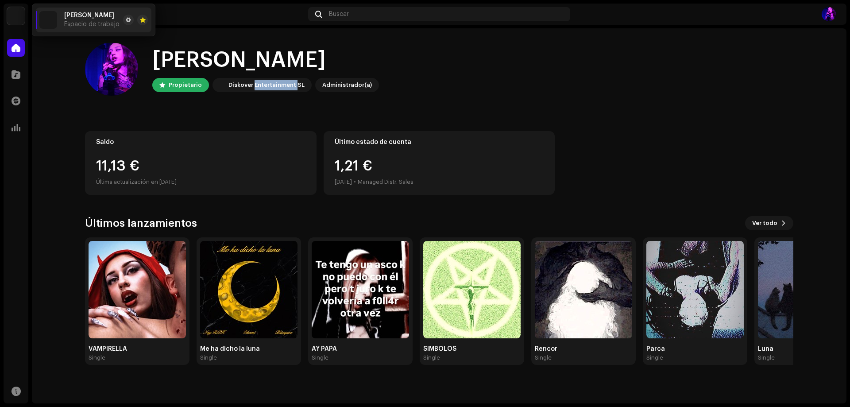
click at [276, 88] on div "Diskover Entertainment SL" at bounding box center [266, 85] width 76 height 11
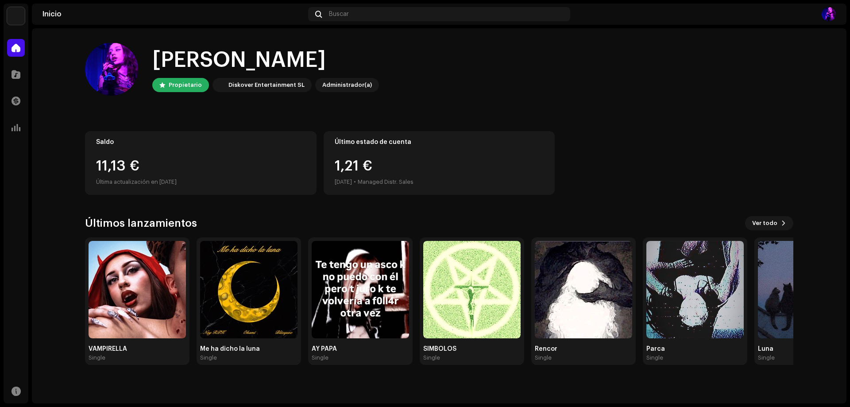
click at [351, 82] on div "Administrador(a)" at bounding box center [347, 85] width 50 height 11
click at [346, 82] on div "Administrador(a)" at bounding box center [347, 85] width 50 height 11
click at [161, 301] on img at bounding box center [136, 289] width 97 height 97
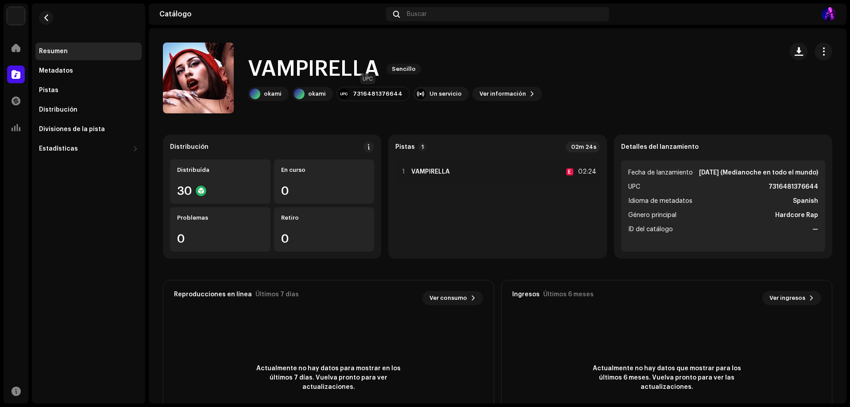
click at [374, 94] on div "7316481376644" at bounding box center [378, 93] width 50 height 7
click at [526, 94] on button "Ver información" at bounding box center [506, 94] width 69 height 14
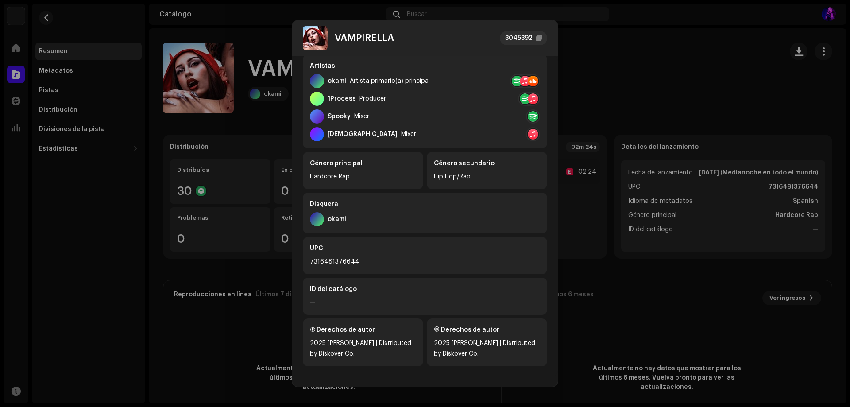
scroll to position [156, 0]
click at [325, 261] on div "7316481376644" at bounding box center [425, 260] width 230 height 11
copy div "7316481376644"
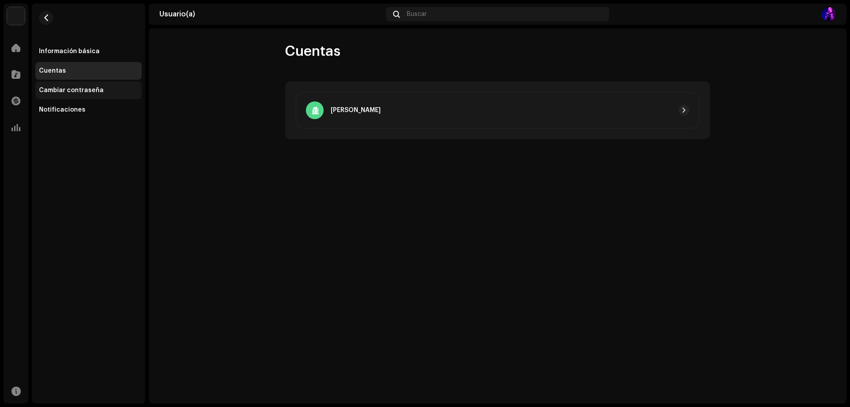
click at [80, 84] on div "Cambiar contraseña" at bounding box center [88, 90] width 106 height 18
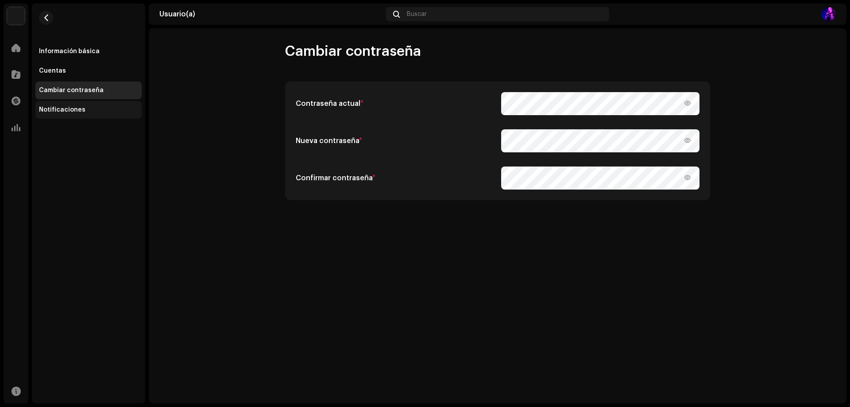
click at [42, 106] on div "Notificaciones" at bounding box center [62, 109] width 46 height 7
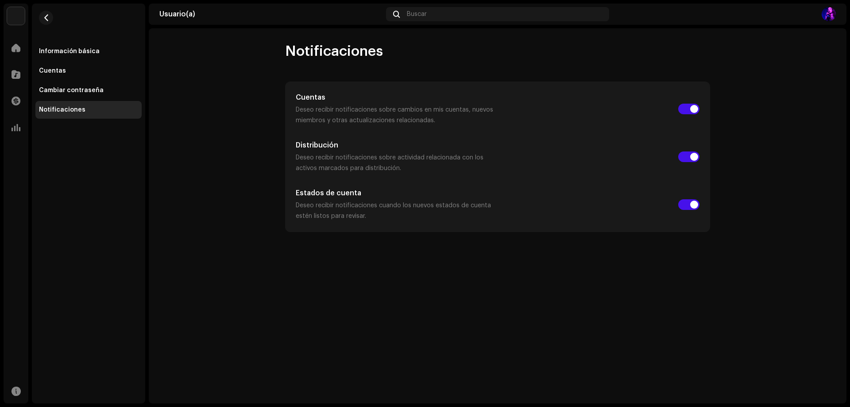
click at [19, 19] on img at bounding box center [16, 16] width 18 height 18
click at [126, 19] on span at bounding box center [128, 19] width 5 height 7
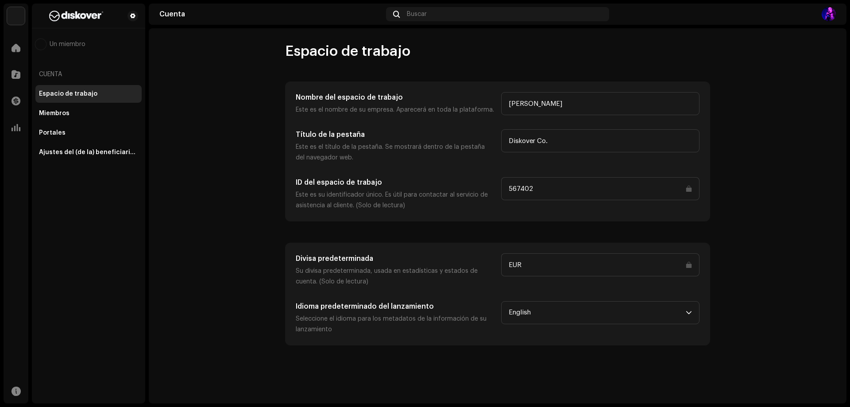
click at [521, 189] on input "567402" at bounding box center [600, 188] width 198 height 23
click at [99, 122] on div "Espacio de trabajo Miembros Portales Ajustes del (de la) beneficiario(a)" at bounding box center [88, 123] width 106 height 76
click at [92, 117] on div "Miembros" at bounding box center [88, 113] width 106 height 18
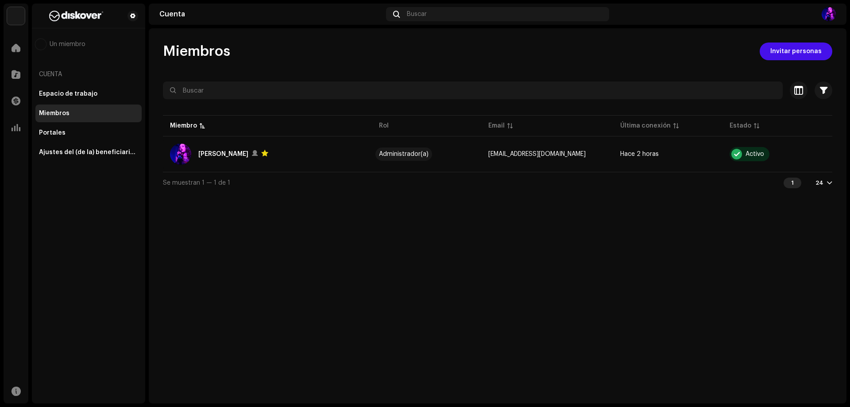
click at [74, 122] on div "Miembros" at bounding box center [88, 113] width 106 height 18
click at [61, 89] on div "Espacio de trabajo" at bounding box center [88, 94] width 106 height 18
